Goal: Transaction & Acquisition: Purchase product/service

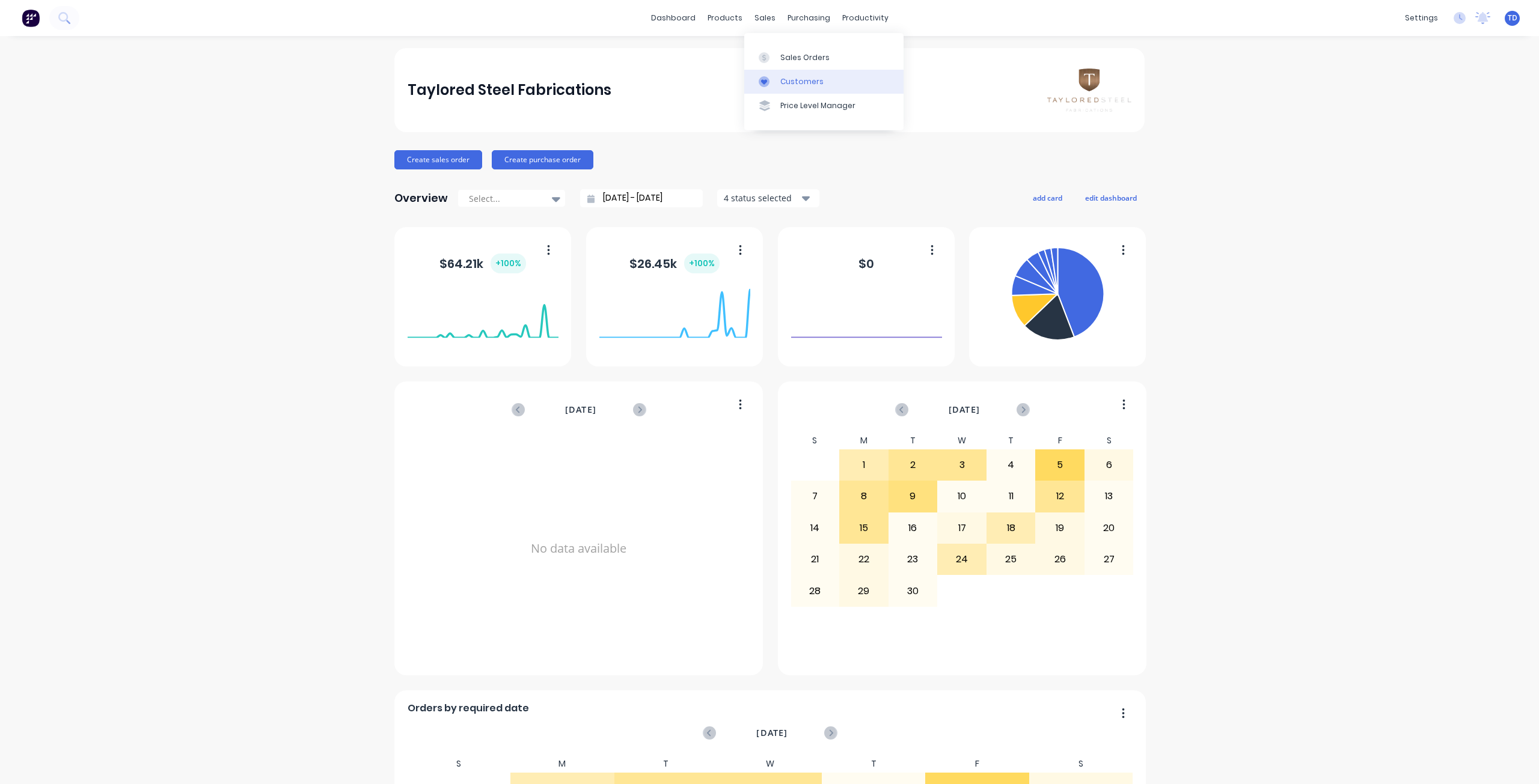
click at [791, 79] on div "Customers" at bounding box center [801, 81] width 43 height 11
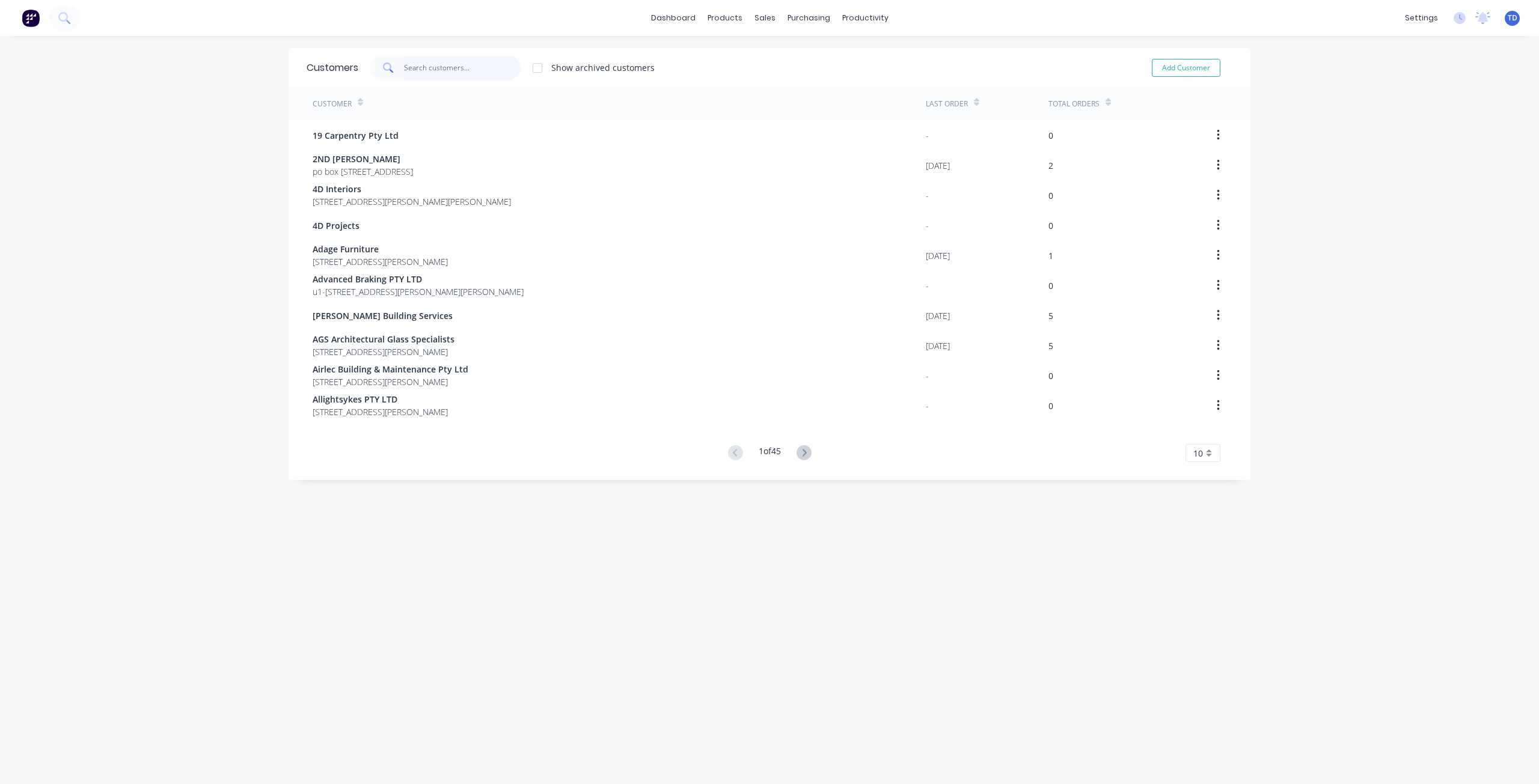
click at [478, 67] on input "text" at bounding box center [463, 68] width 117 height 24
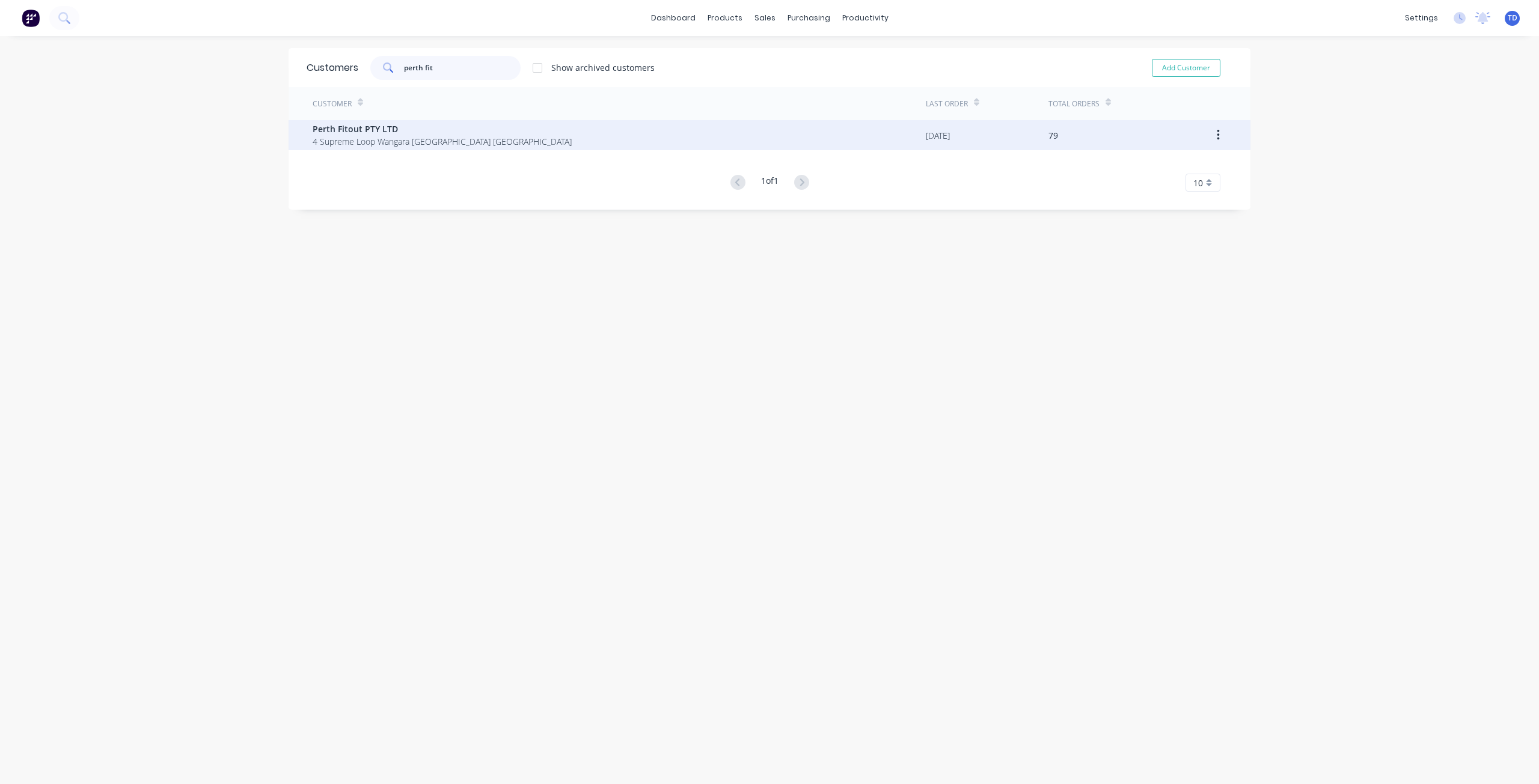
type input "perth fit"
click at [417, 135] on span "4 Supreme Loop Wangara [GEOGRAPHIC_DATA] [GEOGRAPHIC_DATA]" at bounding box center [442, 141] width 259 height 13
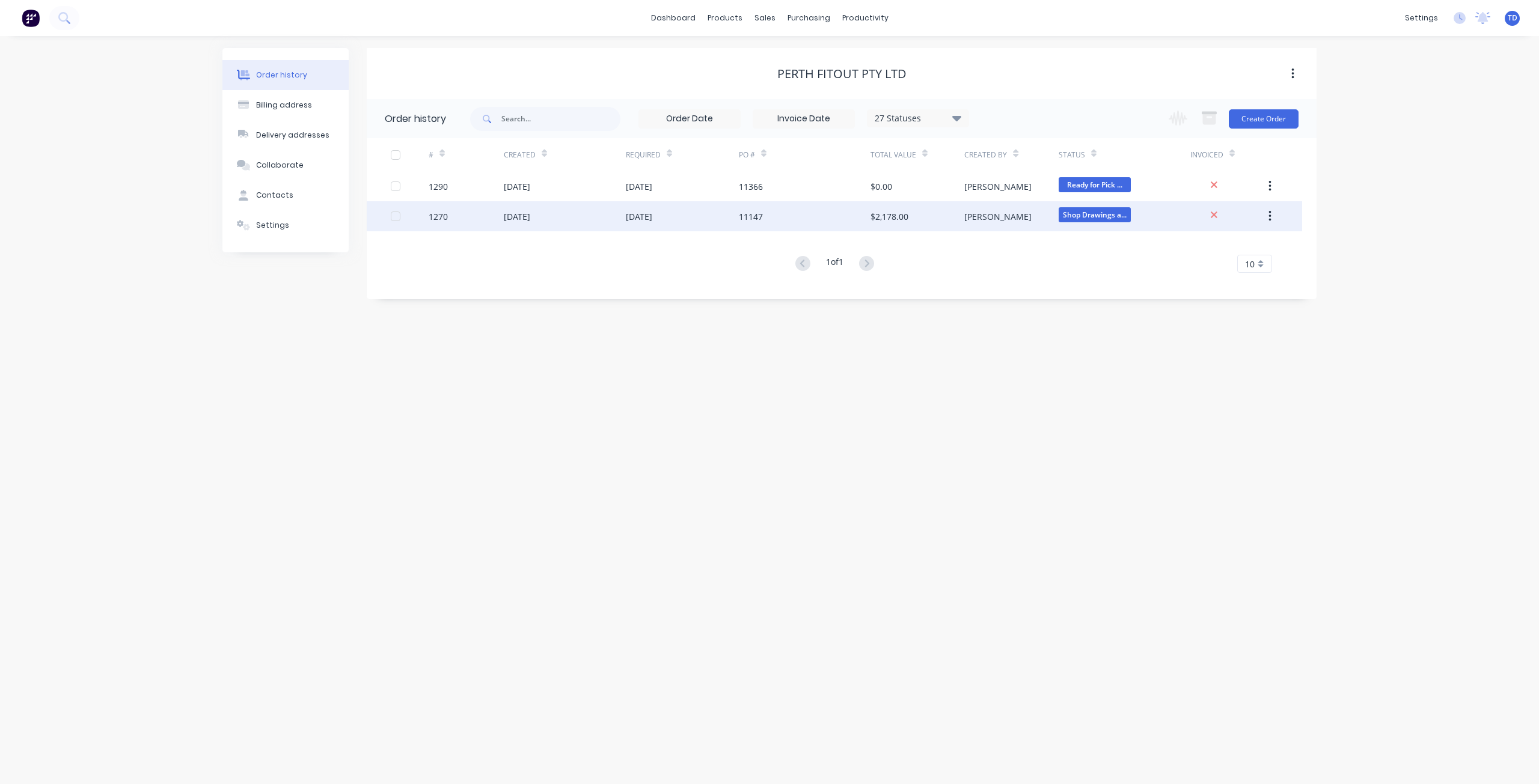
click at [513, 210] on div "[DATE]" at bounding box center [516, 216] width 26 height 13
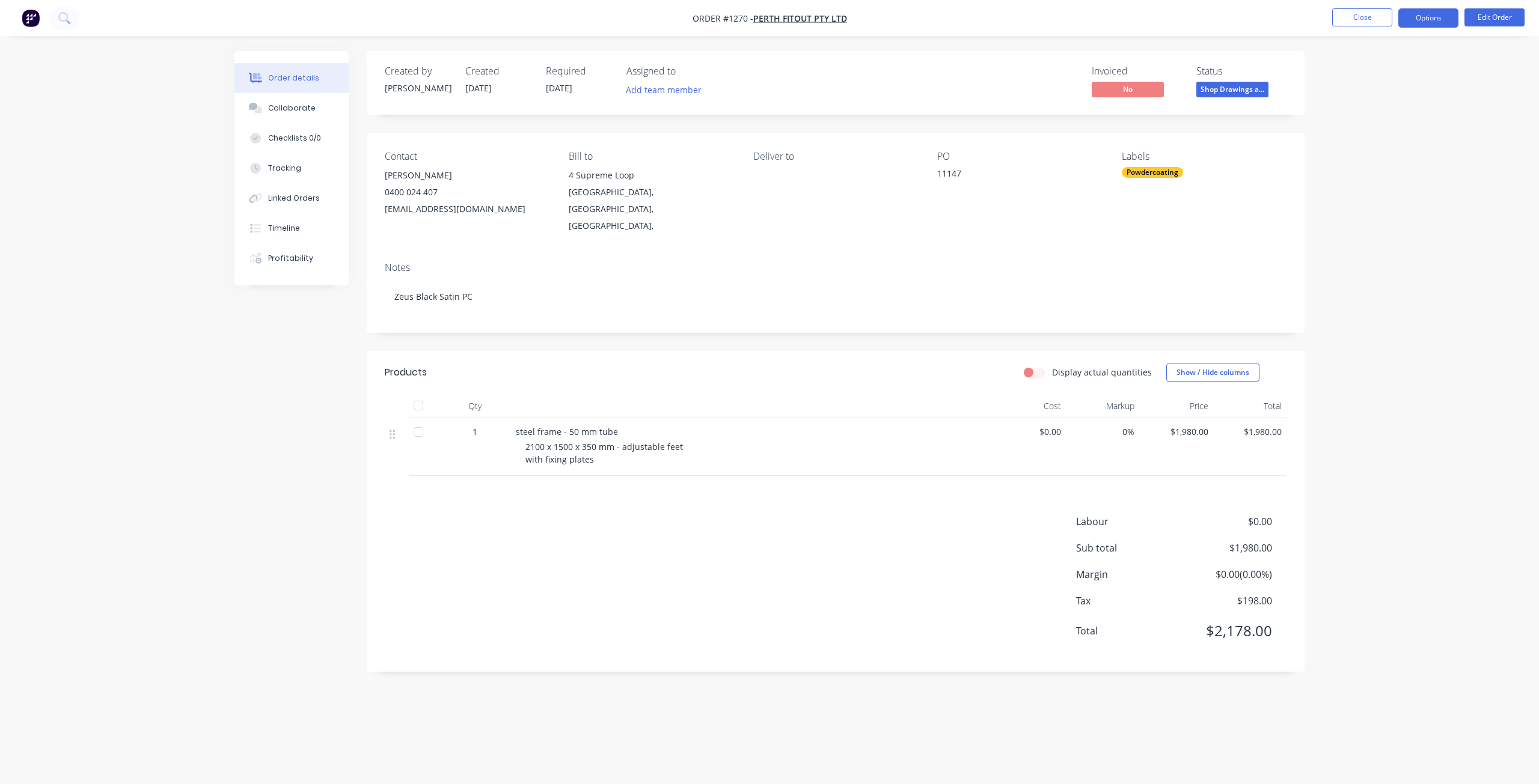
click at [1435, 18] on button "Options" at bounding box center [1428, 18] width 60 height 19
click at [1382, 219] on div "Purchase Products" at bounding box center [1392, 217] width 110 height 18
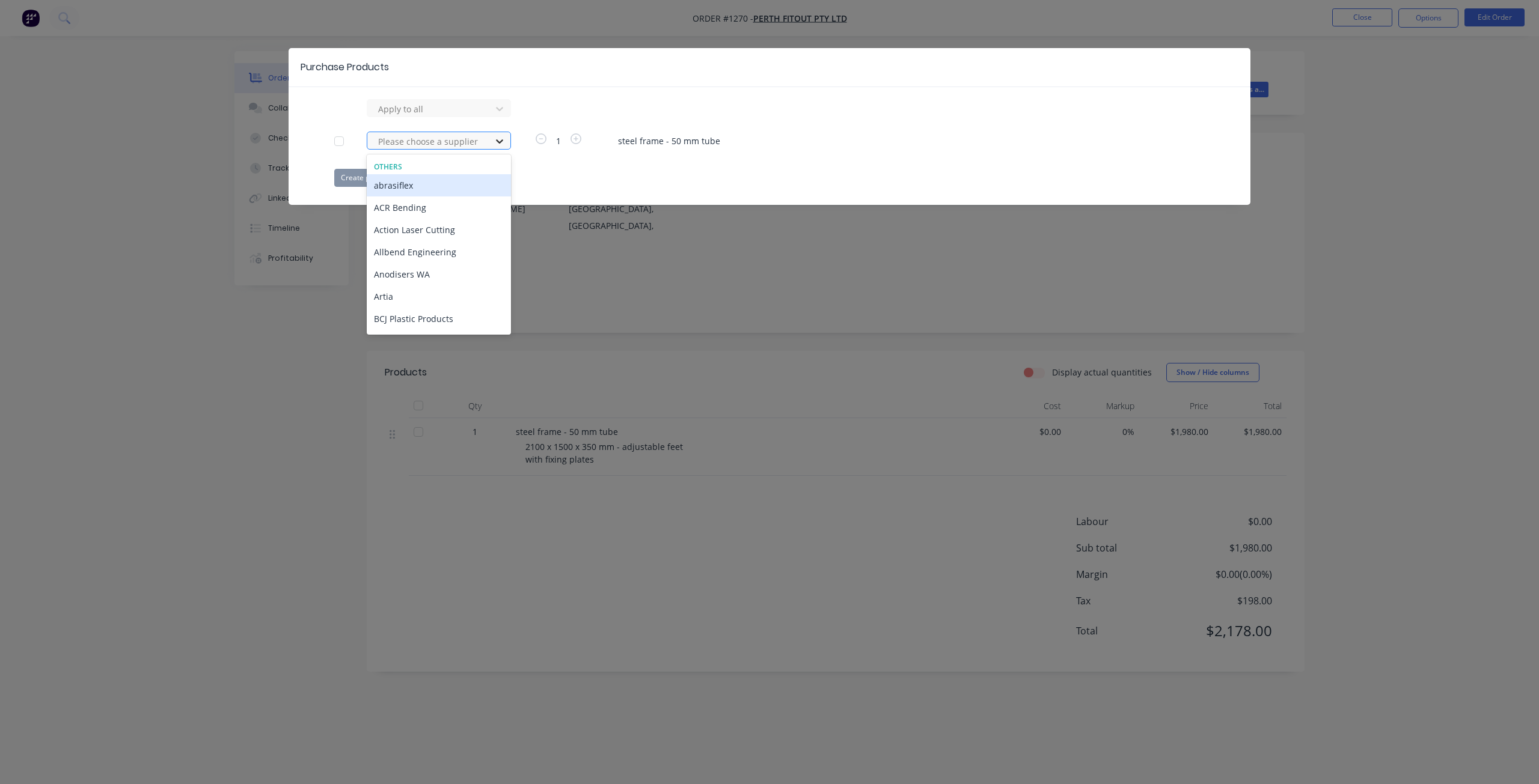
click at [502, 137] on icon at bounding box center [499, 141] width 12 height 12
click at [441, 243] on div "raynbow powder coating" at bounding box center [439, 254] width 144 height 22
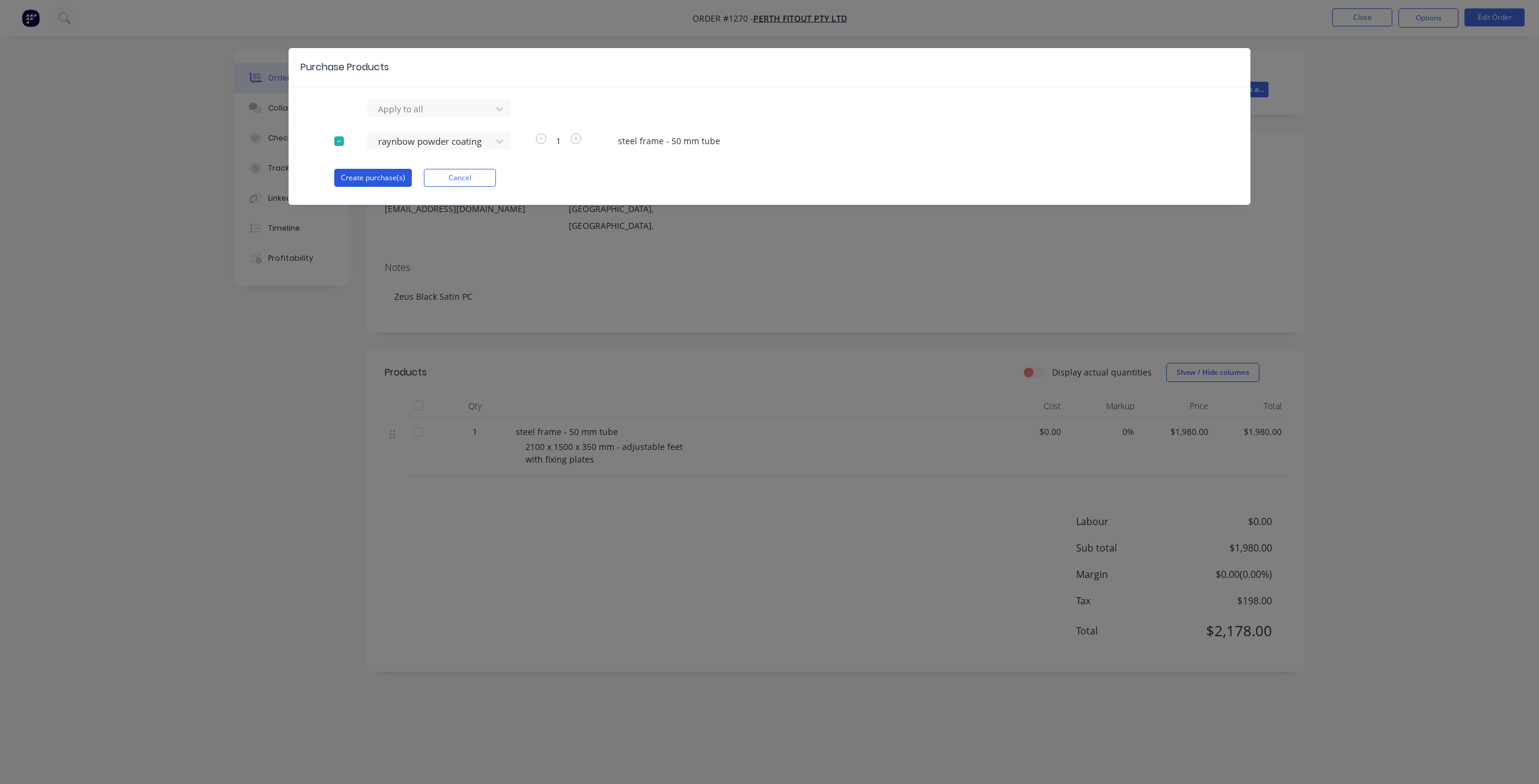
click at [376, 176] on button "Create purchase(s)" at bounding box center [373, 177] width 78 height 18
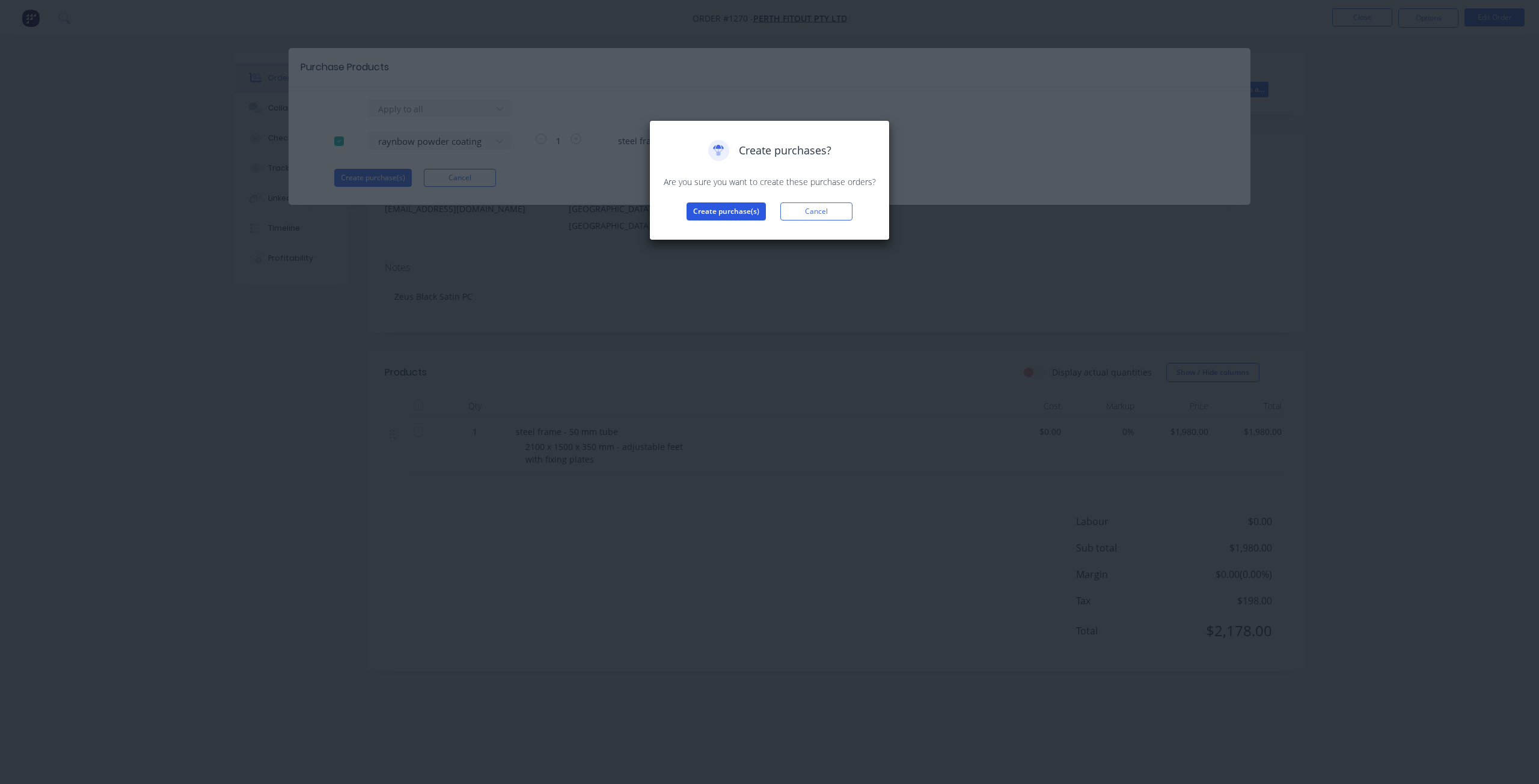
click at [735, 207] on button "Create purchase(s)" at bounding box center [726, 211] width 79 height 18
click at [745, 228] on button "View purchase(s)" at bounding box center [726, 230] width 72 height 18
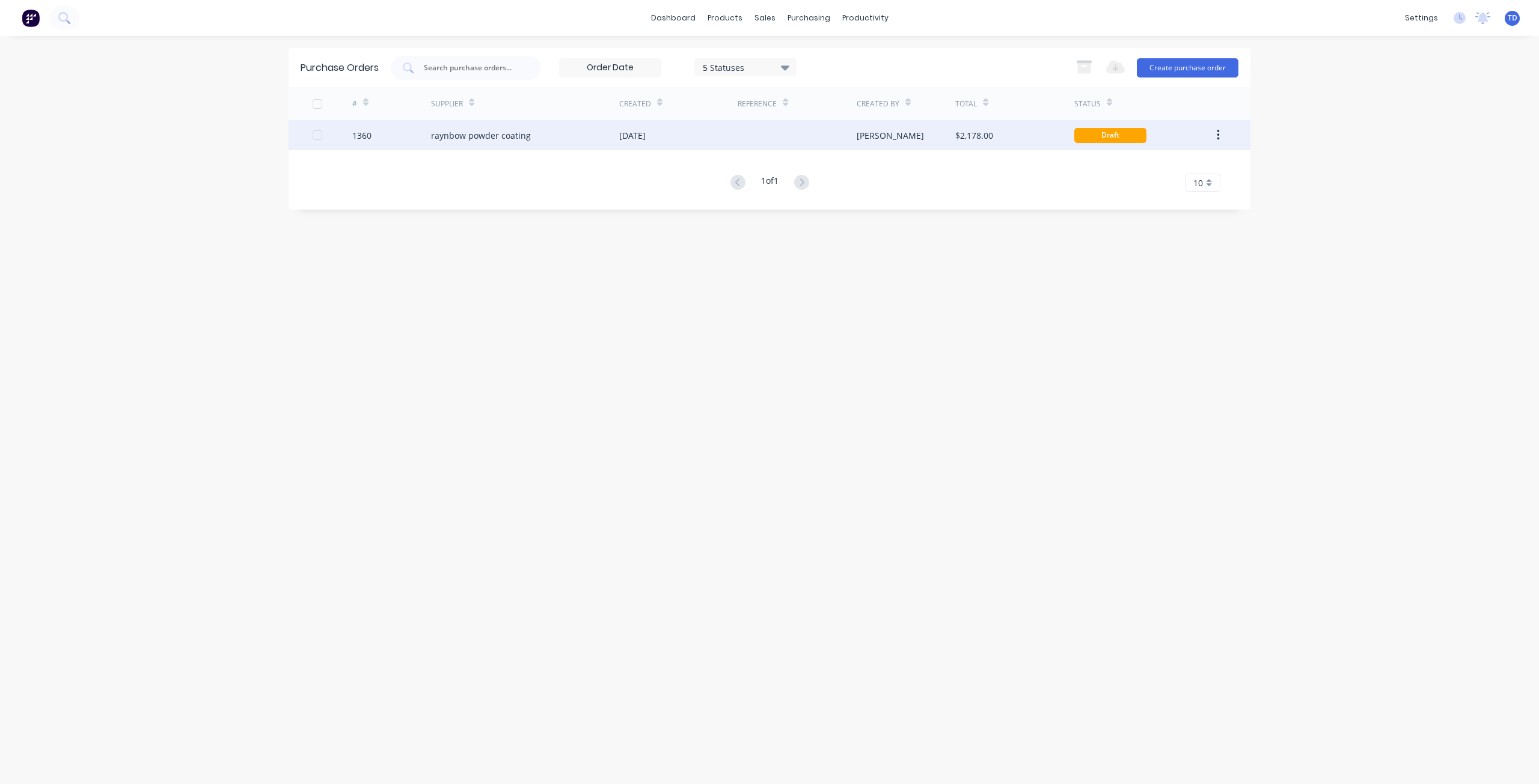
click at [741, 136] on div at bounding box center [796, 135] width 118 height 30
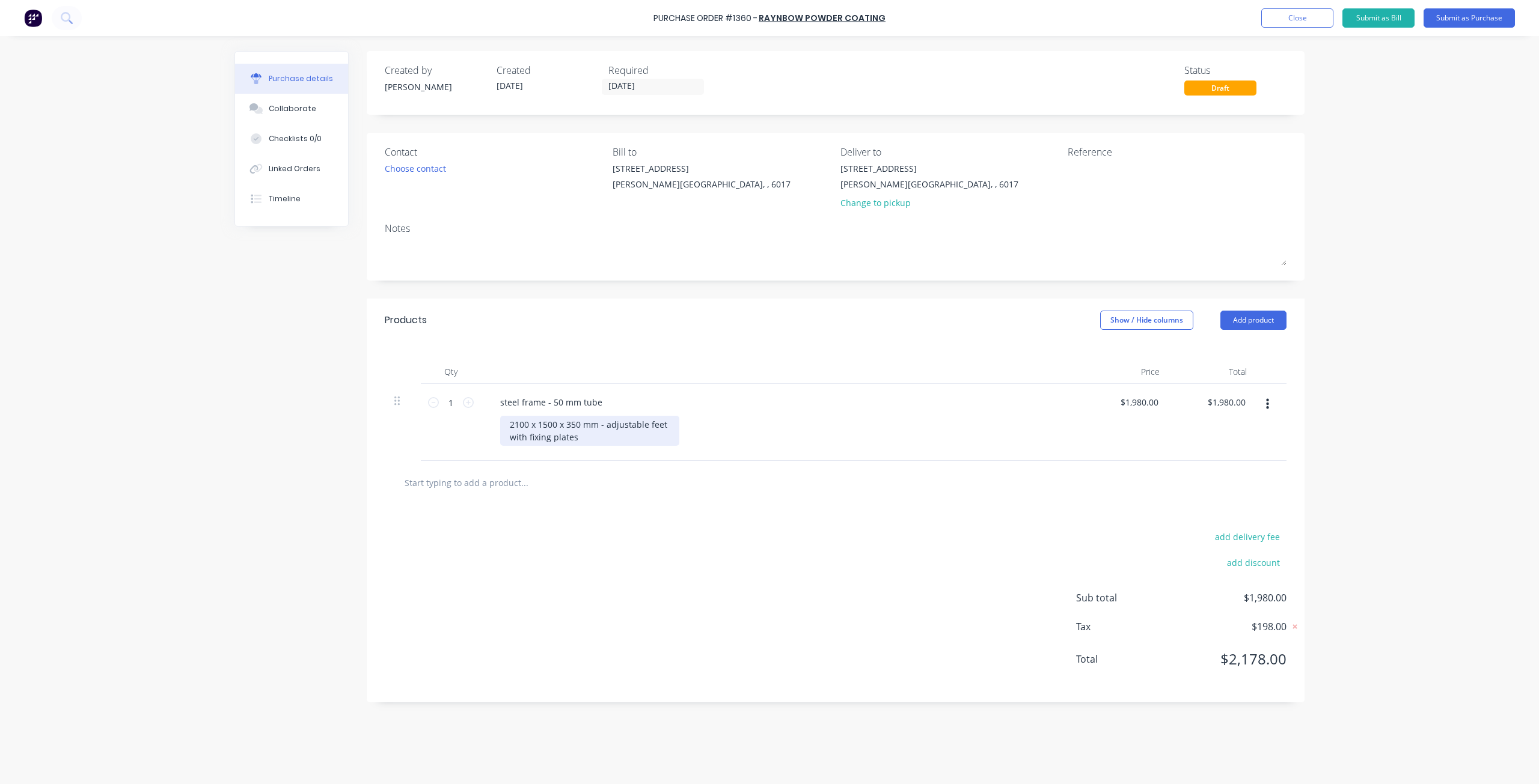
click at [576, 437] on div "2100 x 1500 x 350 mm - adjustable feet with fixing plates" at bounding box center [589, 431] width 179 height 30
click at [849, 201] on div "Change to pickup" at bounding box center [929, 203] width 178 height 13
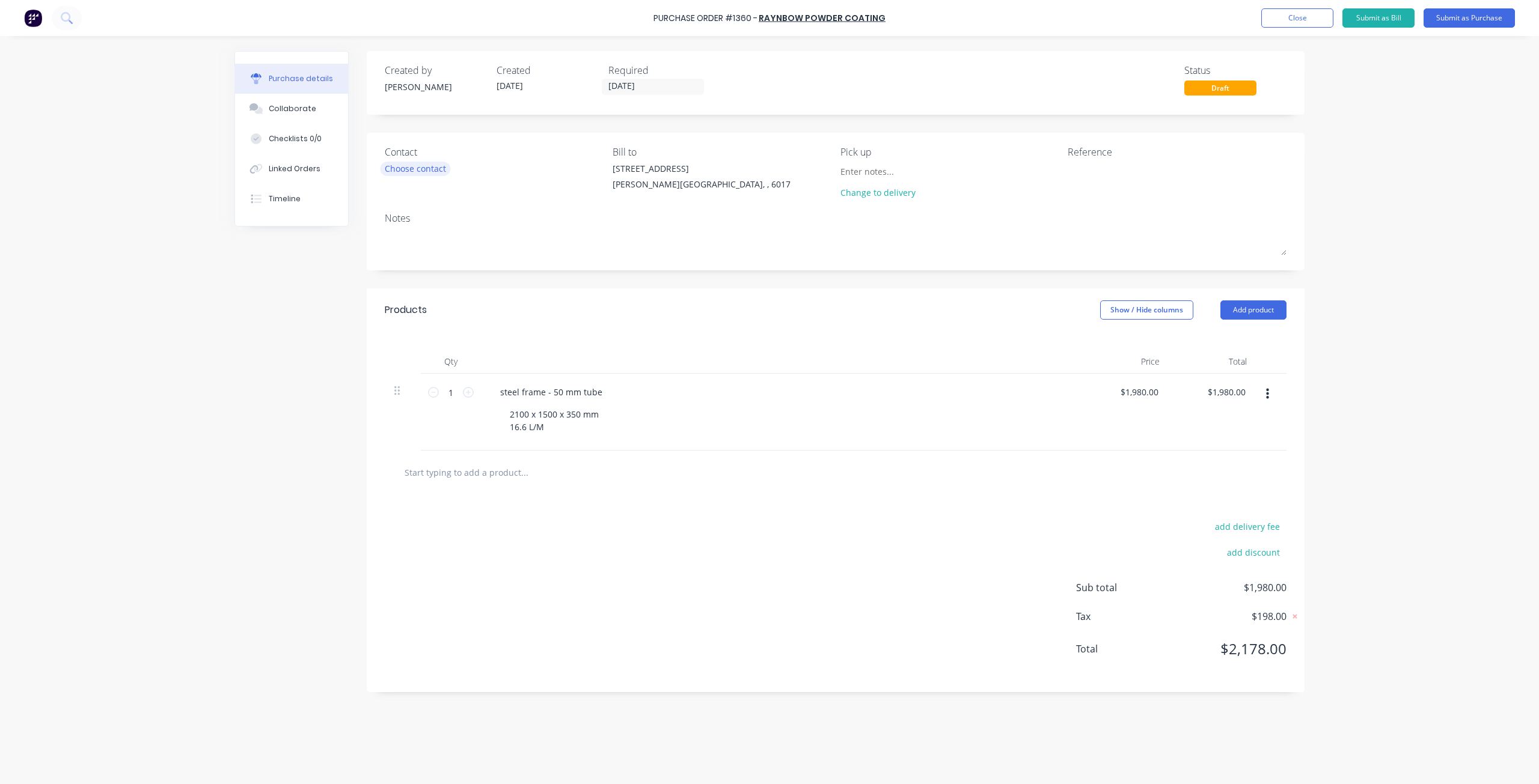
click at [424, 162] on div "Choose contact" at bounding box center [415, 168] width 62 height 13
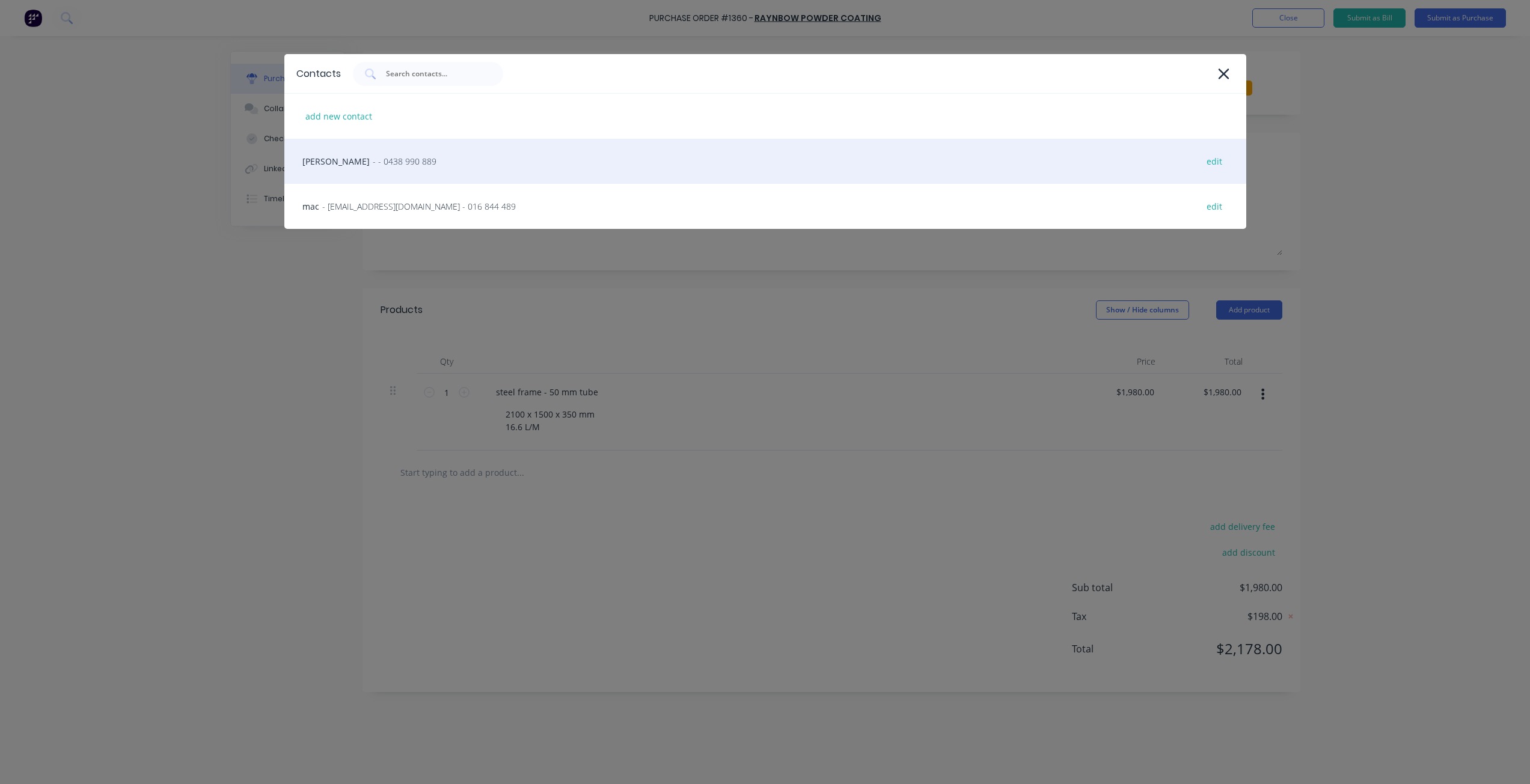
click at [374, 158] on span "- - 0438 990 889" at bounding box center [405, 161] width 64 height 13
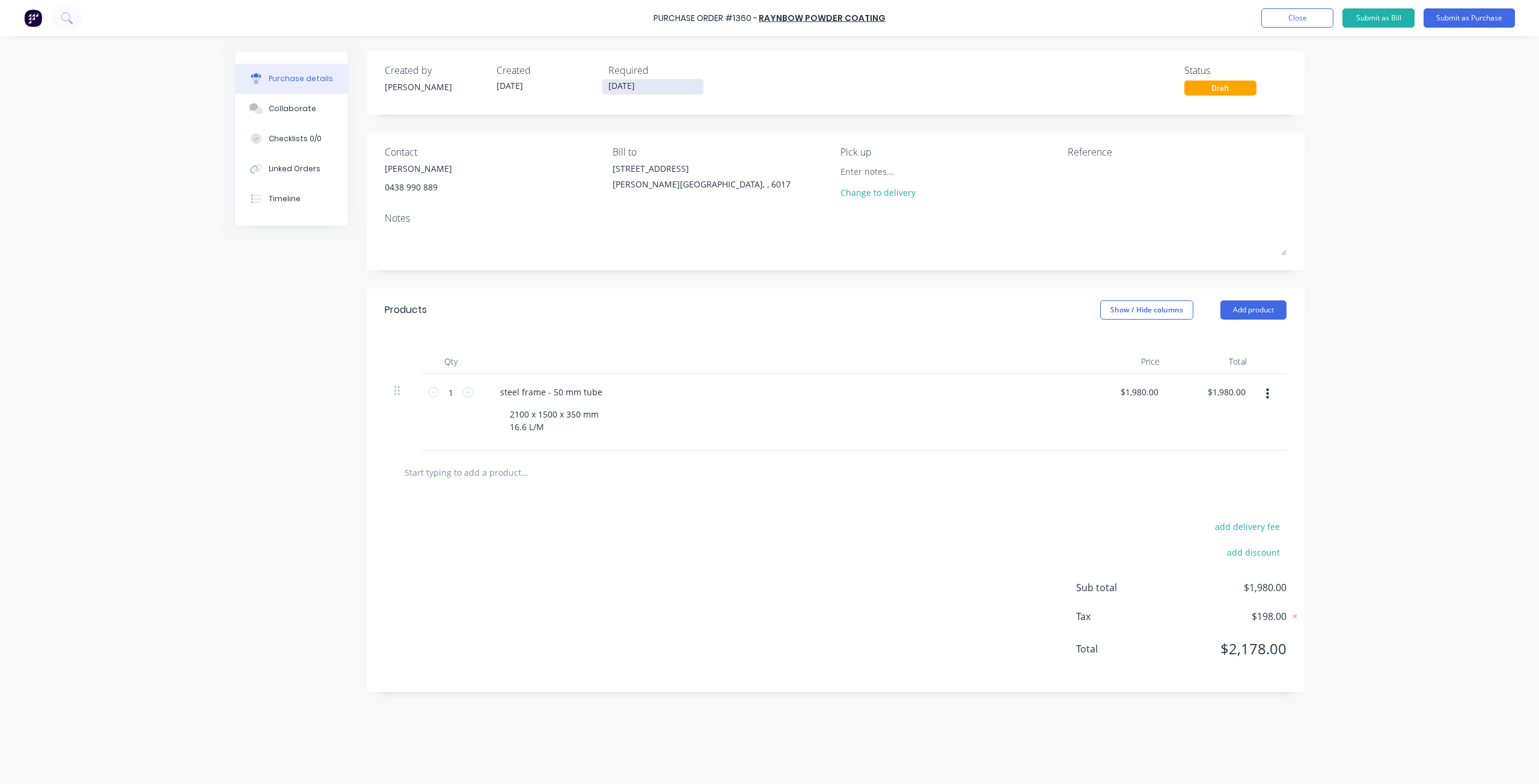
click at [659, 90] on input "[DATE]" at bounding box center [653, 86] width 101 height 15
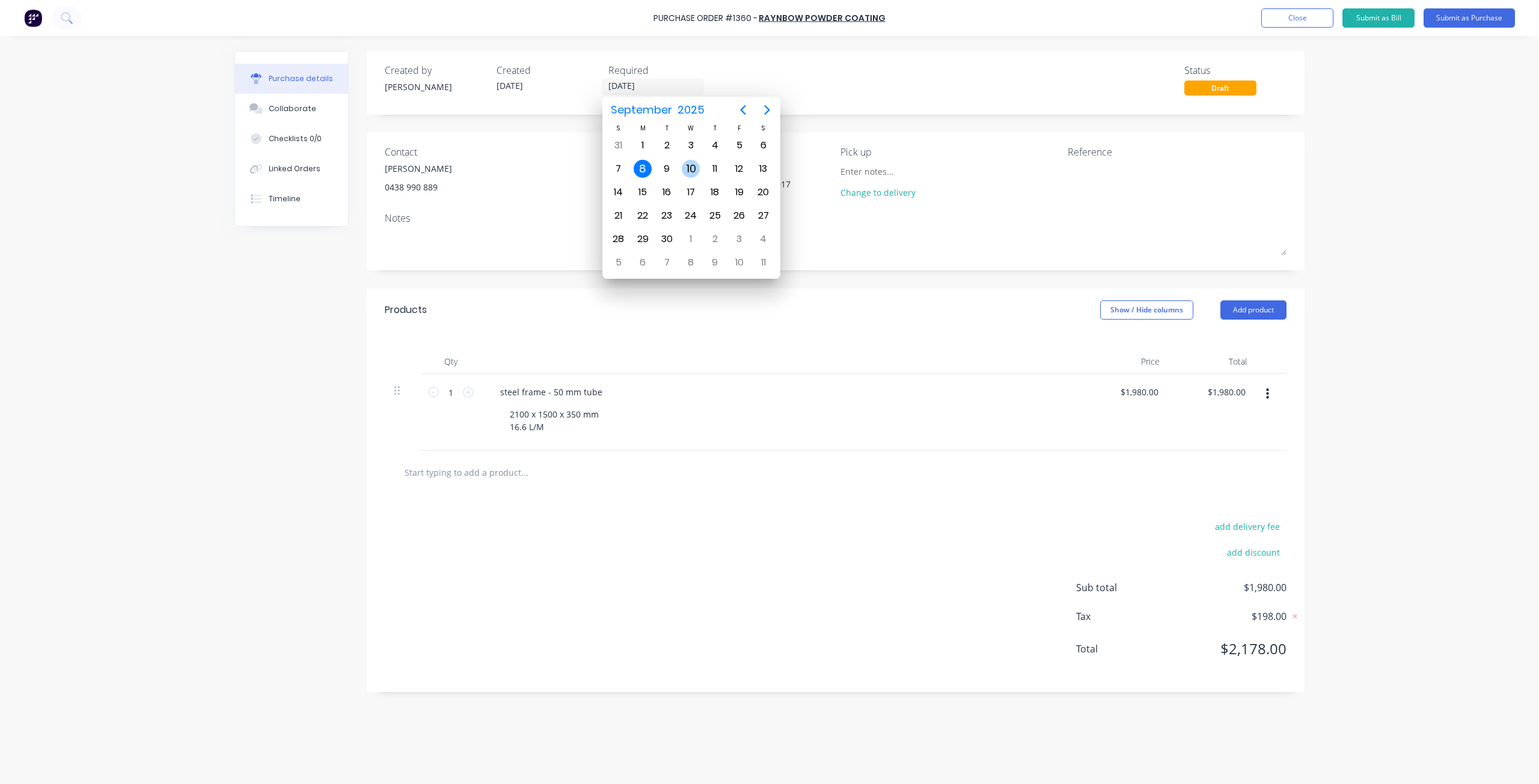
click at [696, 165] on div "10" at bounding box center [690, 168] width 18 height 18
type input "[DATE]"
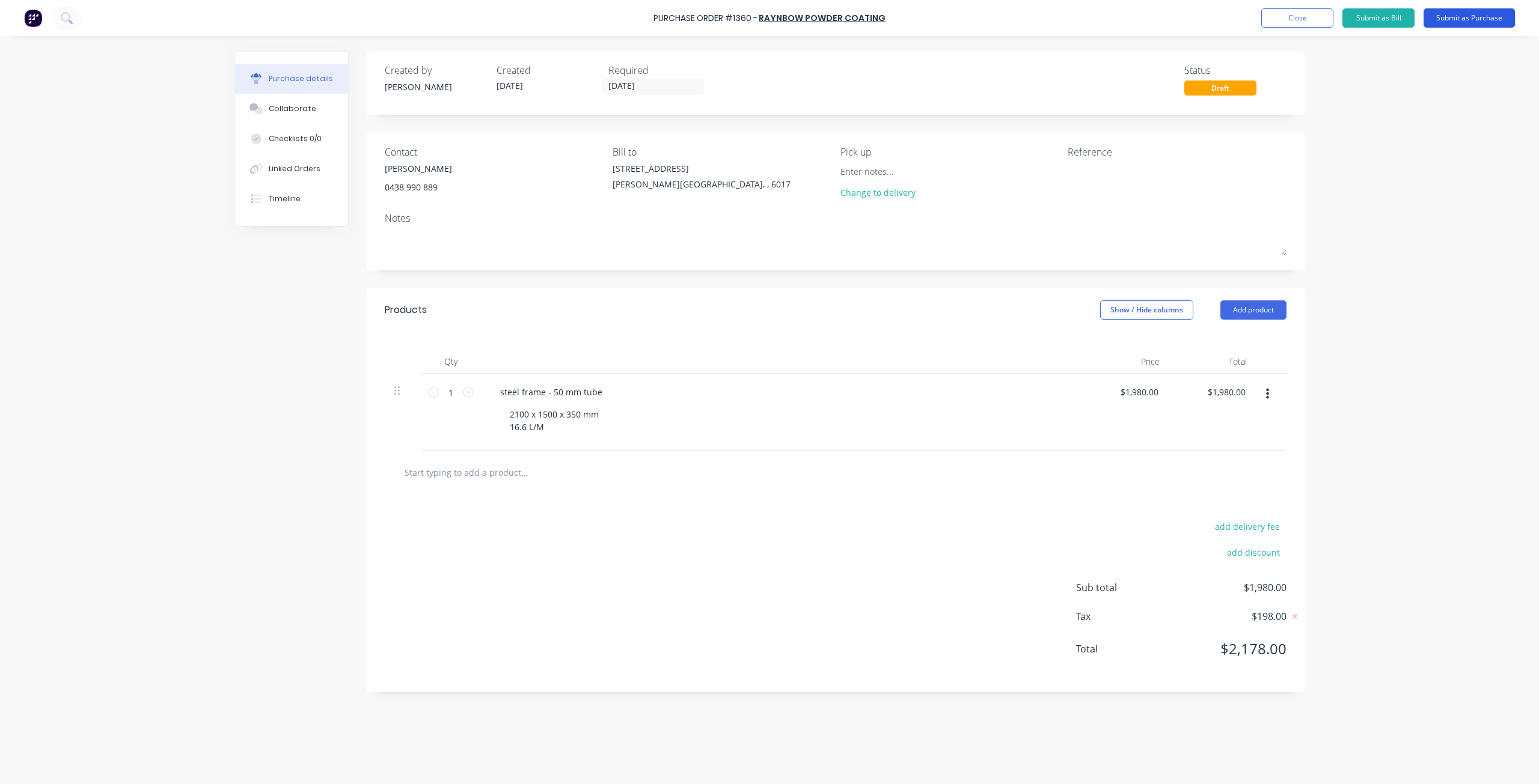
click at [1476, 16] on button "Submit as Purchase" at bounding box center [1468, 18] width 91 height 19
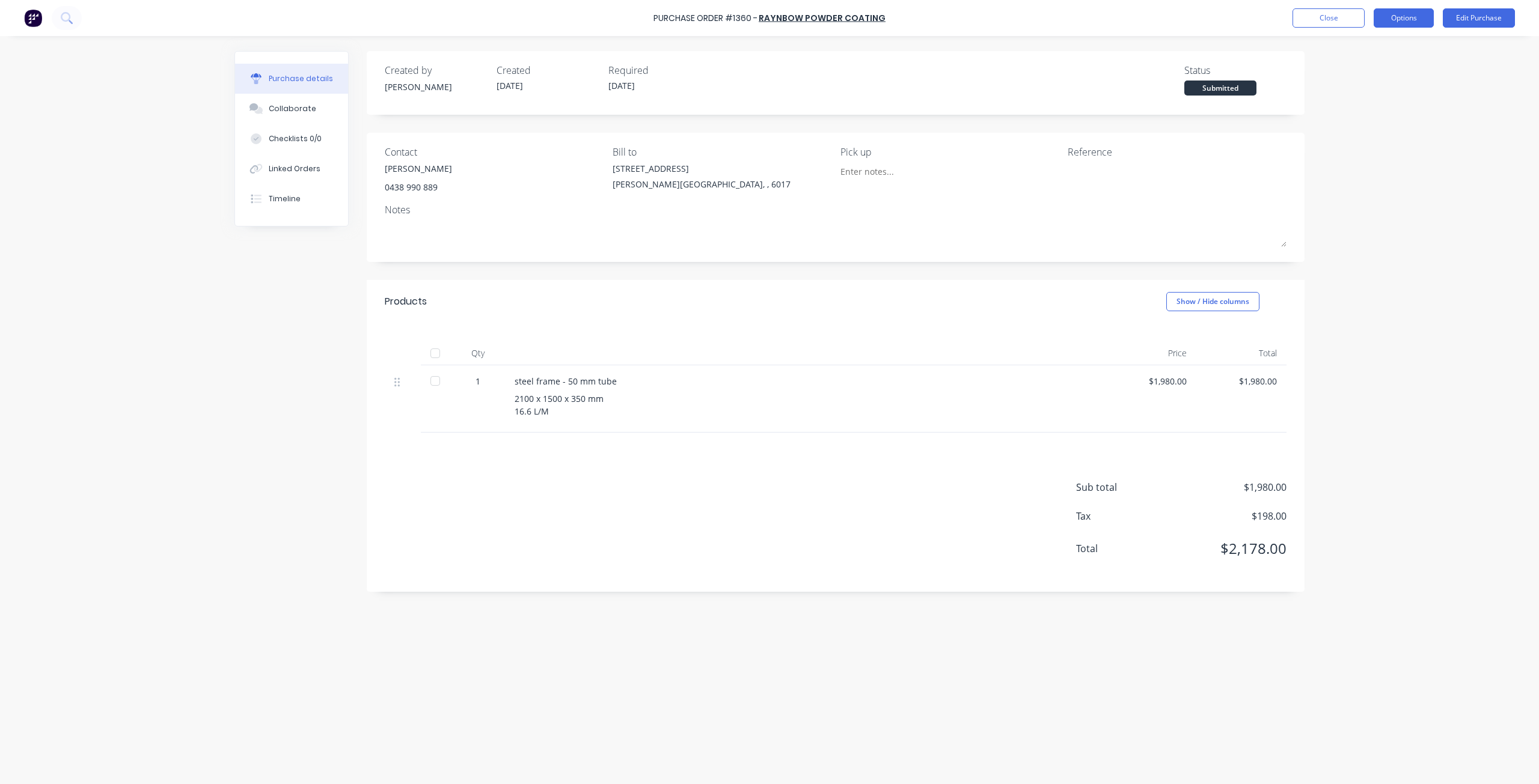
click at [1397, 22] on button "Options" at bounding box center [1403, 18] width 60 height 19
click at [1383, 45] on div "Print / Email" at bounding box center [1376, 49] width 93 height 18
click at [1371, 94] on div "Without pricing" at bounding box center [1376, 97] width 93 height 18
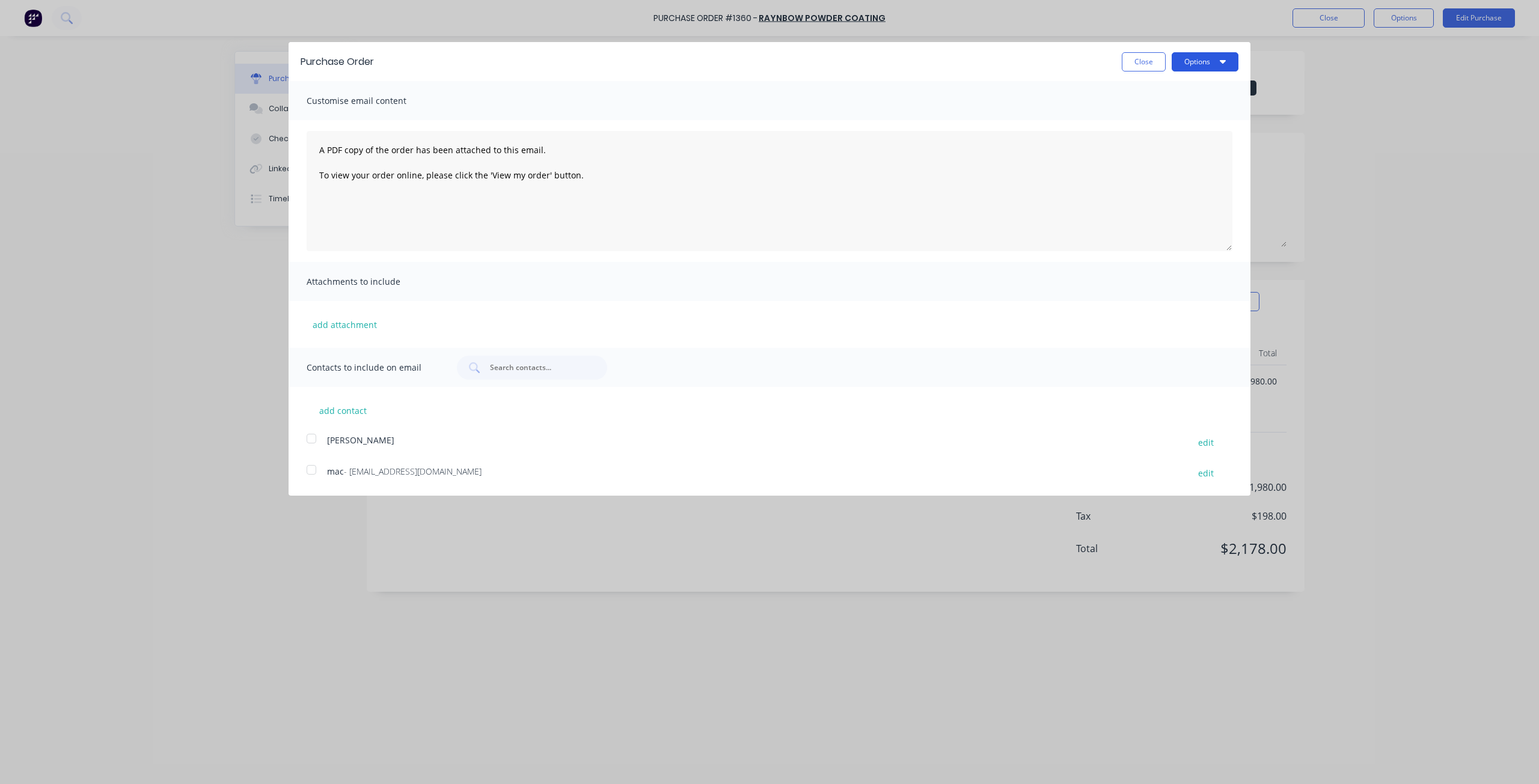
click at [1196, 66] on button "Options" at bounding box center [1204, 62] width 66 height 19
click at [1172, 90] on div "Print" at bounding box center [1181, 92] width 93 height 18
click at [1152, 62] on button "Close" at bounding box center [1144, 62] width 44 height 19
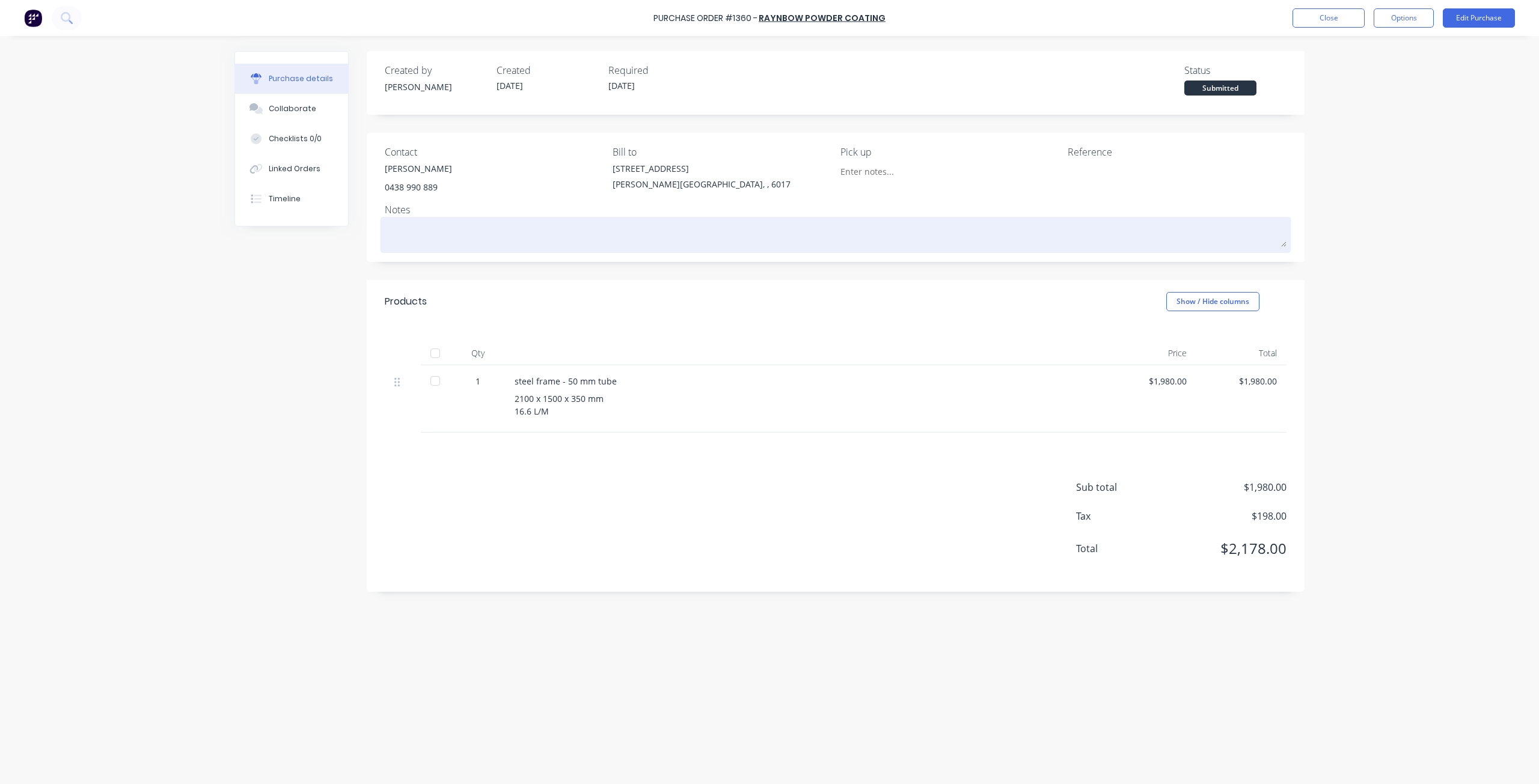
click at [482, 229] on textarea at bounding box center [835, 233] width 902 height 27
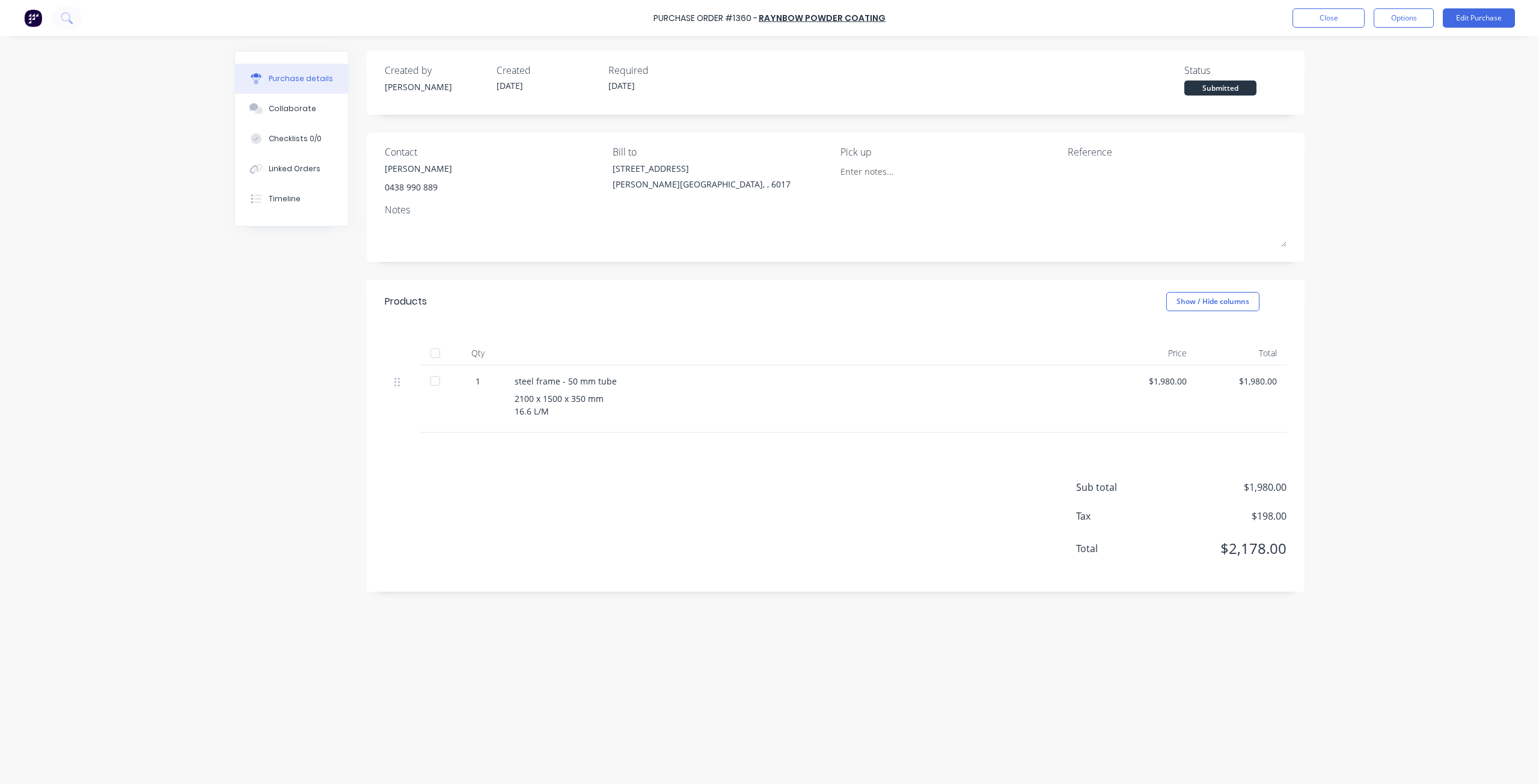
type textarea "x"
type textarea "Z"
type textarea "x"
type textarea "Ze"
type textarea "x"
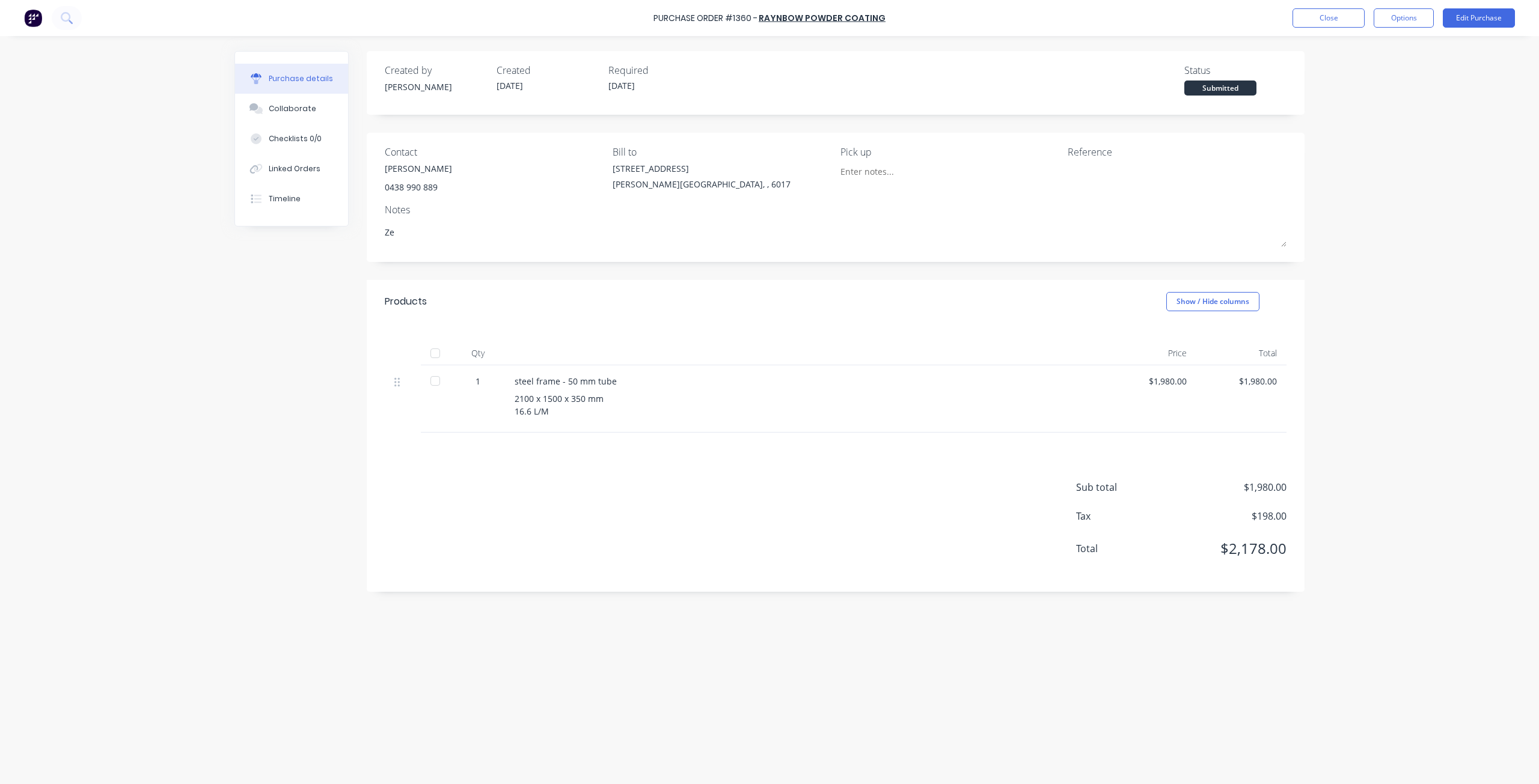
type textarea "Zeu"
type textarea "x"
type textarea "[DEMOGRAPHIC_DATA]"
type textarea "x"
type textarea "[DEMOGRAPHIC_DATA]"
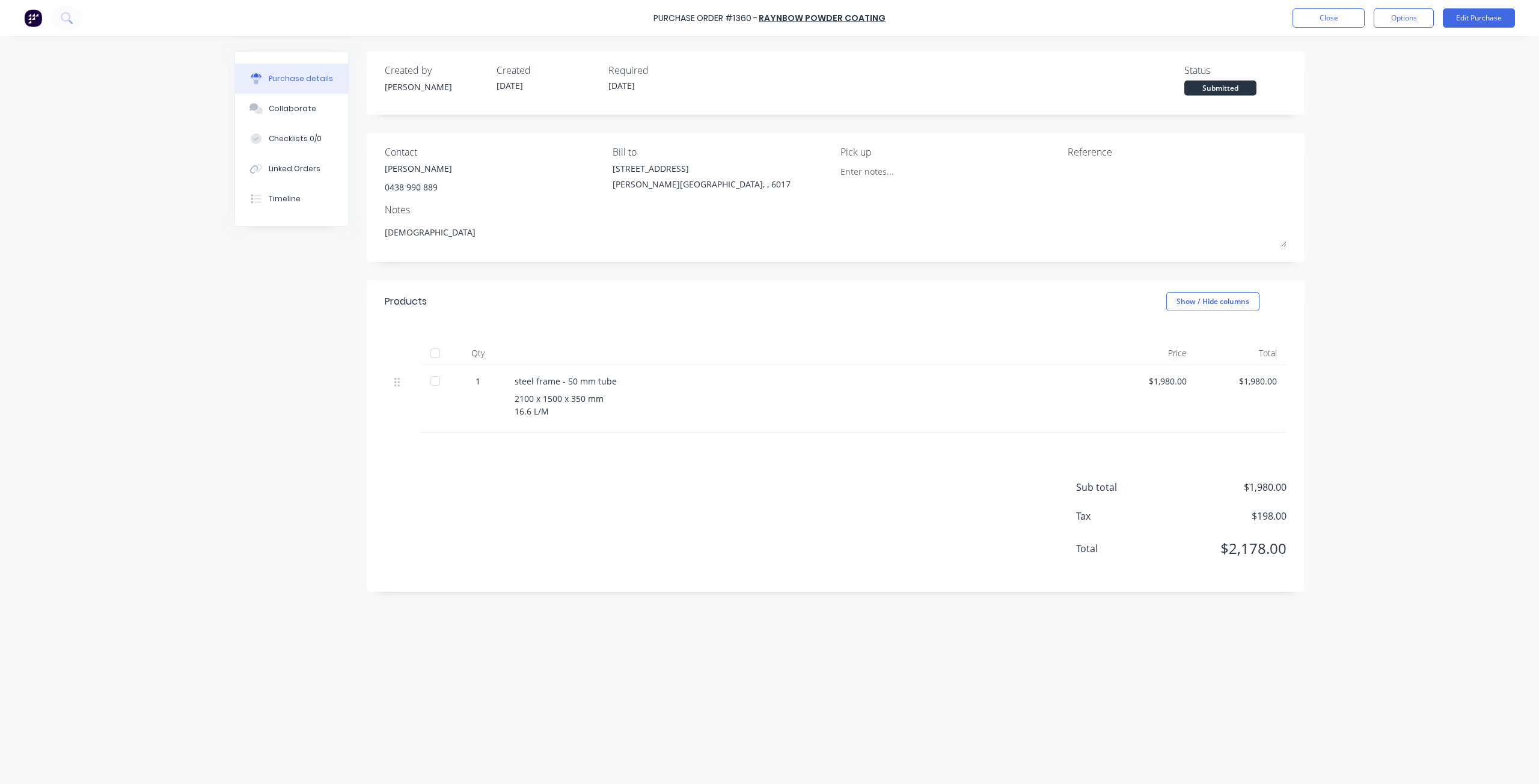
type textarea "x"
type textarea "Zeus B"
type textarea "x"
type textarea "Zeus Bl"
type textarea "x"
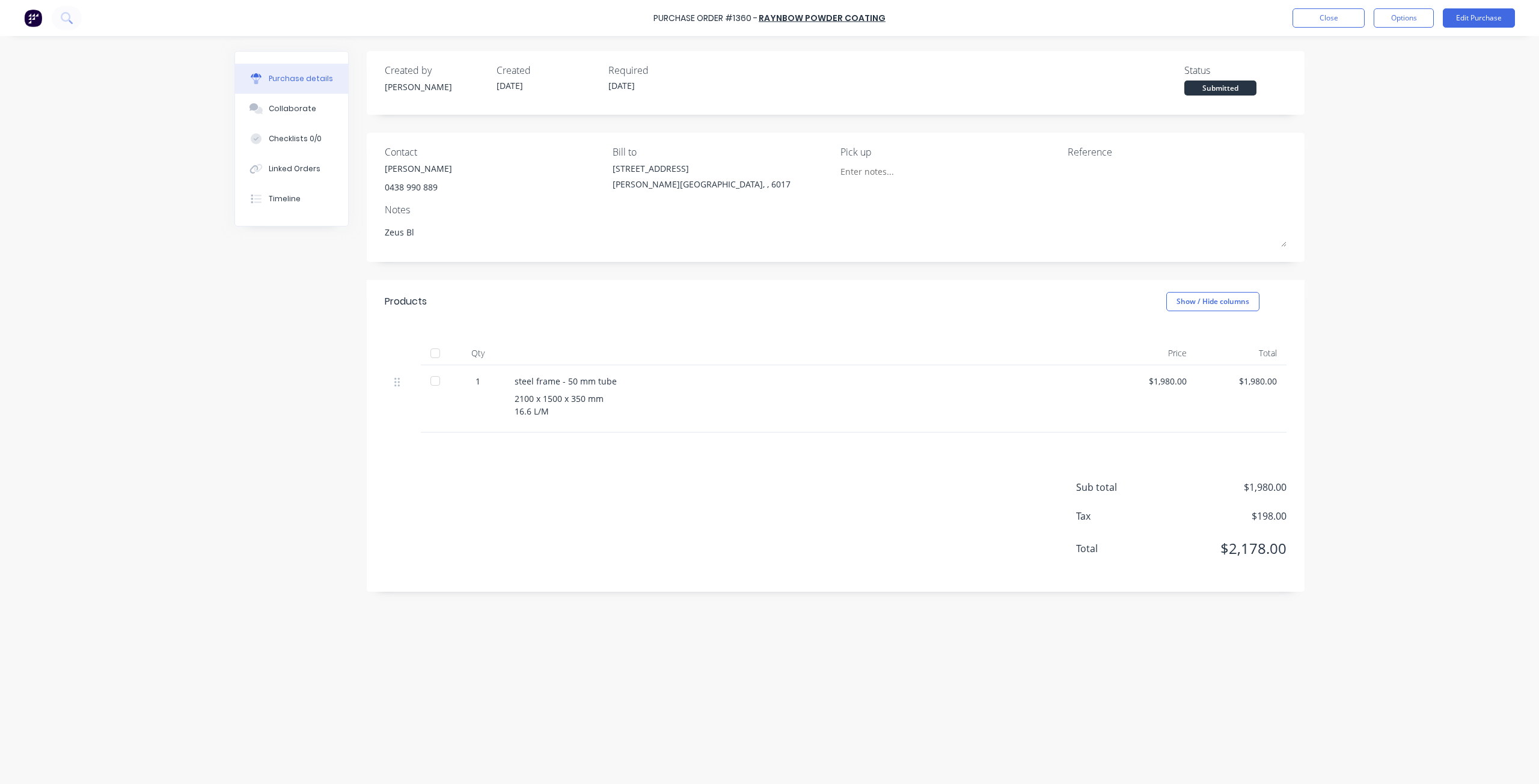
type textarea "Zeus Bla"
type textarea "x"
type textarea "Zeus Blac"
type textarea "x"
type textarea "Zeus Black"
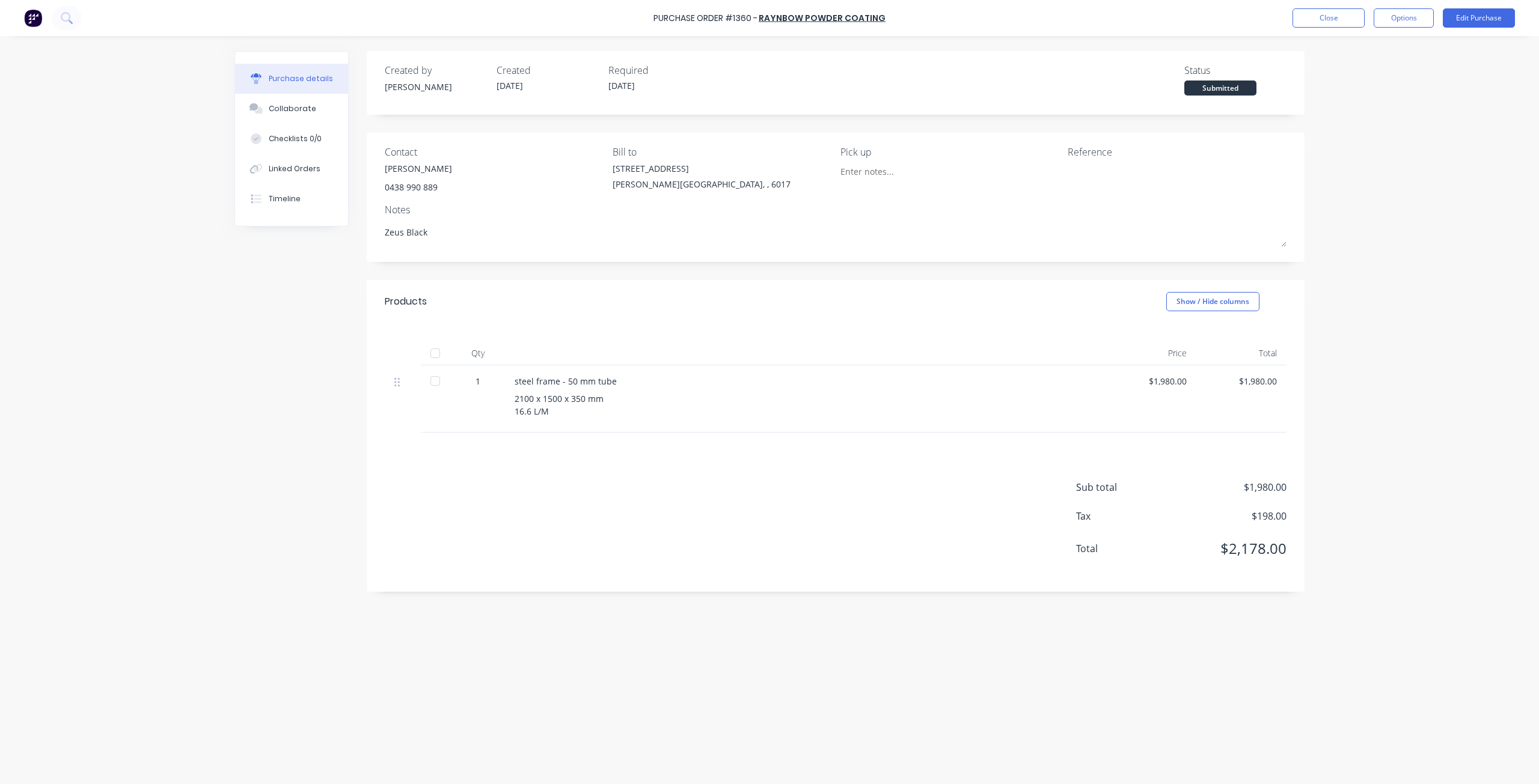
type textarea "x"
type textarea "Zeus Black"
type textarea "x"
type textarea "Zeus Black S"
type textarea "x"
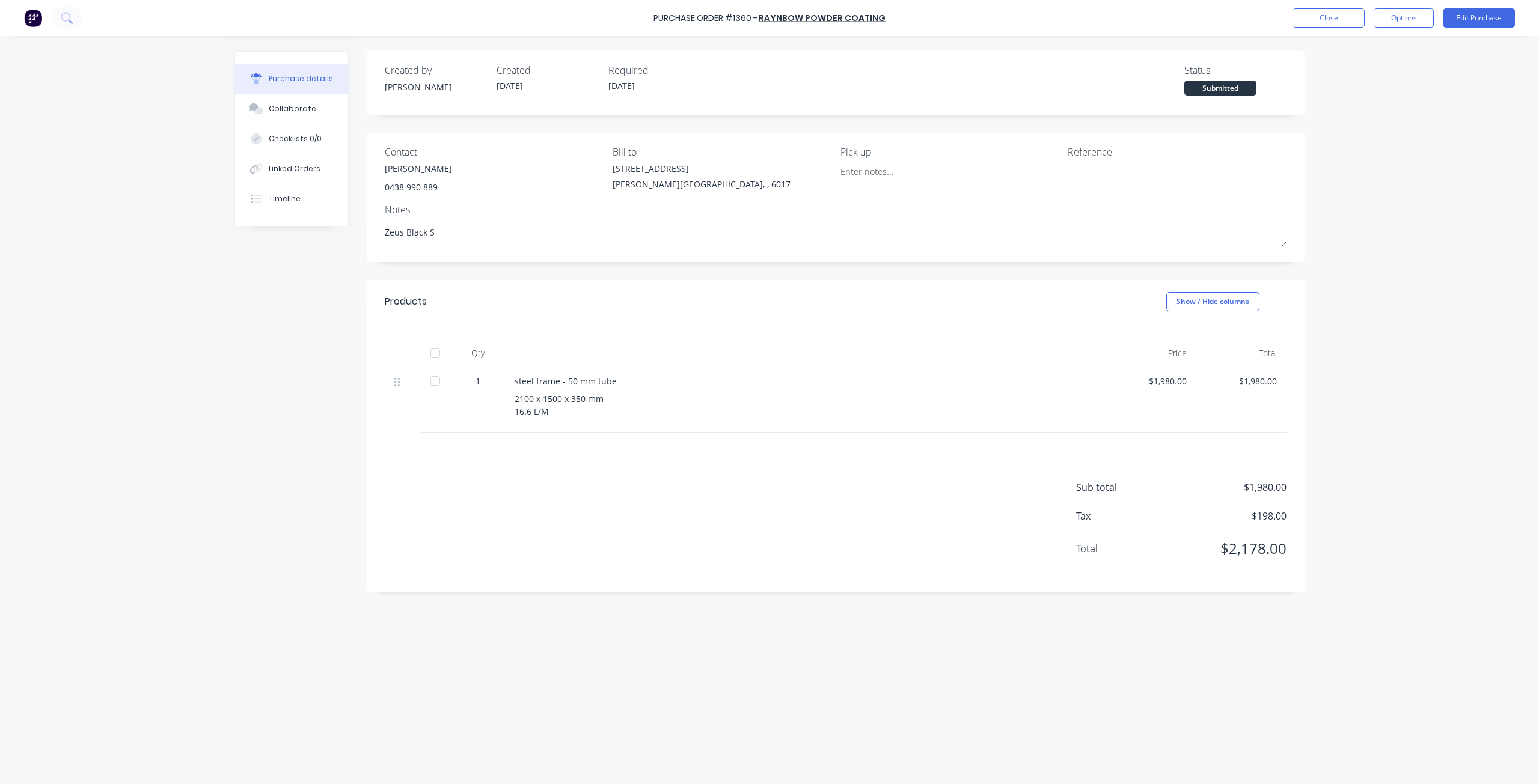
type textarea "Zeus Black Sa"
type textarea "x"
type textarea "Zeus Black Sat"
type textarea "x"
type textarea "Zeus Black Sati"
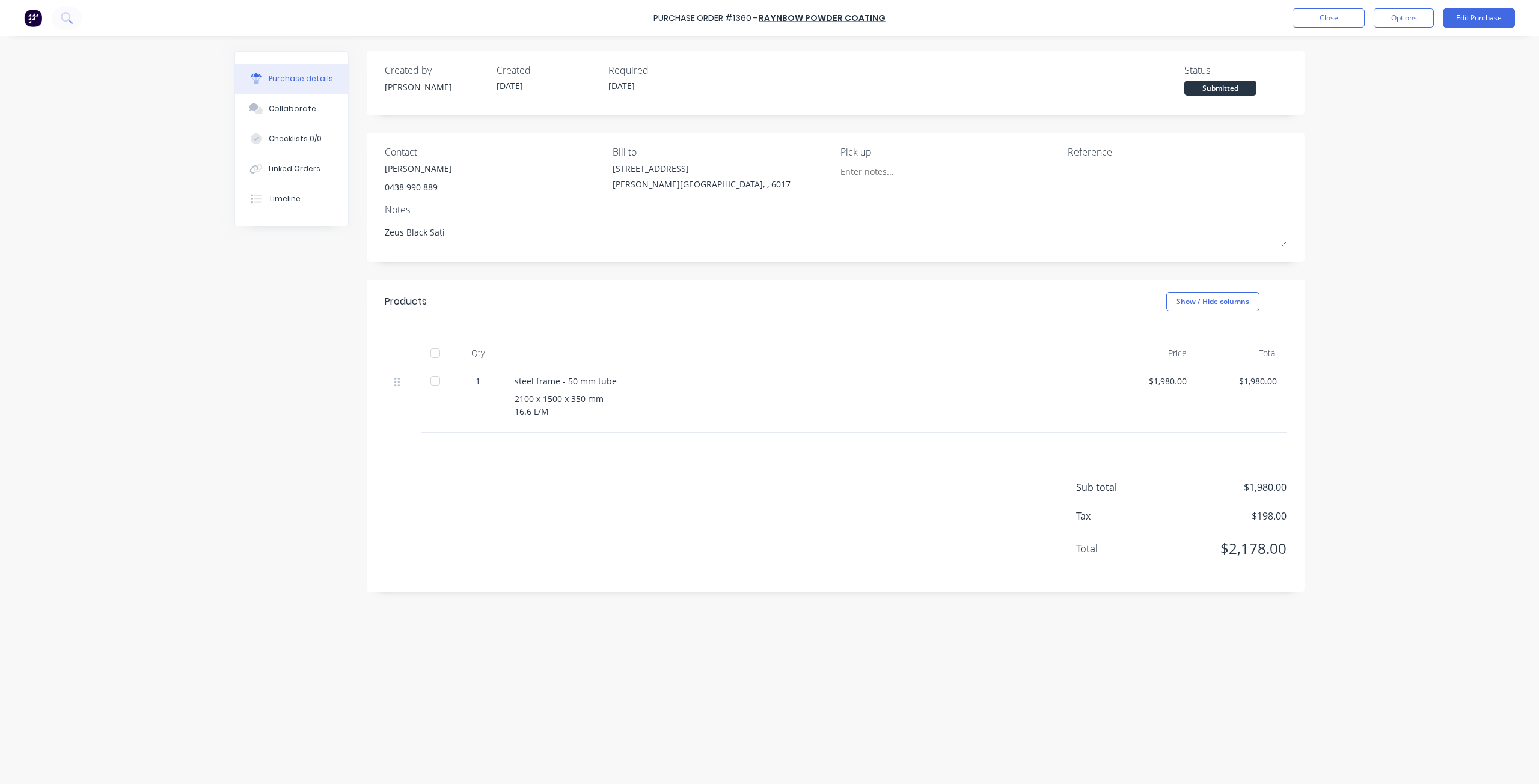
type textarea "x"
type textarea "Zeus Black Satin"
type textarea "x"
type textarea "Zeus Black Satin"
type textarea "x"
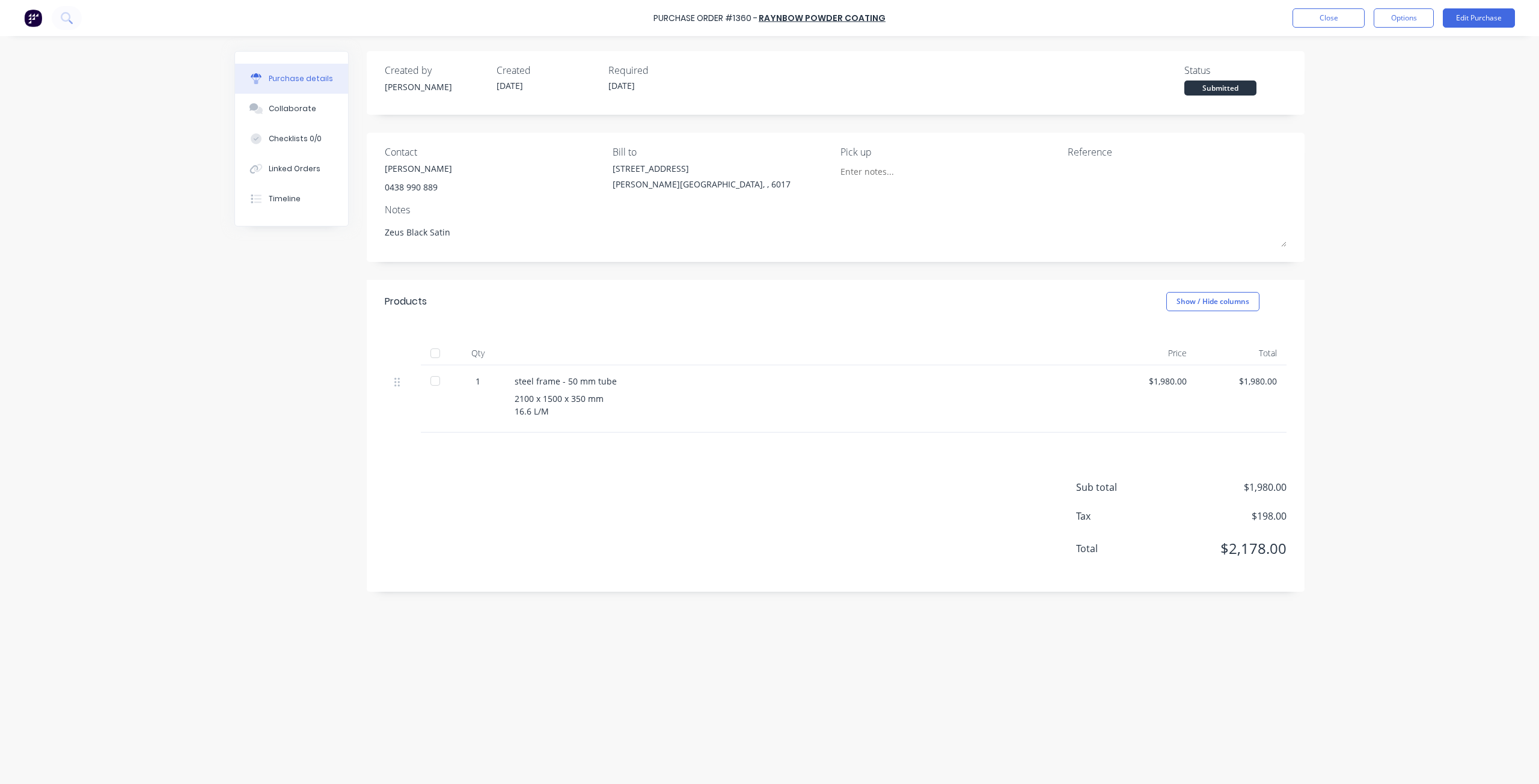
type textarea "Zeus Black Satin P"
type textarea "x"
type textarea "Zeus Black Satin Po"
type textarea "x"
type textarea "Zeus Black Satin [PERSON_NAME]"
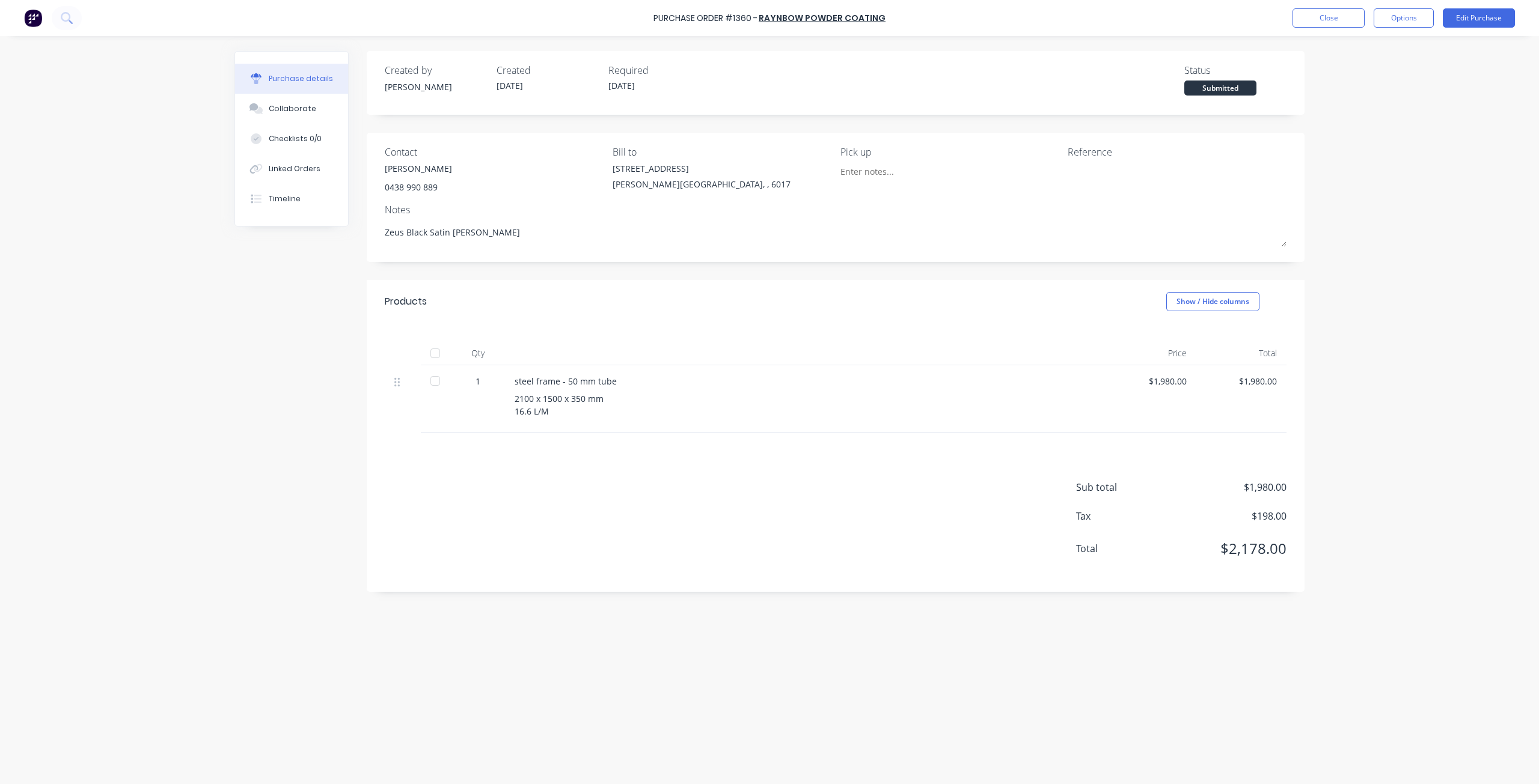
type textarea "x"
type textarea "Zeus Black Satin Poed"
type textarea "x"
type textarea "Zeus Black Satin Poede"
type textarea "x"
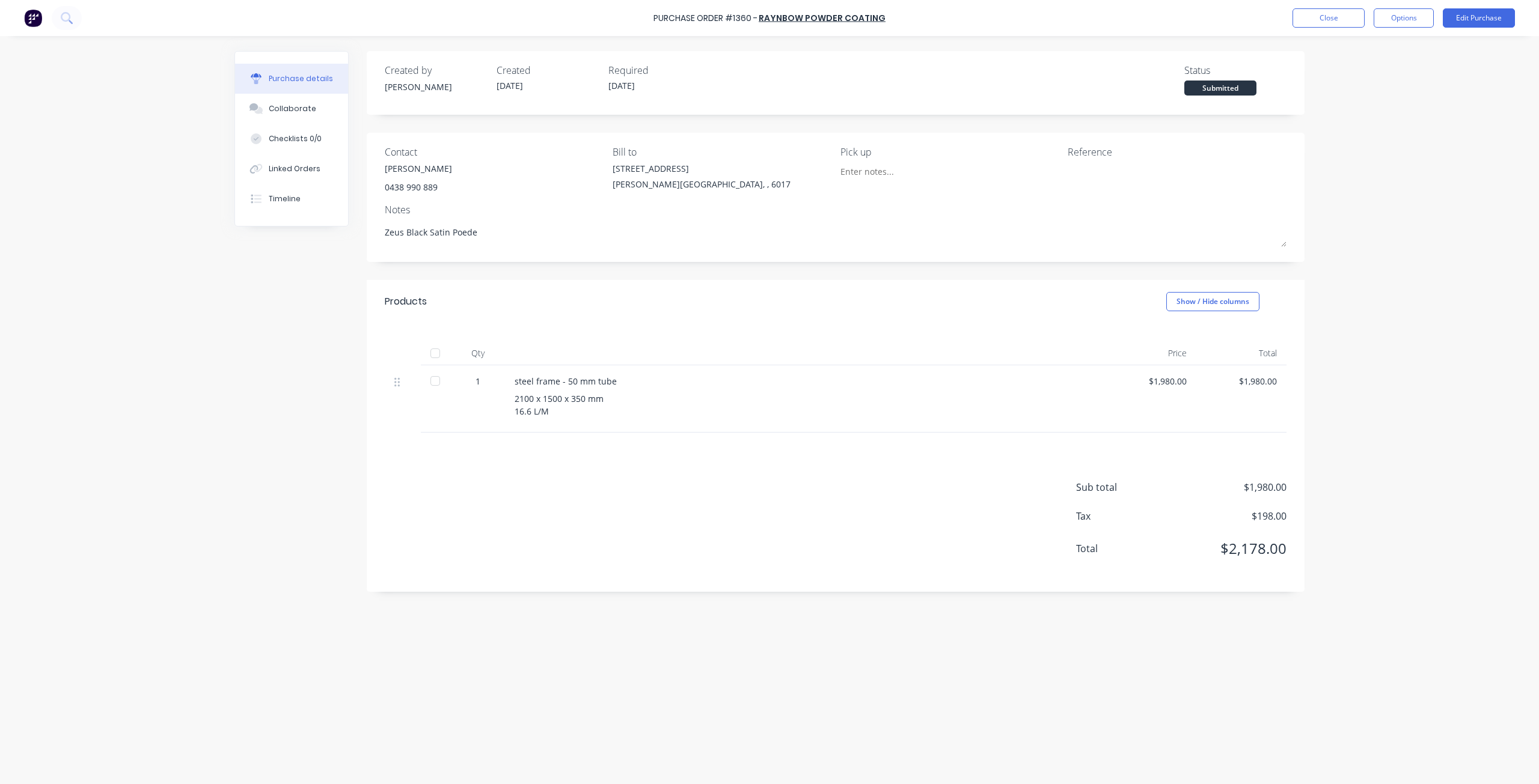
type textarea "Zeus Black Satin Poeder"
type textarea "x"
type textarea "Zeus Black Satin Poede"
type textarea "x"
type textarea "Zeus Black Satin Poed"
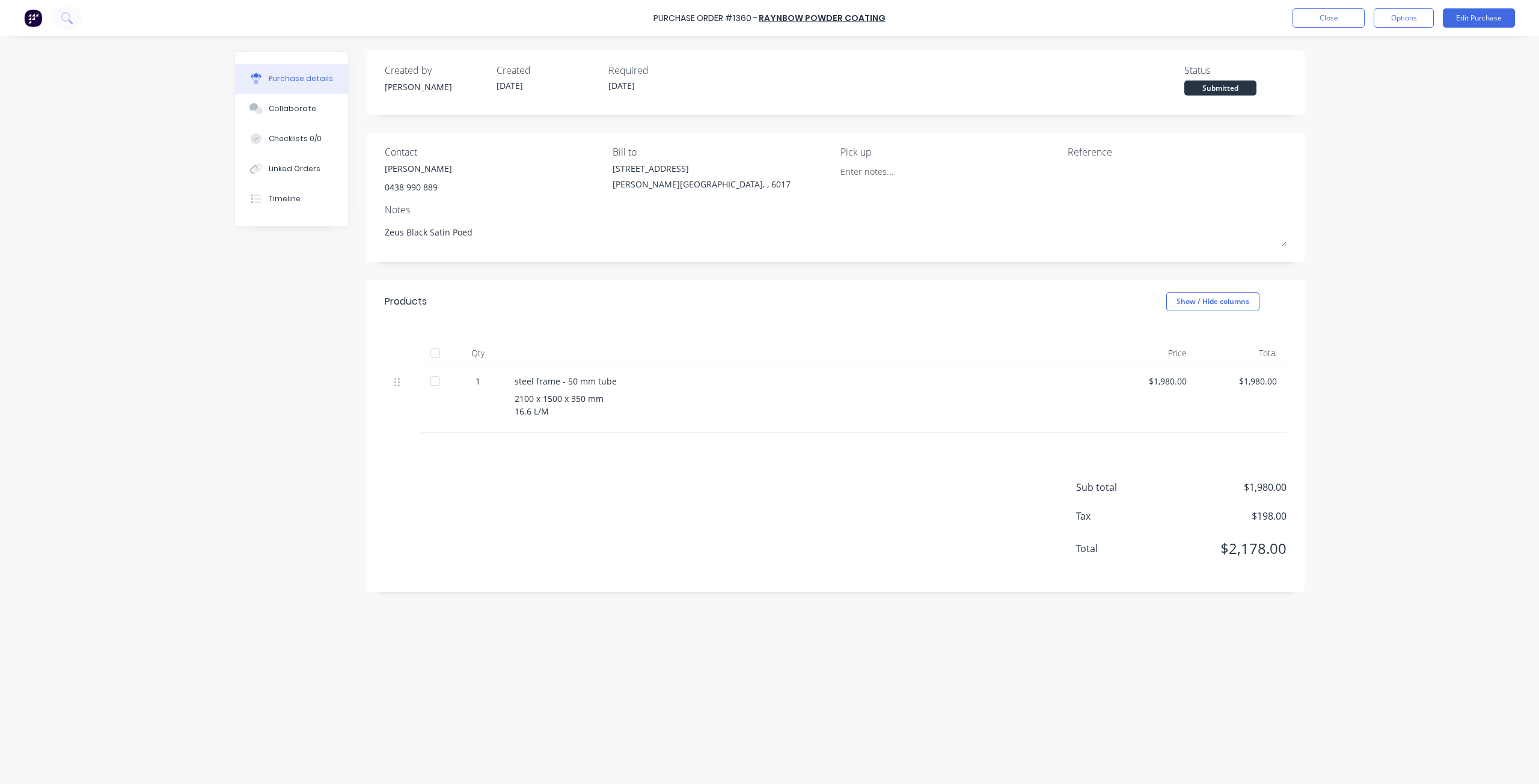
type textarea "x"
type textarea "Zeus Black Satin [PERSON_NAME]"
type textarea "x"
type textarea "Zeus Black Satin Po"
type textarea "x"
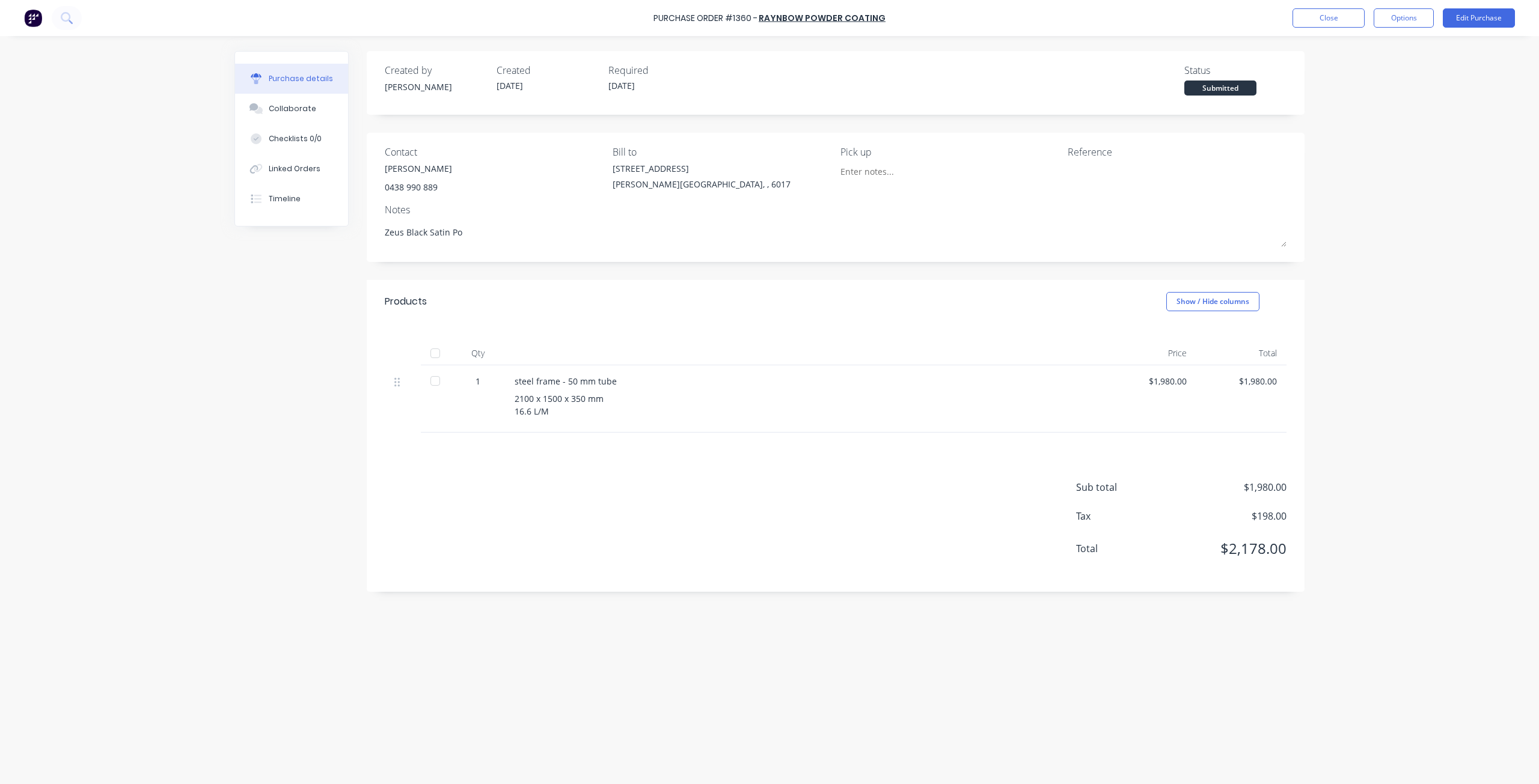
type textarea "Zeus Black Satin Pow"
type textarea "x"
type textarea "Zeus Black Satin Powd"
type textarea "x"
type textarea "Zeus Black Satin Powde"
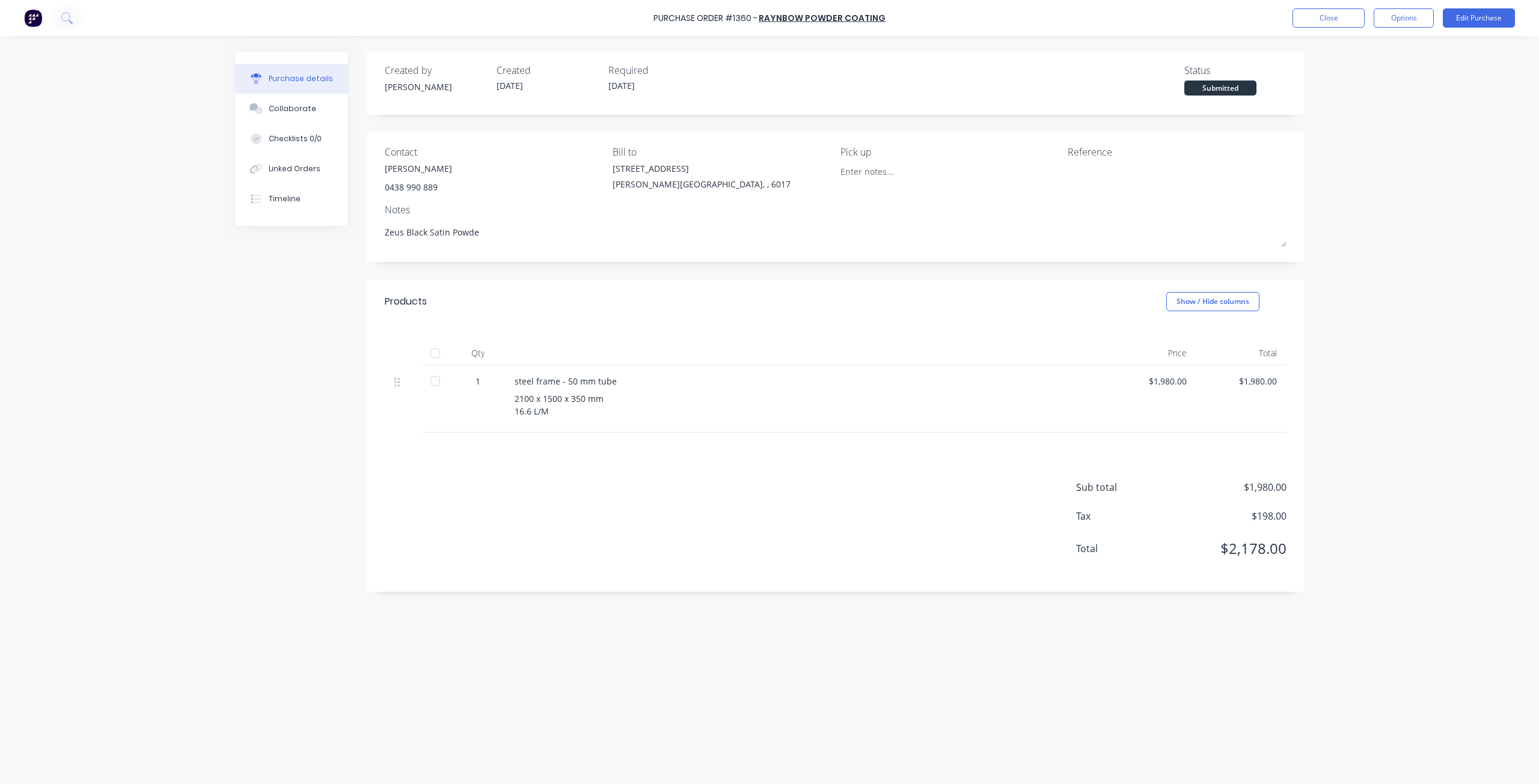
type textarea "x"
type textarea "Zeus Black Satin Powder"
type textarea "x"
type textarea "Zeus Black Satin Powder"
type textarea "x"
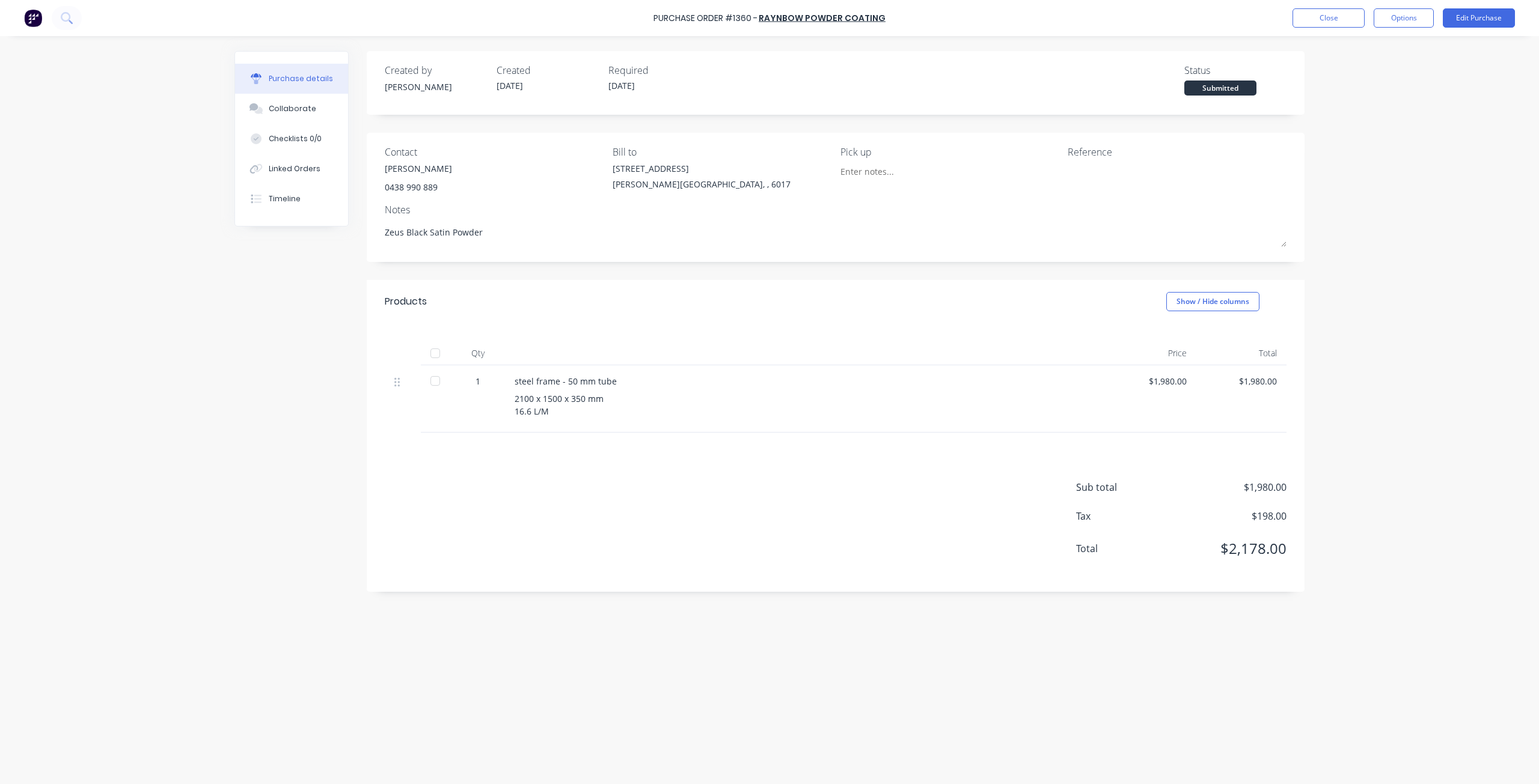
type textarea "Zeus Black Satin Powder c"
type textarea "x"
type textarea "Zeus Black Satin Powder co"
type textarea "x"
type textarea "Zeus Black Satin Powder coa"
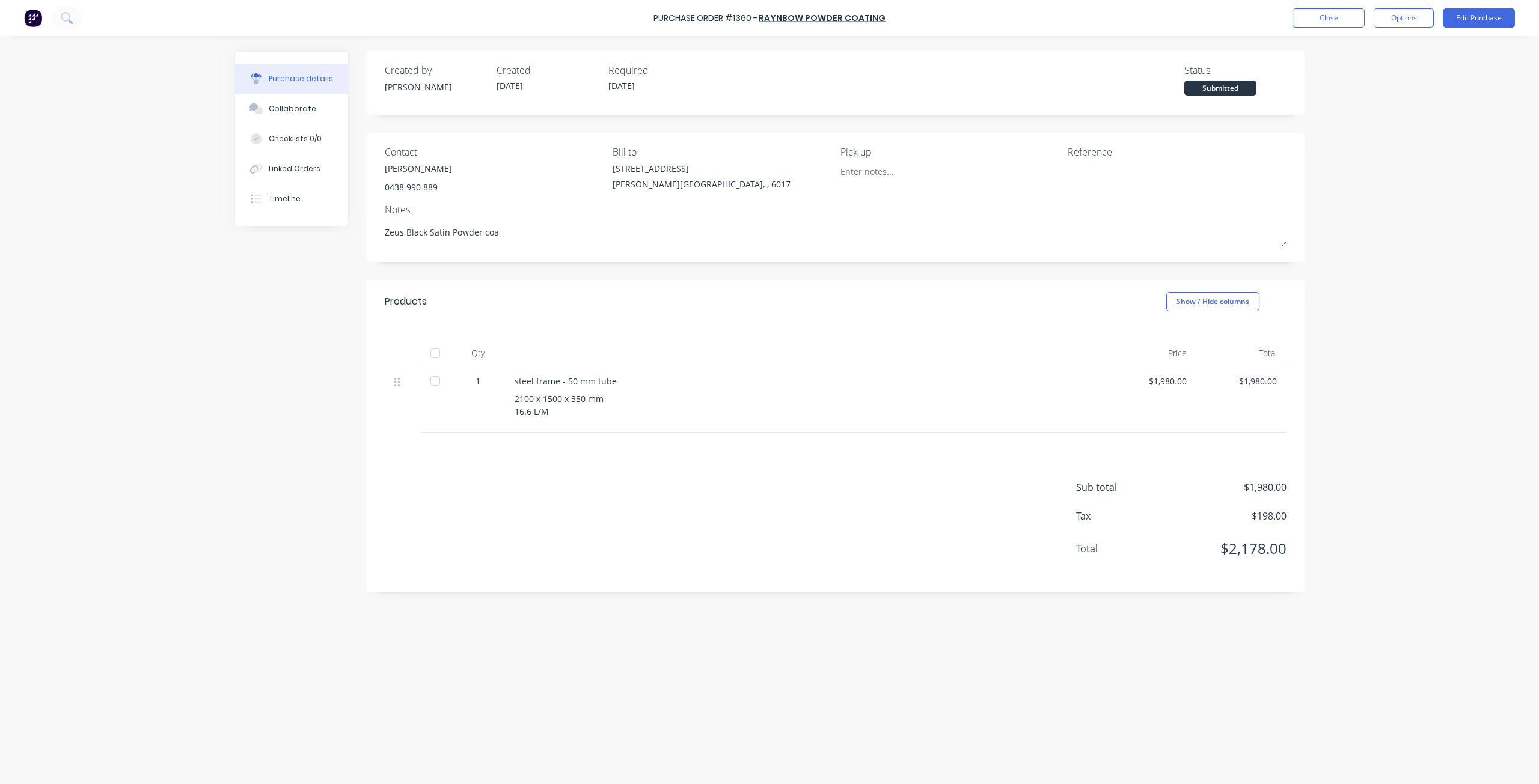
type textarea "x"
type textarea "Zeus Black Satin Powder coat"
type textarea "x"
type textarea "Zeus Black Satin Powder coat"
click at [1466, 14] on button "Edit Purchase" at bounding box center [1479, 18] width 72 height 19
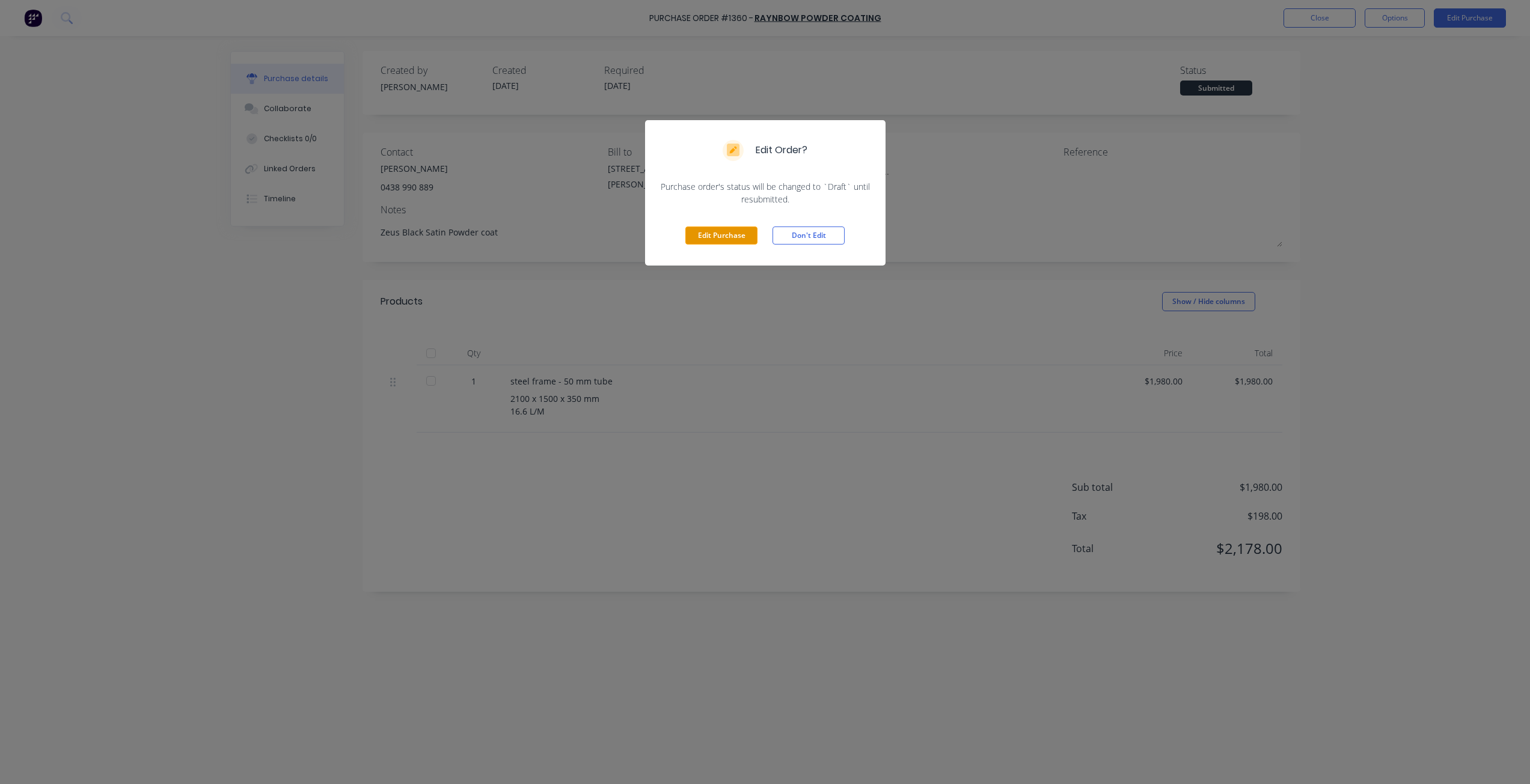
click at [724, 233] on button "Edit Purchase" at bounding box center [721, 235] width 72 height 18
type textarea "x"
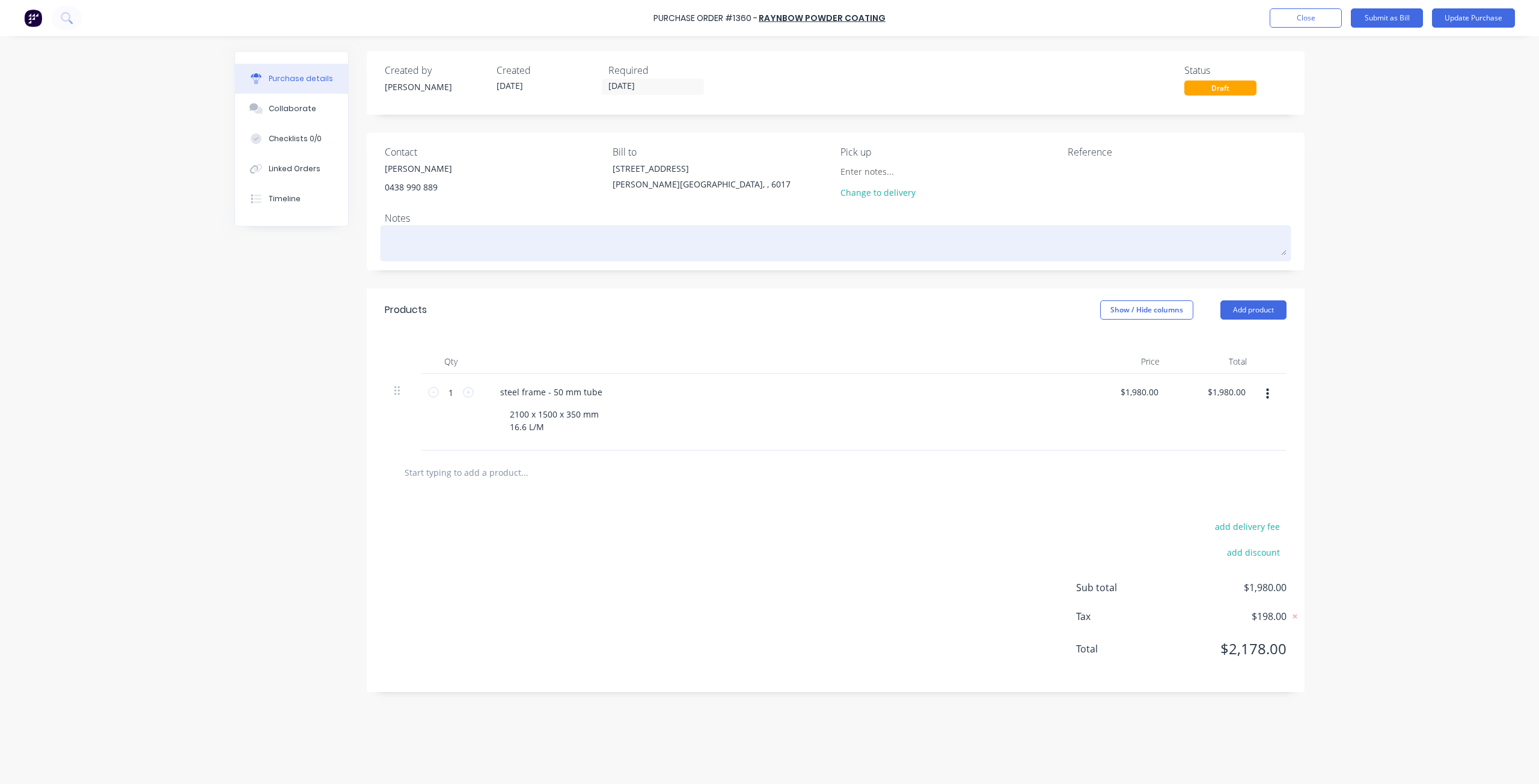
click at [496, 246] on textarea at bounding box center [835, 242] width 902 height 27
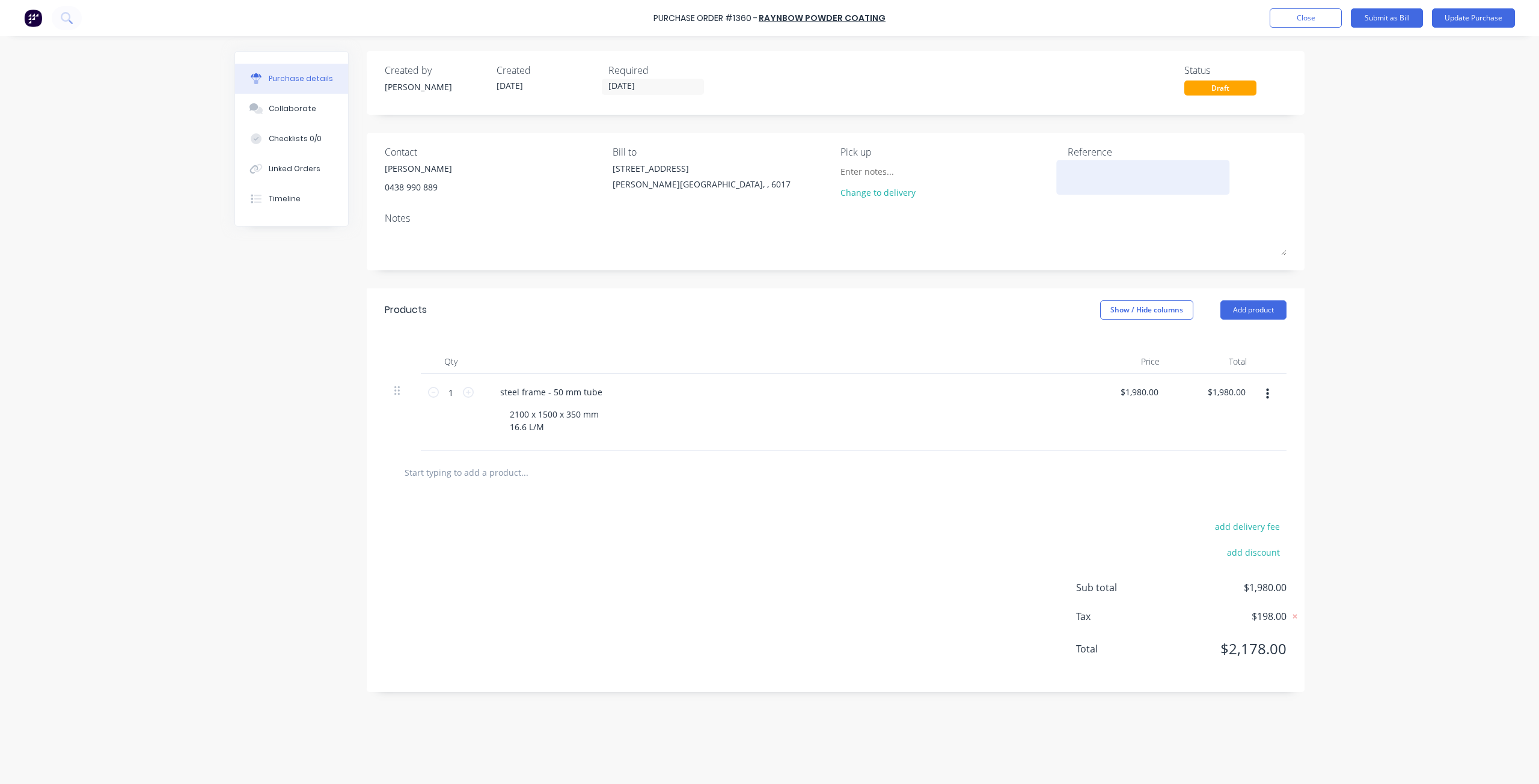
type textarea "x"
type textarea "Z"
type textarea "x"
type textarea "Ze"
type textarea "x"
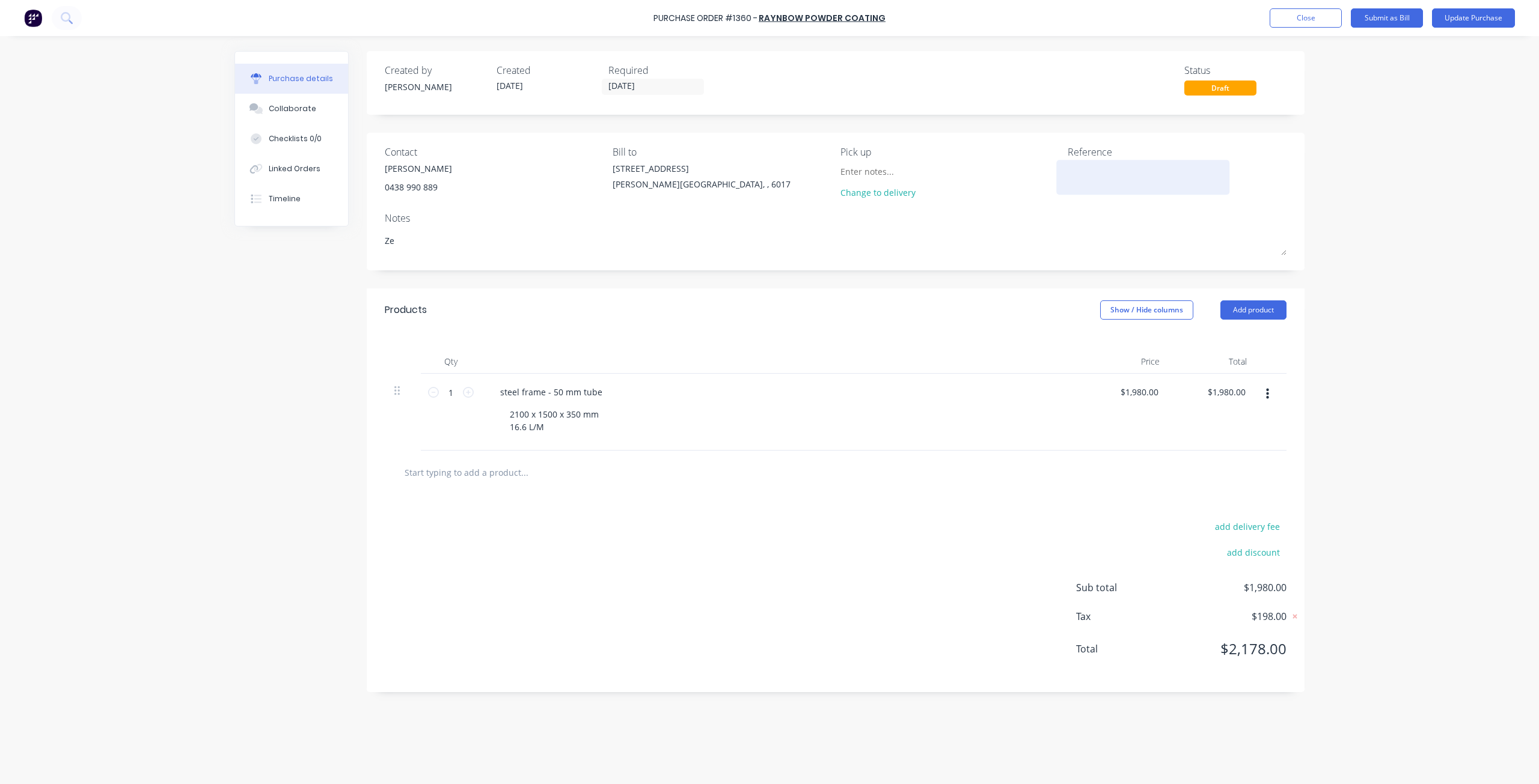
type textarea "Zeu"
type textarea "x"
type textarea "[DEMOGRAPHIC_DATA]"
type textarea "x"
type textarea "[DEMOGRAPHIC_DATA]"
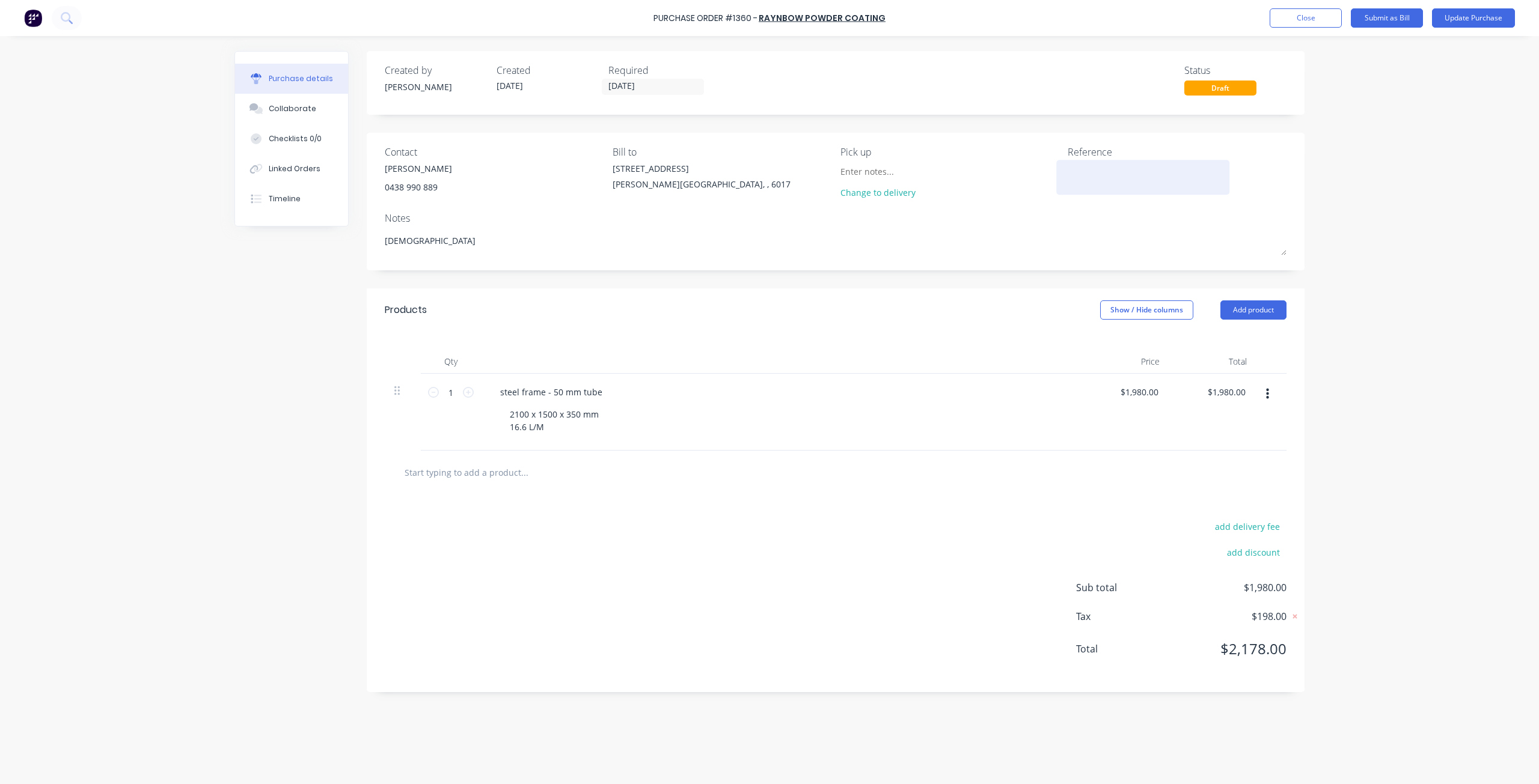
type textarea "x"
type textarea "Zeus B"
type textarea "x"
type textarea "Zeus Bl"
type textarea "x"
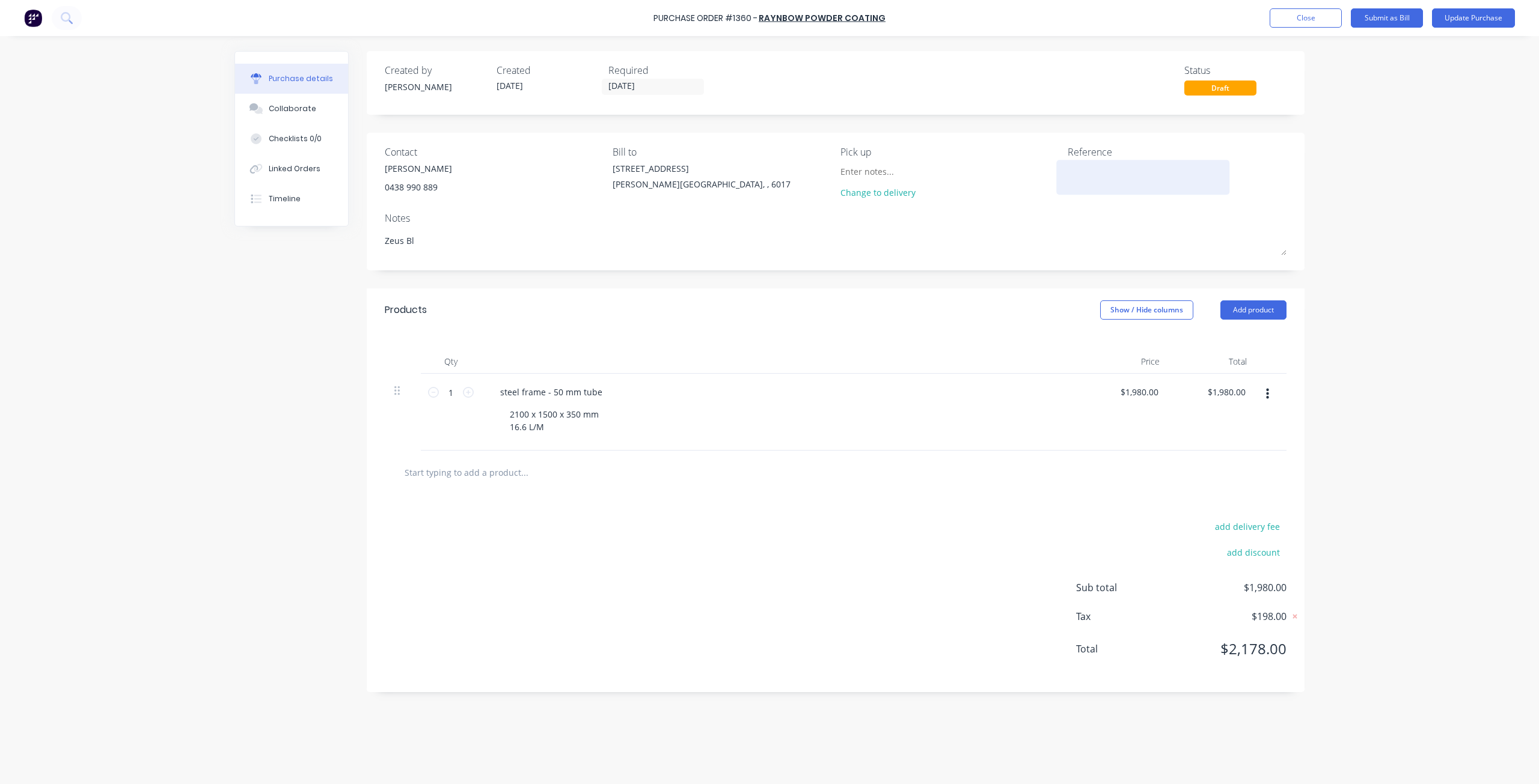
type textarea "Zeus Bla"
type textarea "x"
type textarea "Zeus Blac"
type textarea "x"
type textarea "Zeus Black"
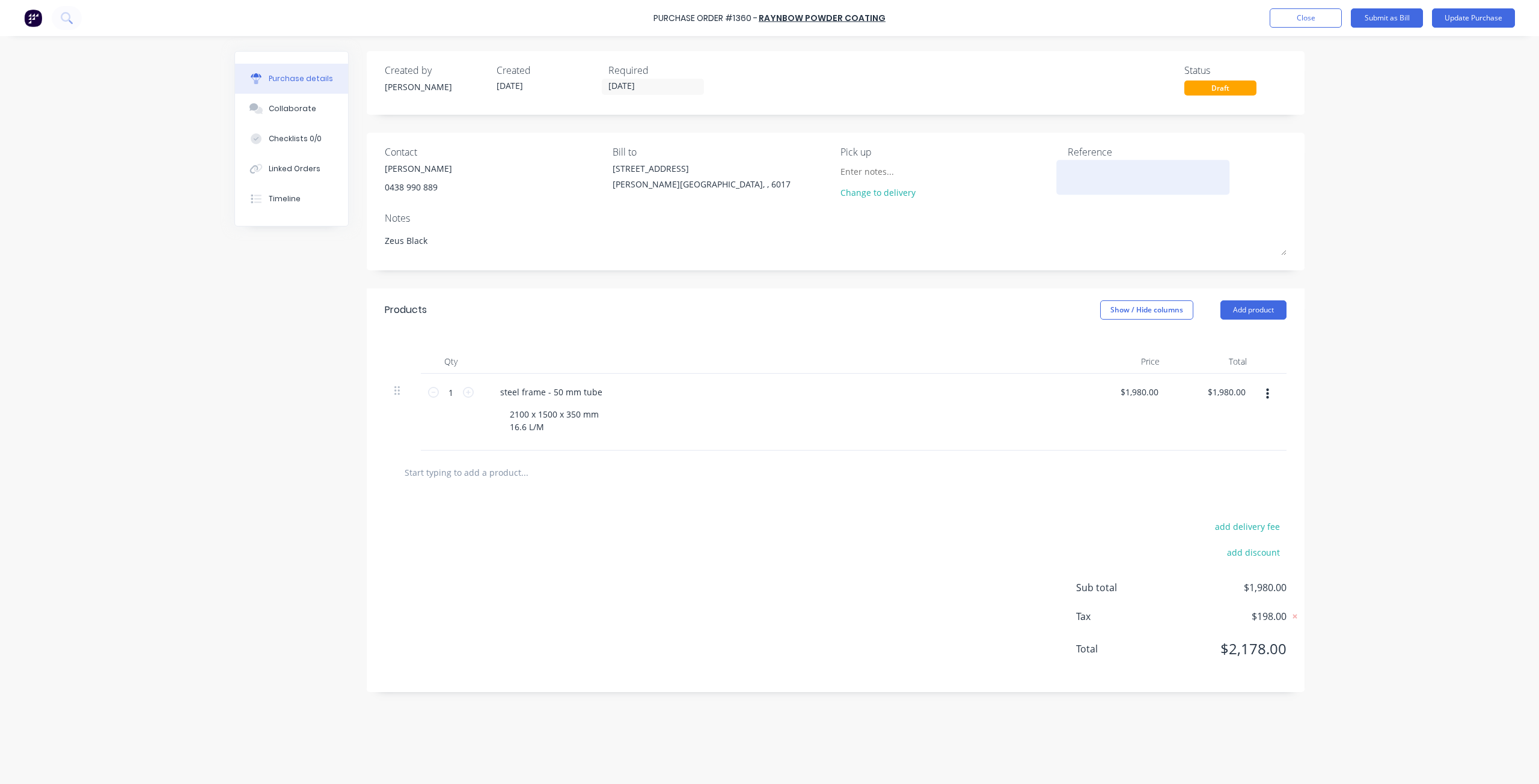
type textarea "x"
type textarea "Zeus Black"
type textarea "x"
type textarea "Zeus Black S"
type textarea "x"
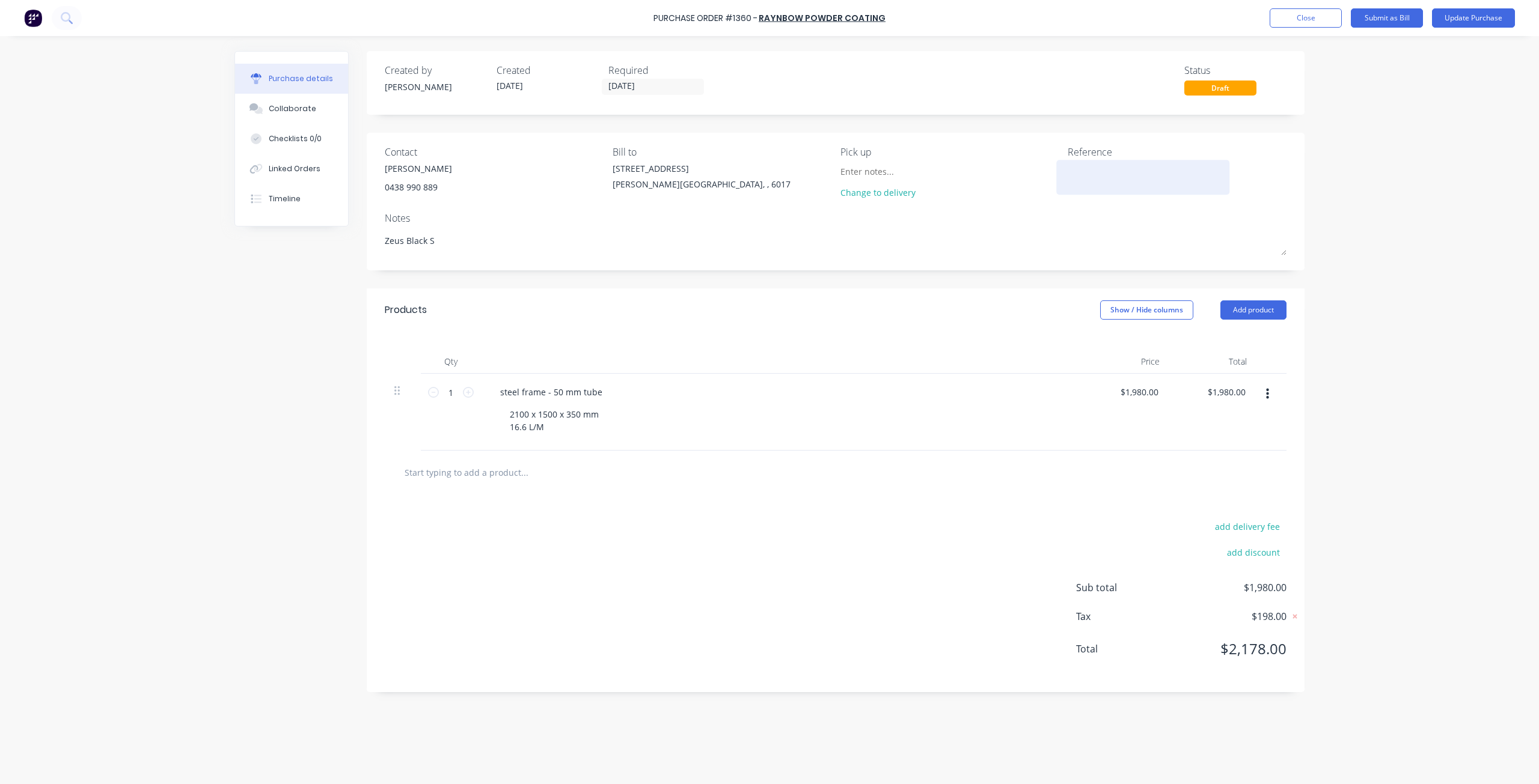
type textarea "Zeus Black SA"
type textarea "x"
type textarea "Zeus Black SAt"
type textarea "x"
type textarea "Zeus Black SAti"
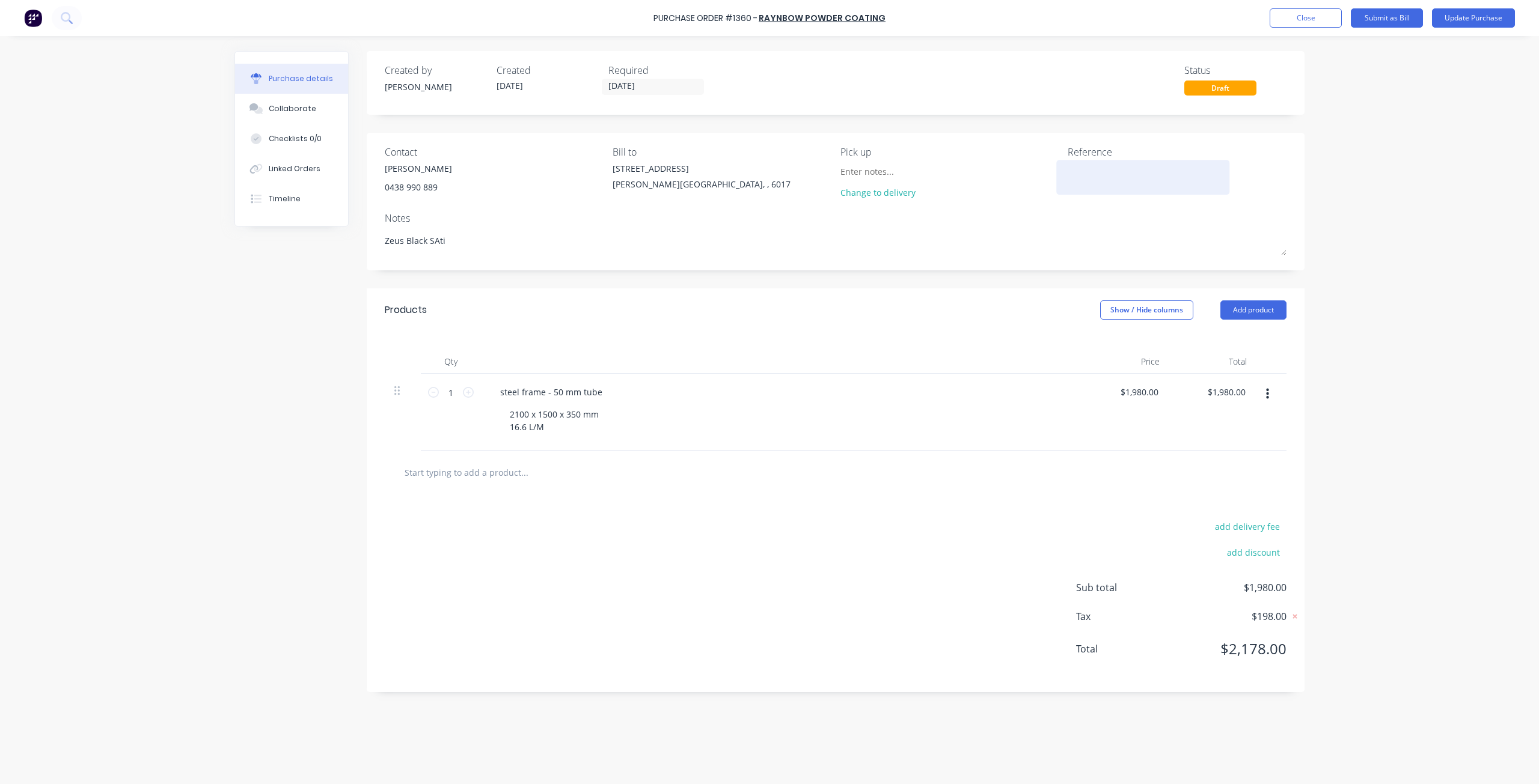
type textarea "x"
type textarea "Zeus Black SAtin"
type textarea "x"
type textarea "Zeus Black SAti"
type textarea "x"
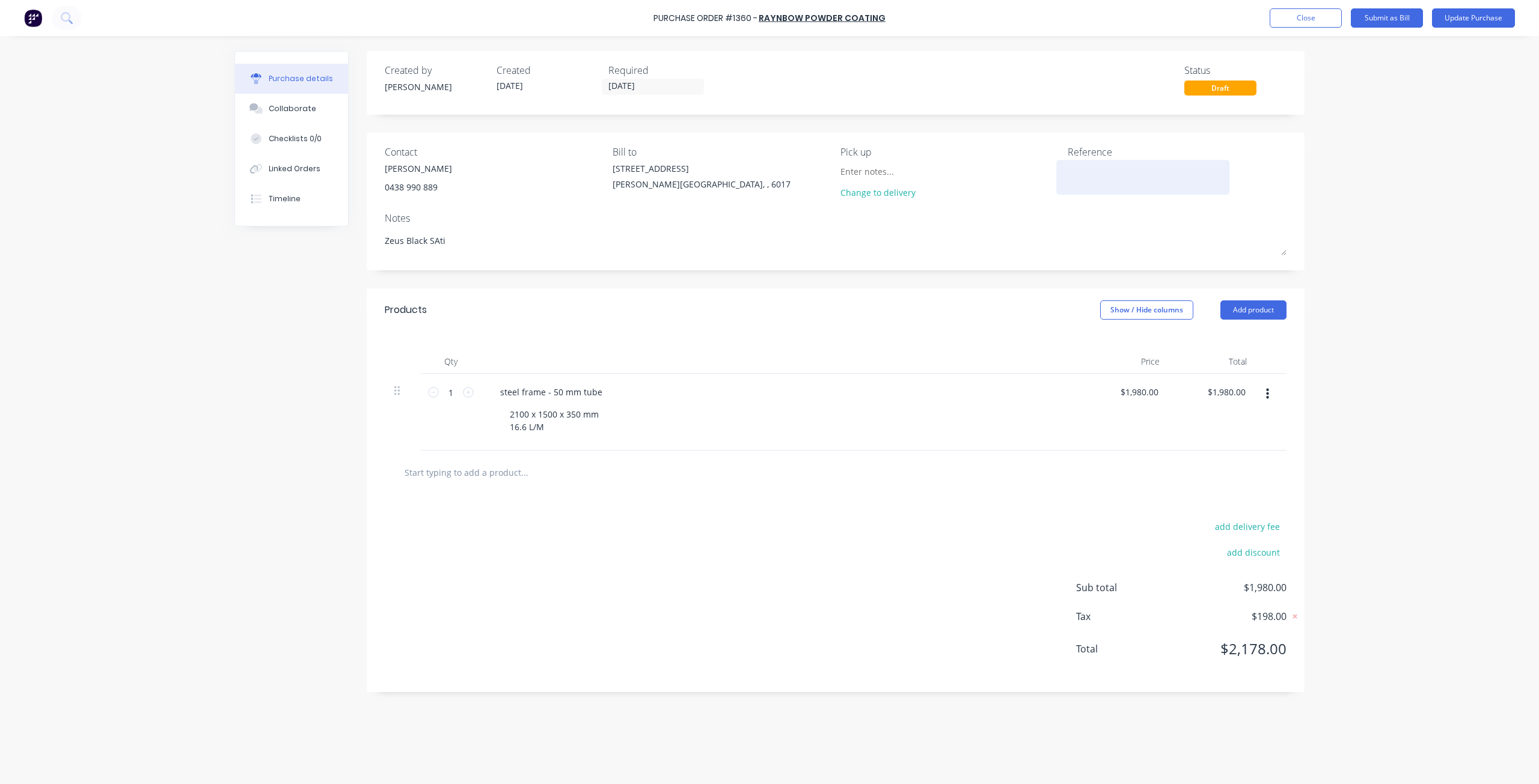
type textarea "Zeus Black SAt"
type textarea "x"
type textarea "Zeus Black SA"
type textarea "x"
type textarea "Zeus Black S"
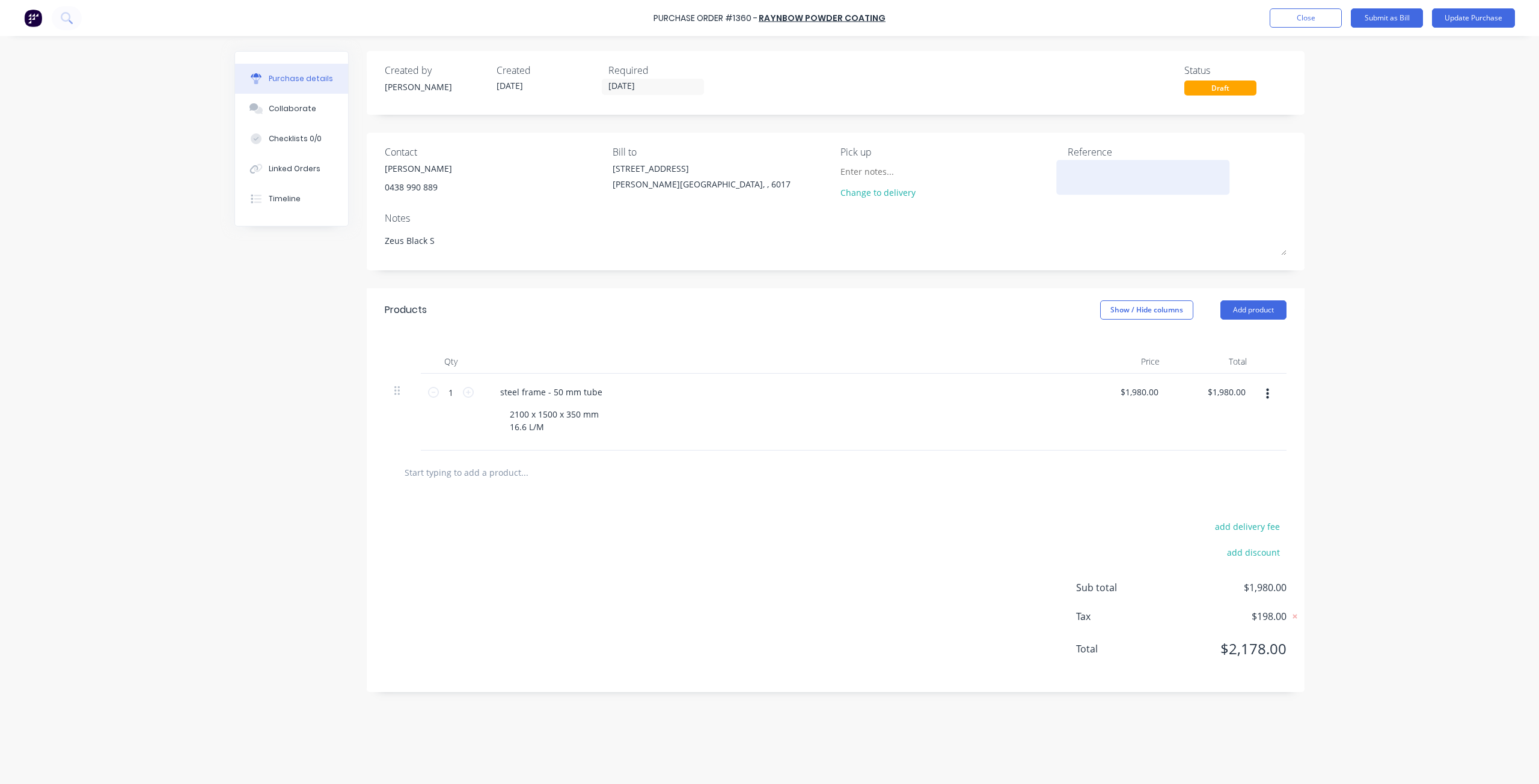
type textarea "x"
type textarea "Zeus Black"
type textarea "x"
type textarea "Zeus Black S"
type textarea "x"
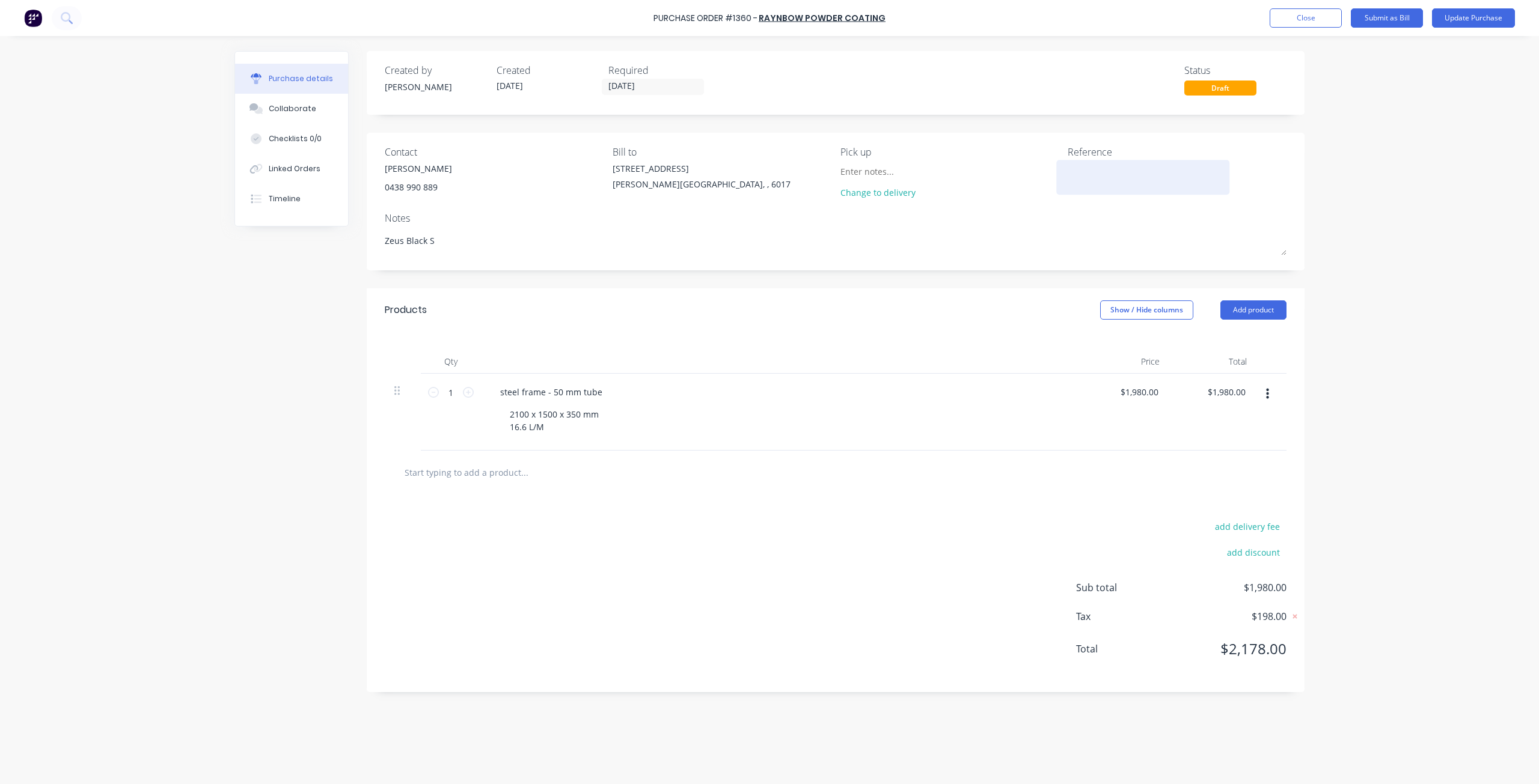
type textarea "Zeus Black Sa"
type textarea "x"
type textarea "Zeus Black Sat"
type textarea "x"
type textarea "Zeus Black Sati"
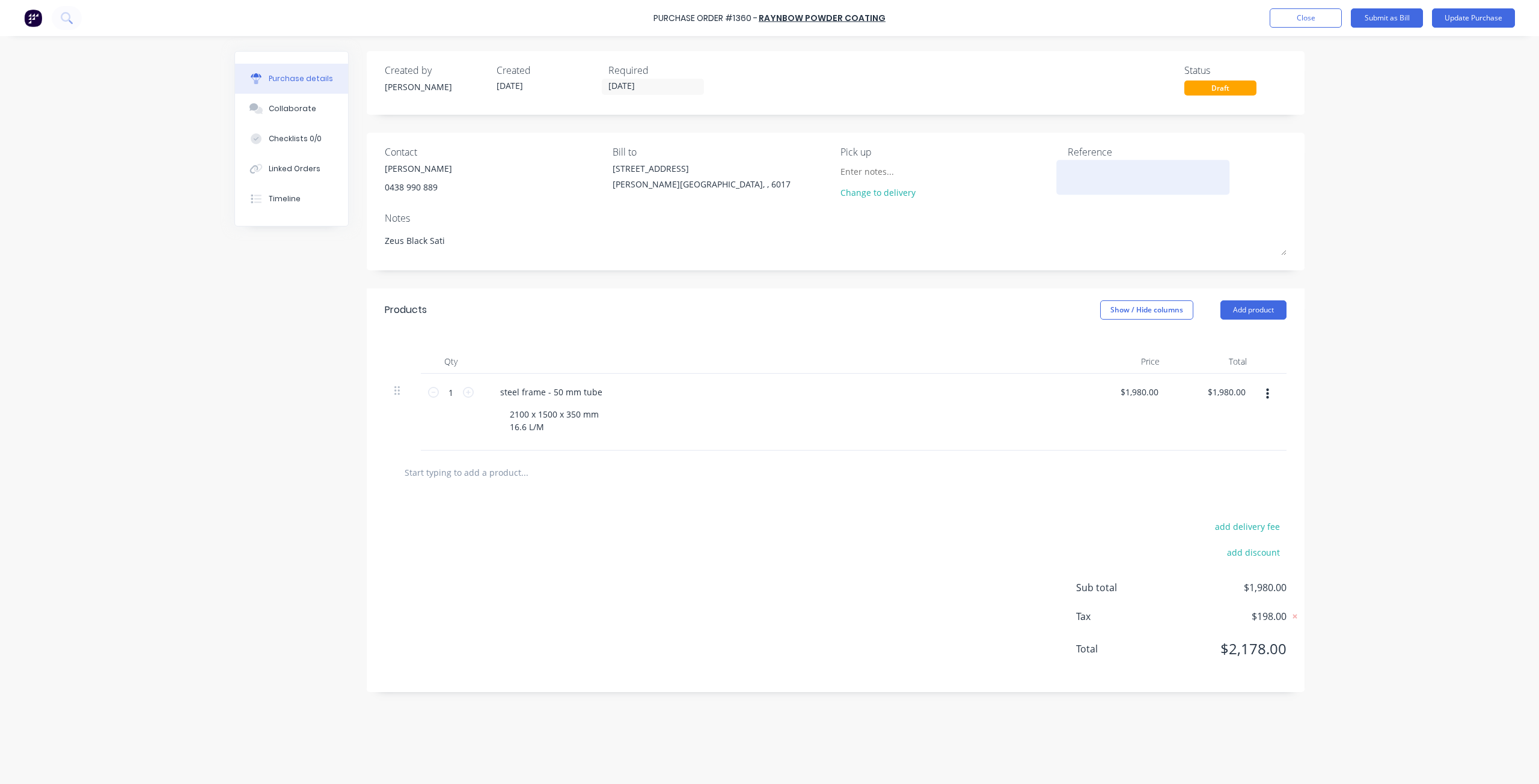
type textarea "x"
type textarea "Zeus Black Satin"
type textarea "x"
type textarea "Zeus Black Satin"
type textarea "x"
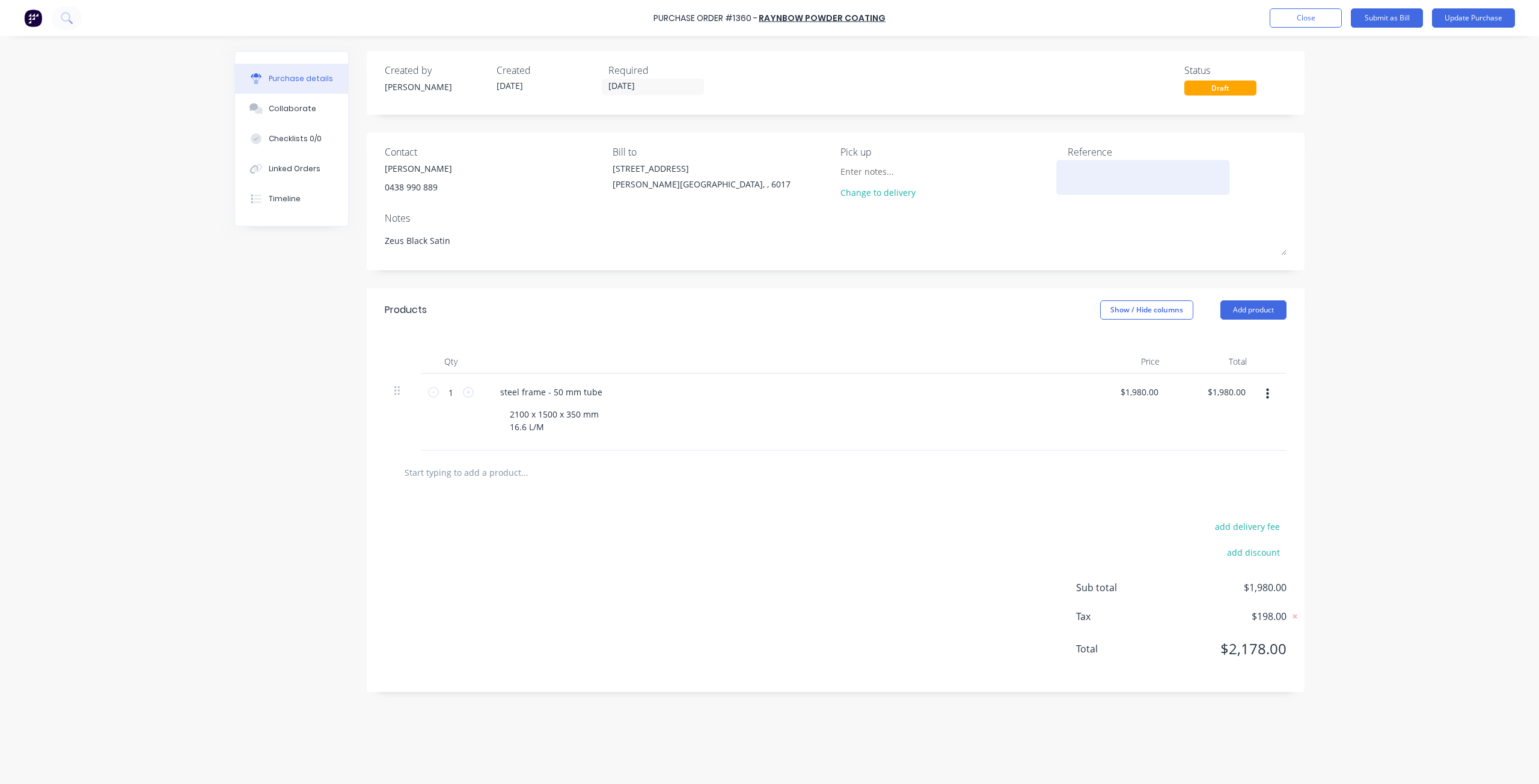
type textarea "Zeus Black Satin P"
type textarea "x"
type textarea "Zeus Black Satin Po"
type textarea "x"
type textarea "Zeus Black Satin Pow"
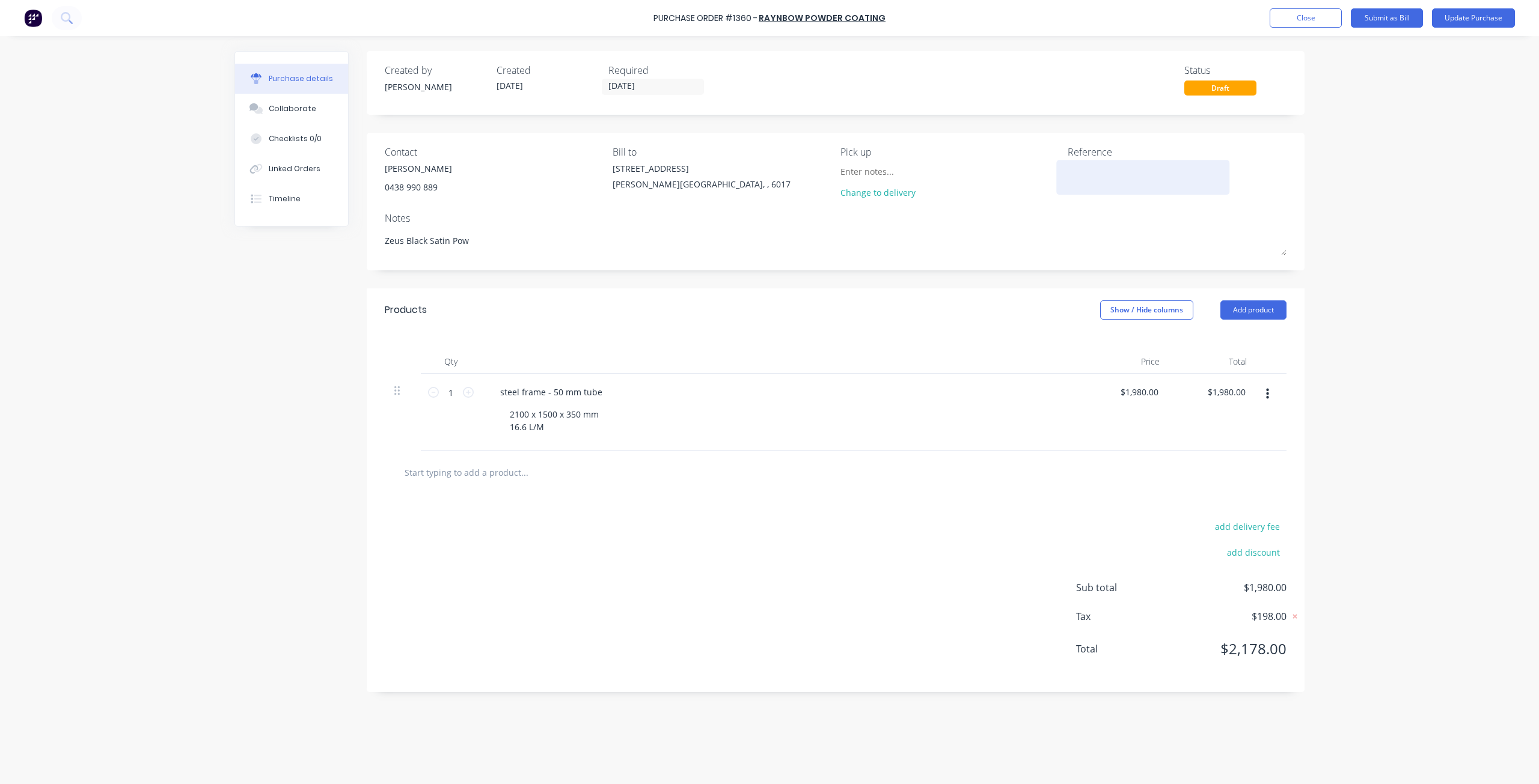
type textarea "x"
type textarea "Zeus Black Satin Powd"
type textarea "x"
type textarea "Zeus Black Satin Powde"
type textarea "x"
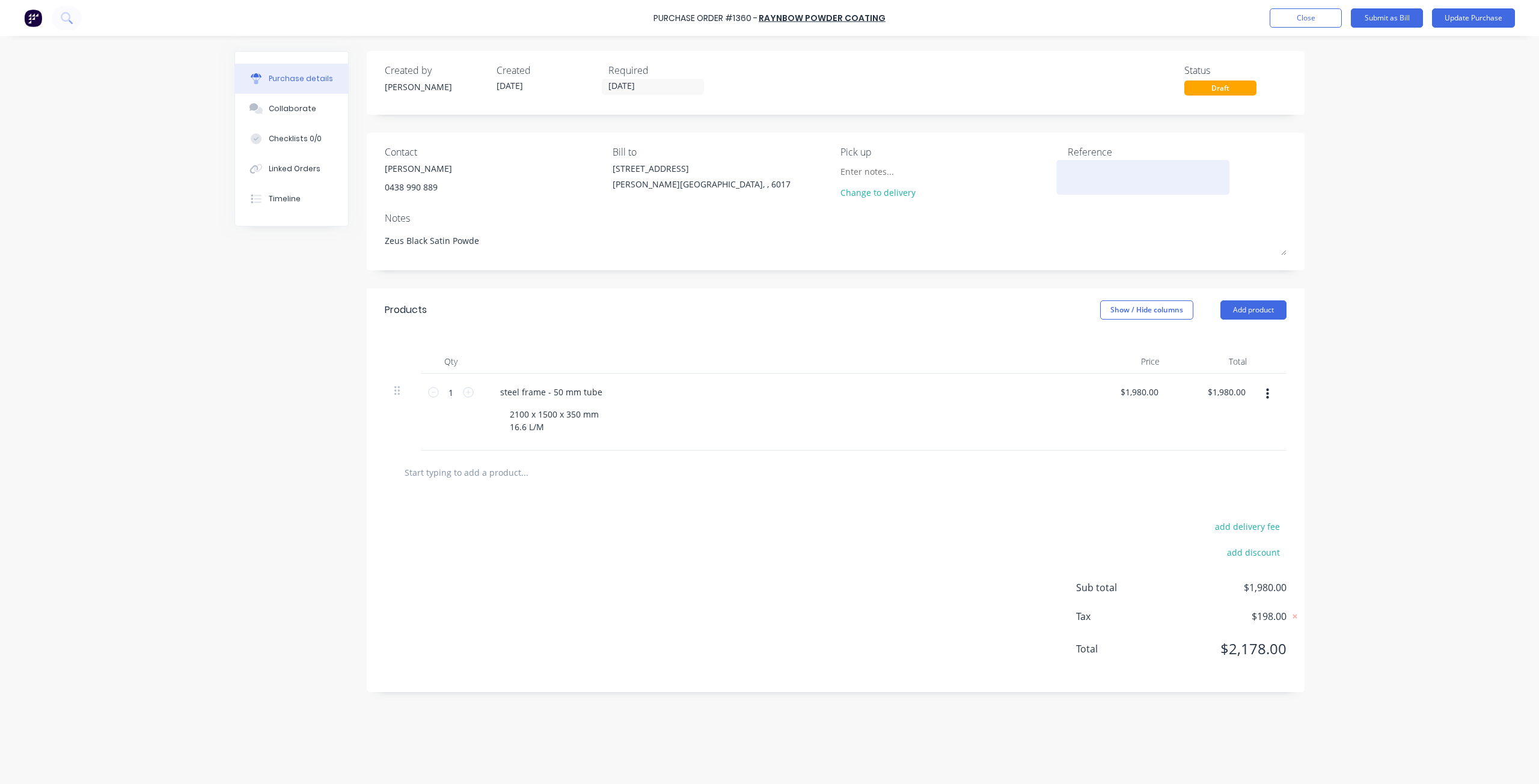
type textarea "Zeus Black Satin Powder"
type textarea "x"
type textarea "Zeus Black Satin Powder"
type textarea "x"
type textarea "Zeus Black Satin Powder c"
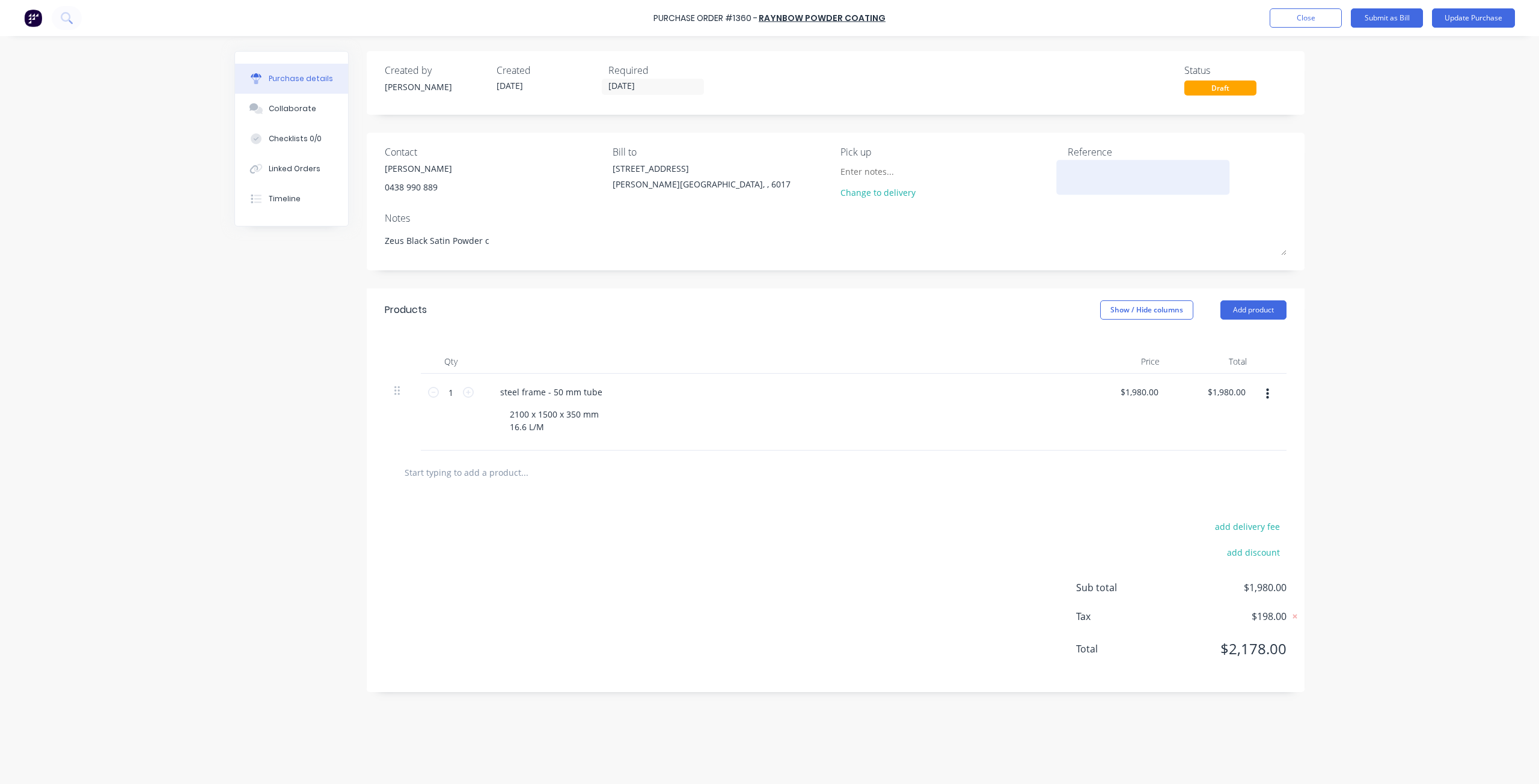
type textarea "x"
type textarea "Zeus Black Satin Powder co"
type textarea "x"
type textarea "Zeus Black Satin Powder coa"
type textarea "x"
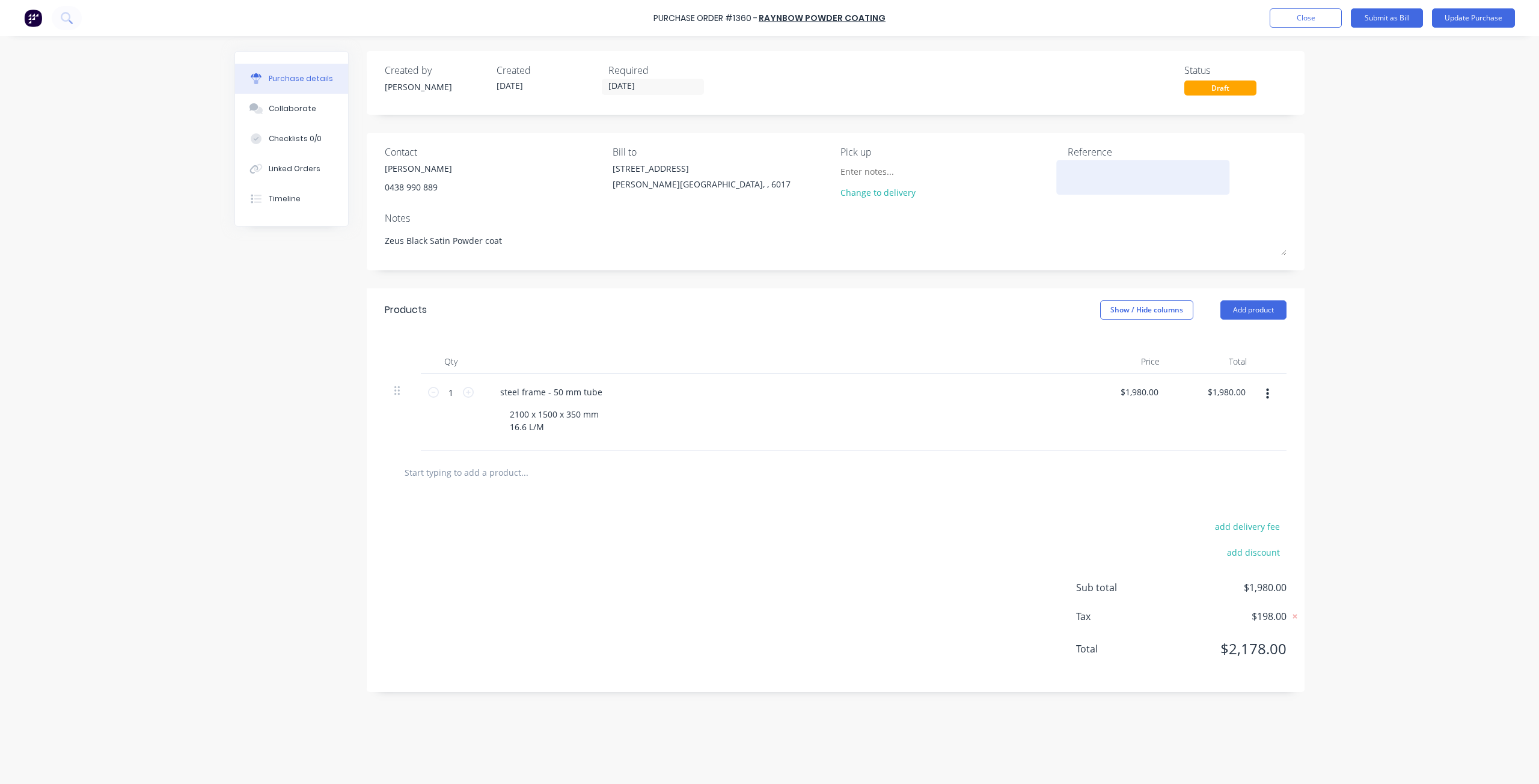
type textarea "Zeus Black Satin Powder coat"
type textarea "x"
type textarea "Zeus Black Satin Powder coat"
click at [1198, 165] on textarea at bounding box center [1142, 175] width 150 height 27
type textarea "Perth fitout # 1270"
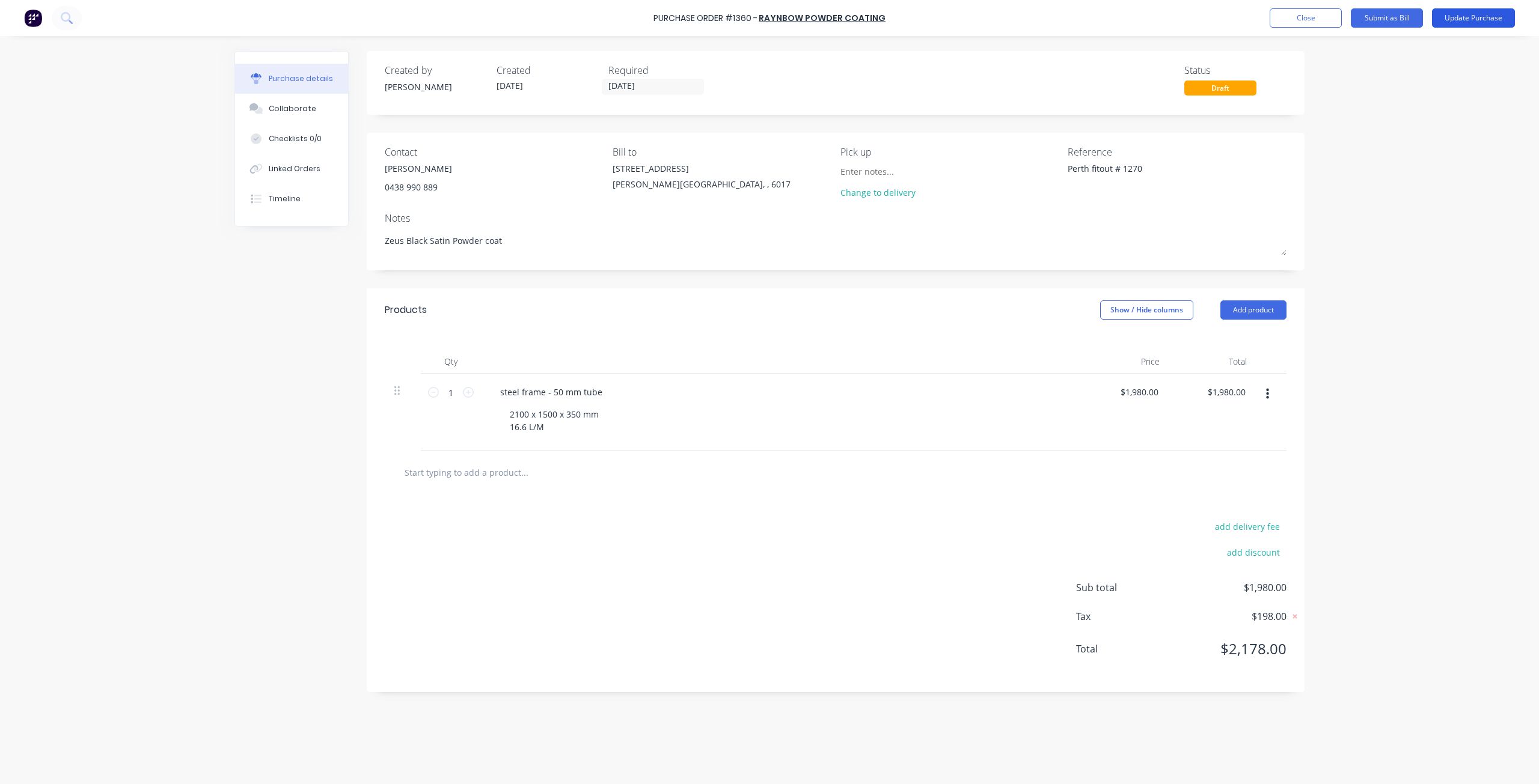
type textarea "x"
type textarea "Perth fitout # 1270"
click at [1453, 15] on button "Update Purchase" at bounding box center [1473, 18] width 83 height 19
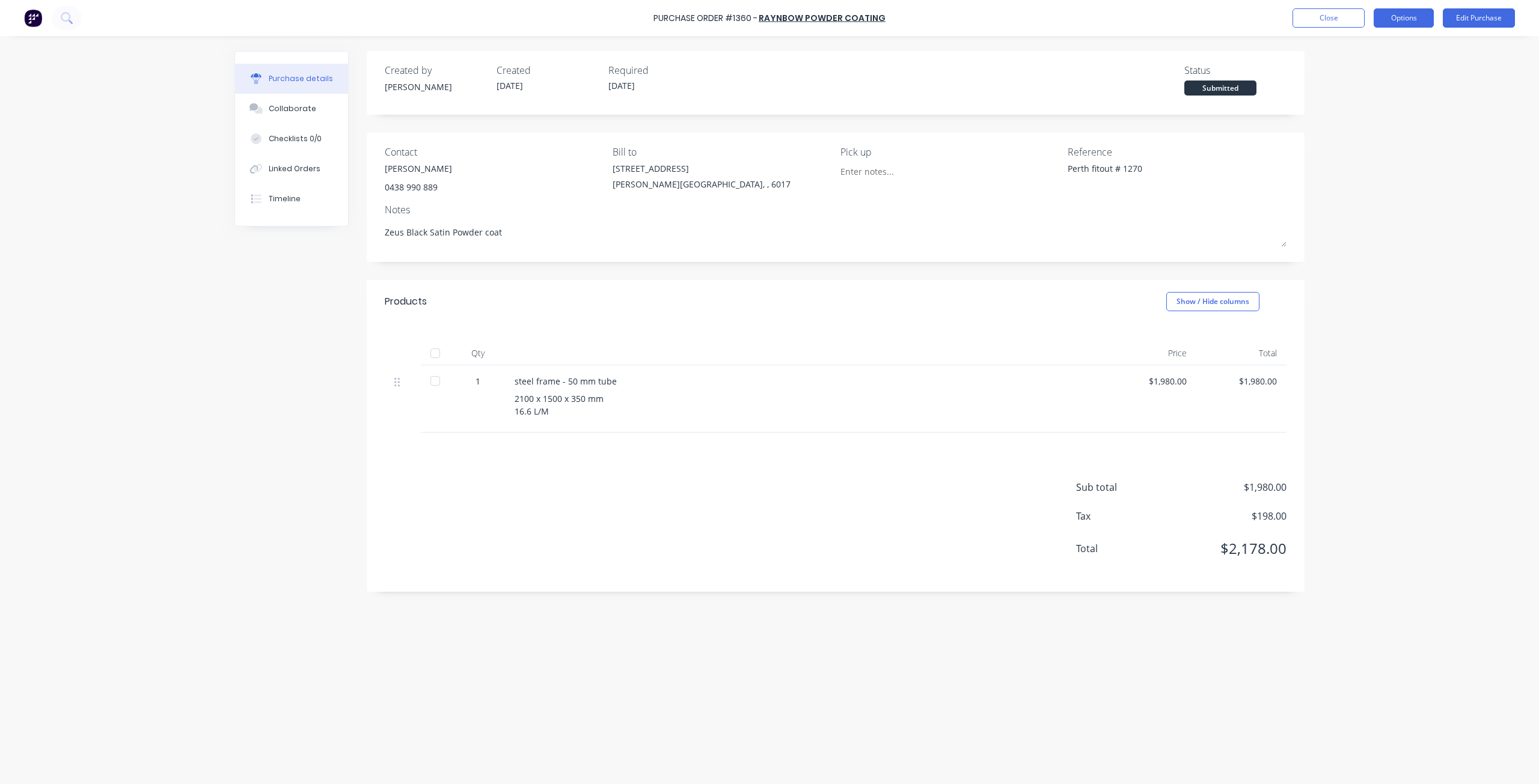
click at [1393, 21] on button "Options" at bounding box center [1403, 18] width 60 height 19
click at [1388, 50] on div "Print / Email" at bounding box center [1376, 49] width 93 height 18
click at [1359, 99] on div "Without pricing" at bounding box center [1376, 97] width 93 height 18
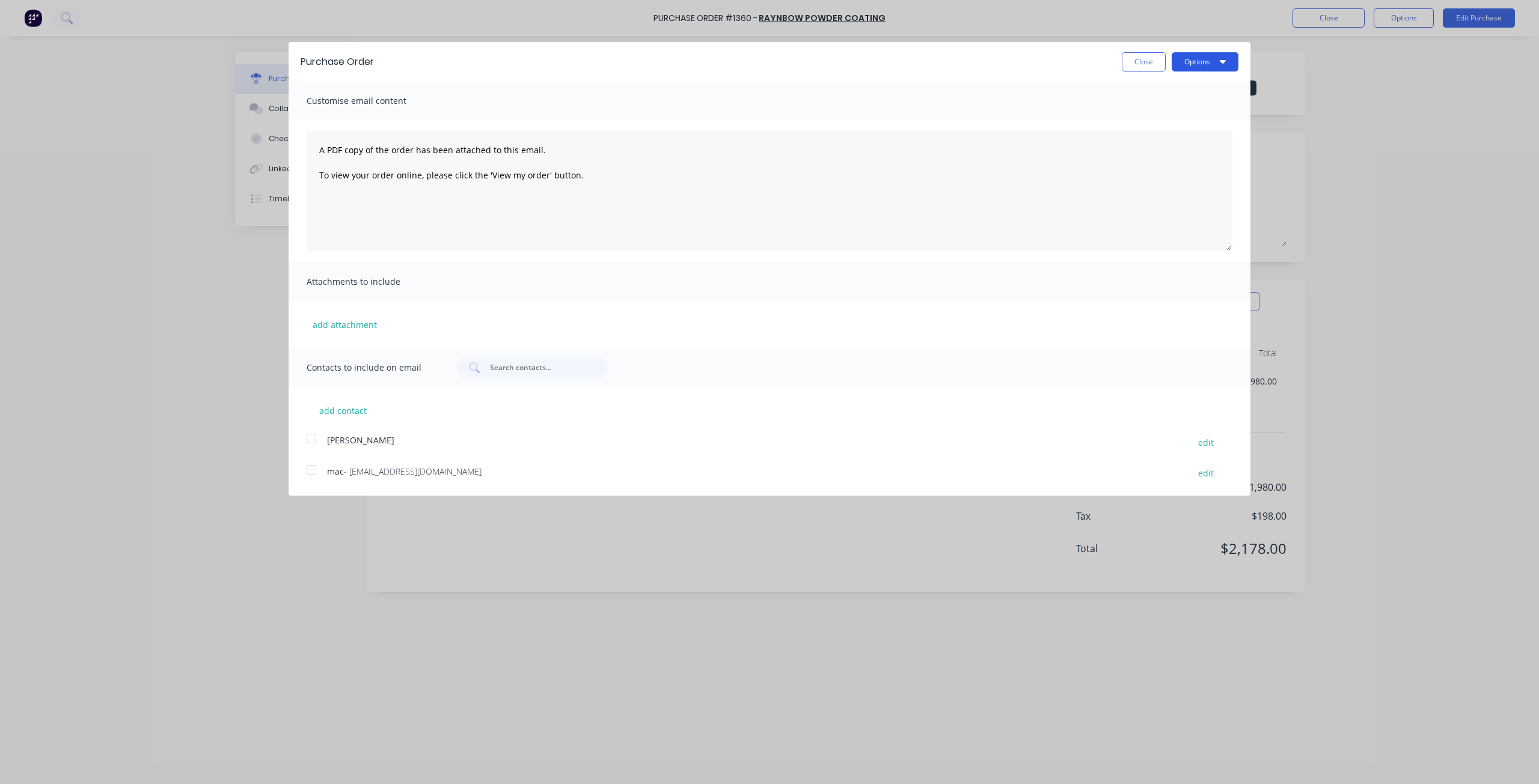
click at [1209, 66] on button "Options" at bounding box center [1204, 62] width 66 height 19
click at [1155, 93] on div "Print" at bounding box center [1181, 92] width 93 height 18
click at [1145, 66] on button "Close" at bounding box center [1144, 62] width 44 height 19
type textarea "x"
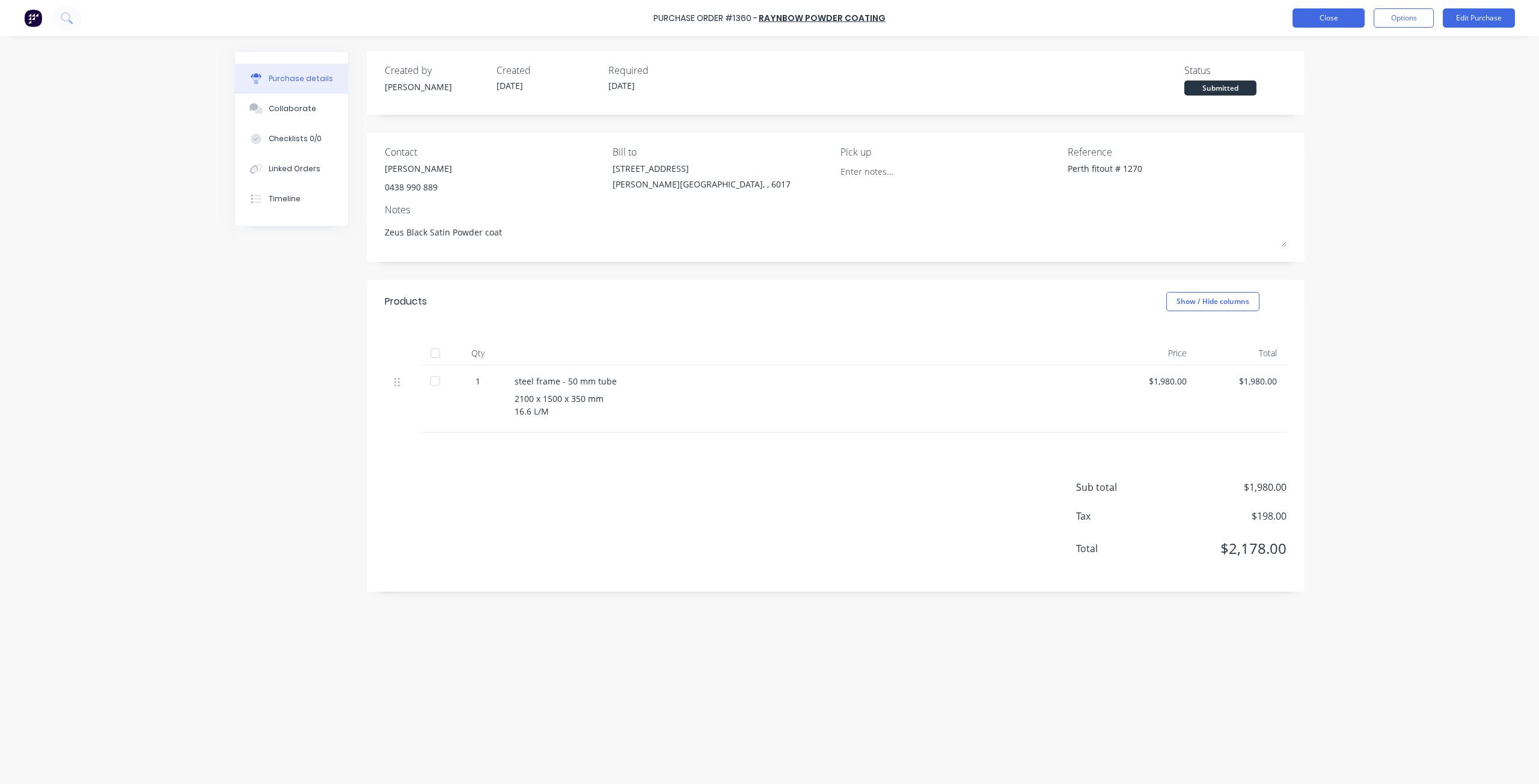
click at [1340, 19] on button "Close" at bounding box center [1328, 18] width 72 height 19
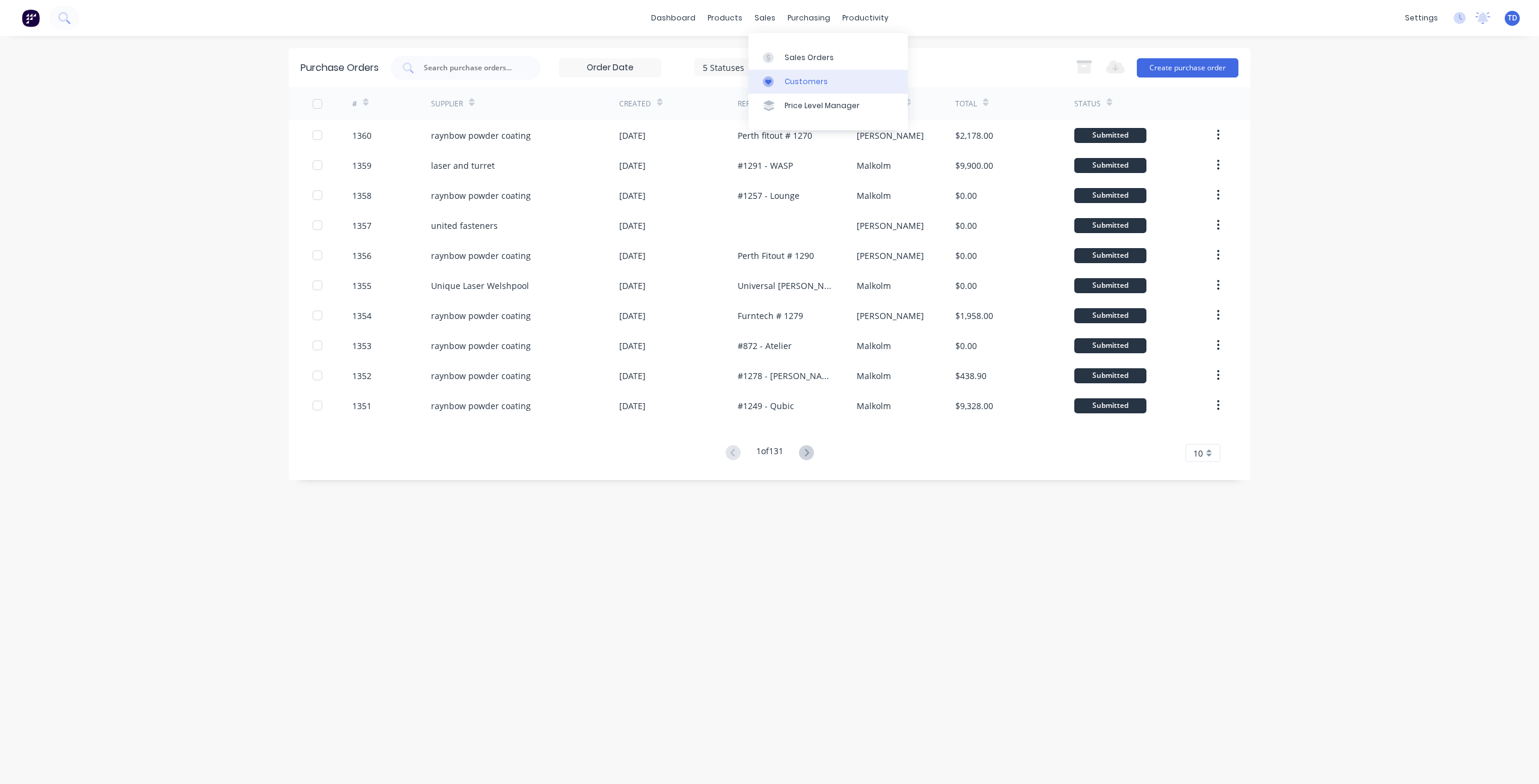
click at [789, 79] on div "Customers" at bounding box center [806, 81] width 43 height 11
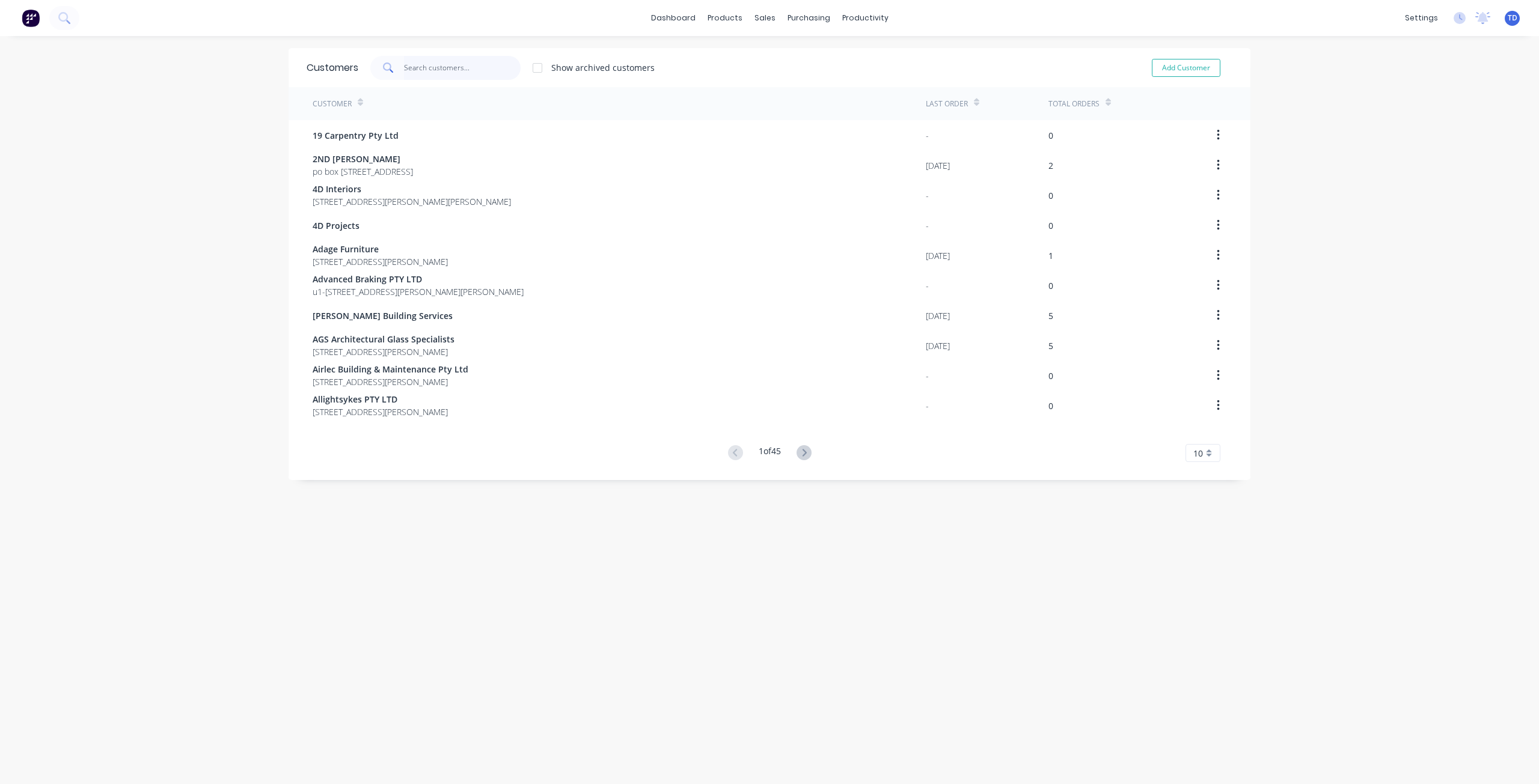
click at [456, 72] on input "text" at bounding box center [463, 68] width 117 height 24
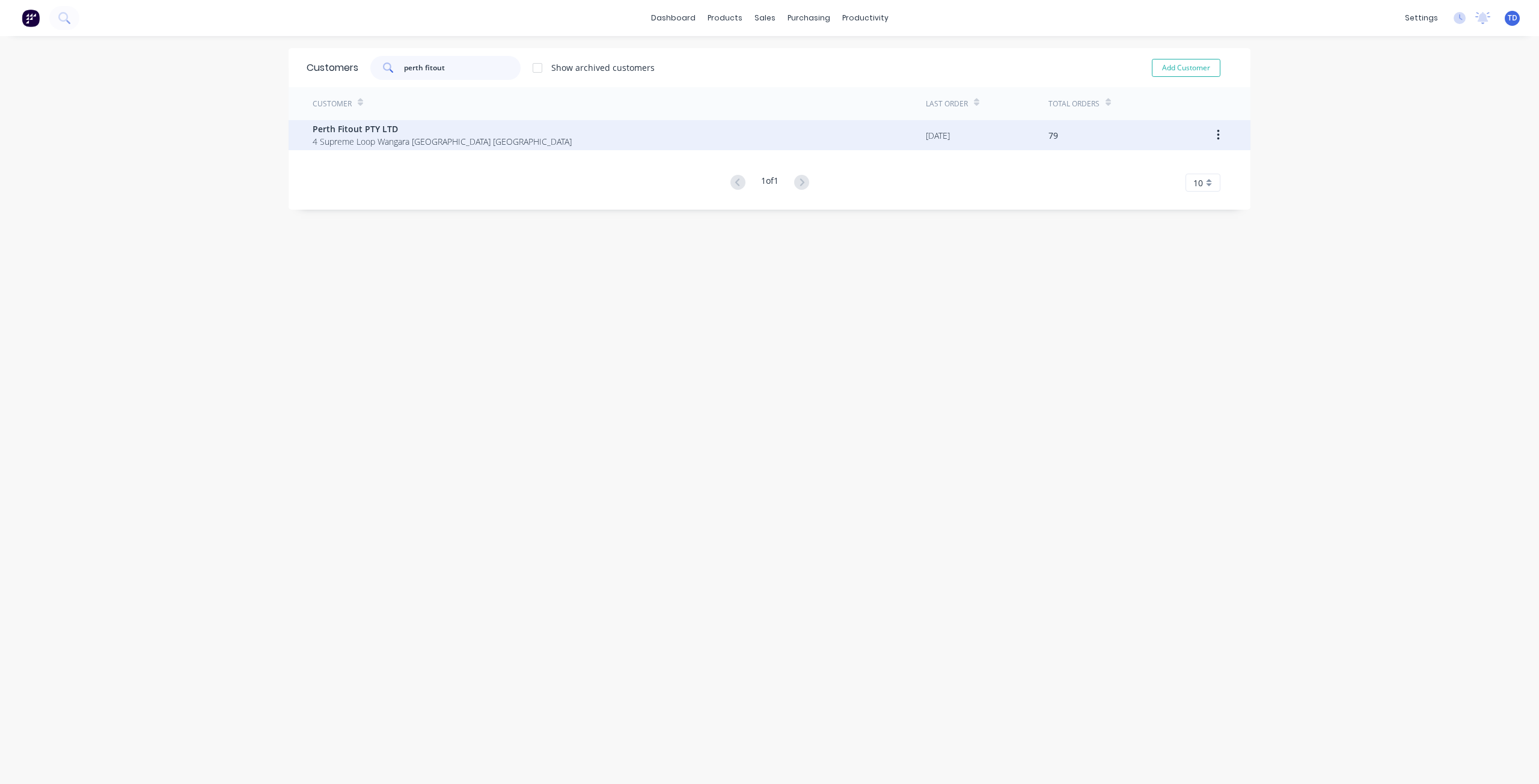
type input "perth fitout"
click at [368, 138] on div "Perth Fitout PTY LTD 4 Supreme Loop Wangara [GEOGRAPHIC_DATA] [GEOGRAPHIC_DATA]" at bounding box center [442, 135] width 259 height 25
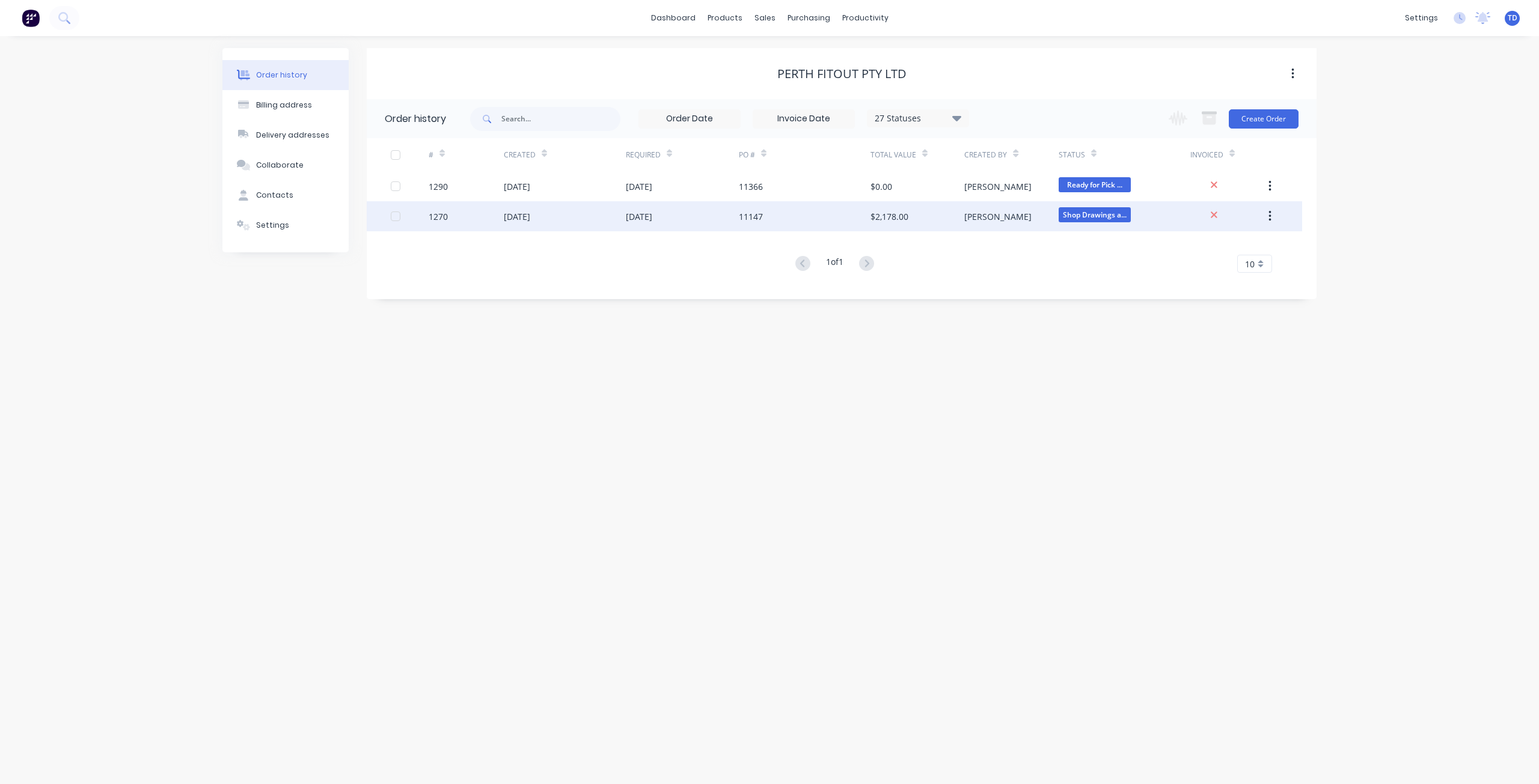
click at [1036, 219] on div "[PERSON_NAME]" at bounding box center [1011, 216] width 94 height 30
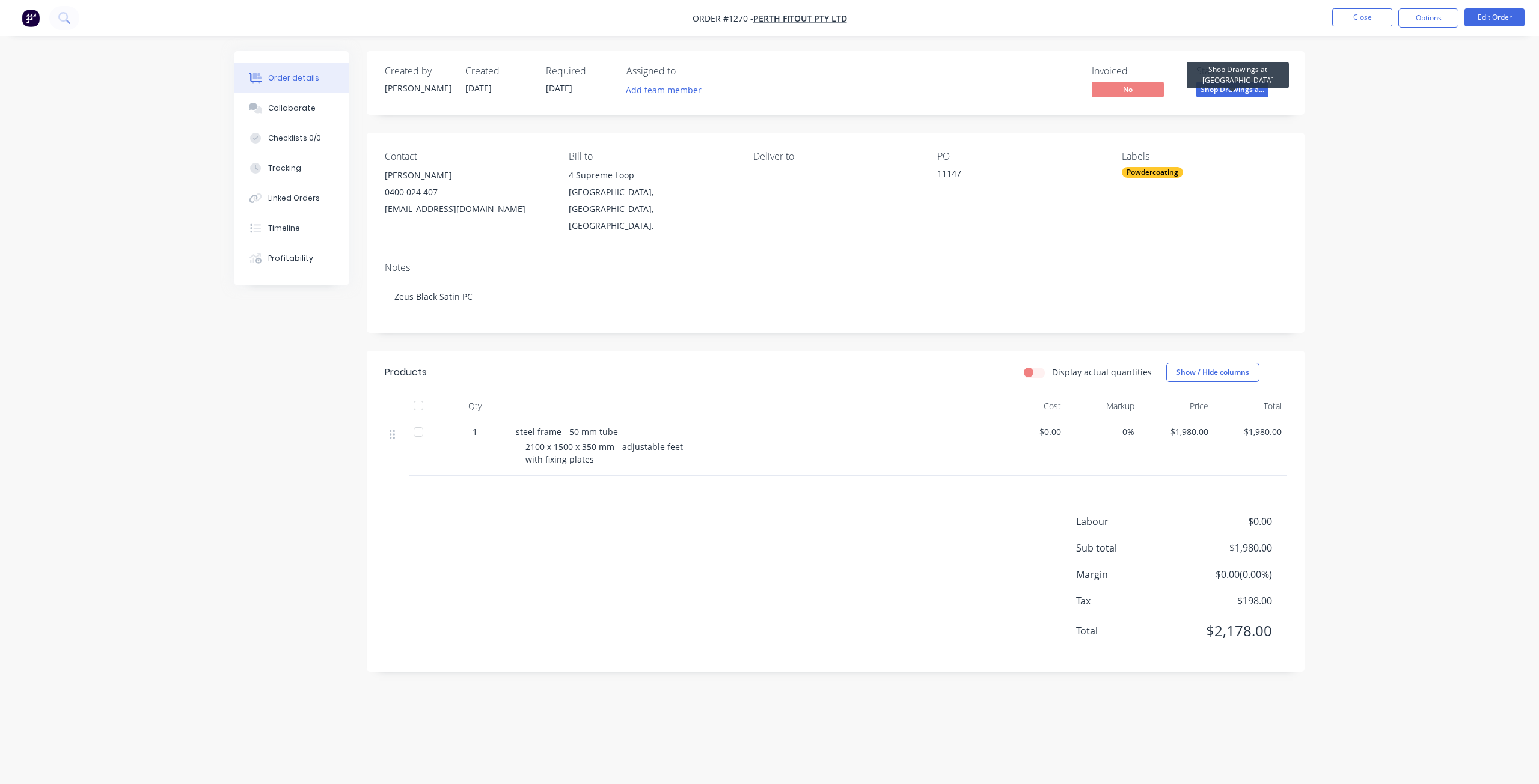
click at [1223, 83] on span "Shop Drawings a..." at bounding box center [1232, 89] width 72 height 15
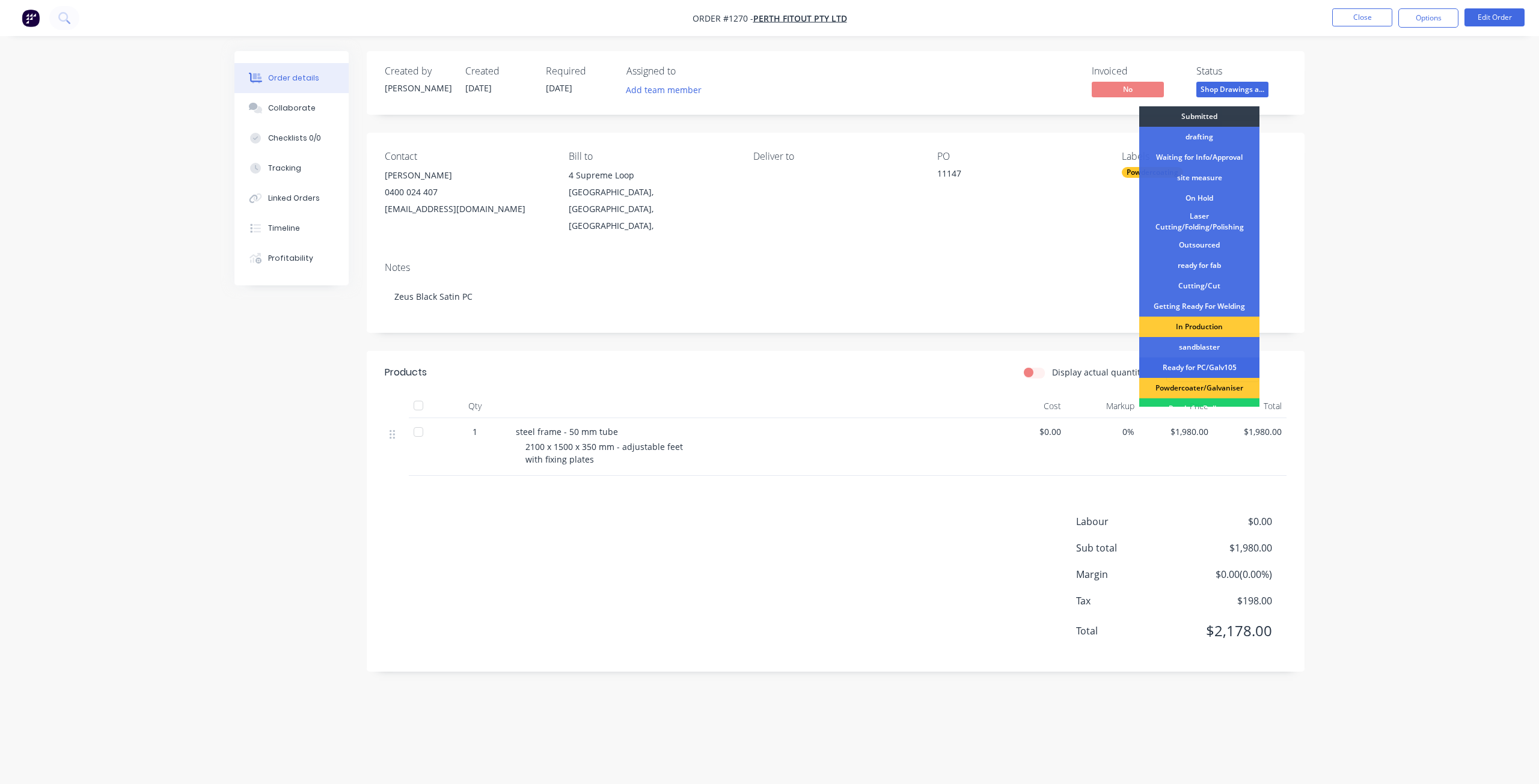
click at [1216, 365] on div "Ready for PC/Galv105" at bounding box center [1199, 368] width 120 height 21
